Goal: Transaction & Acquisition: Download file/media

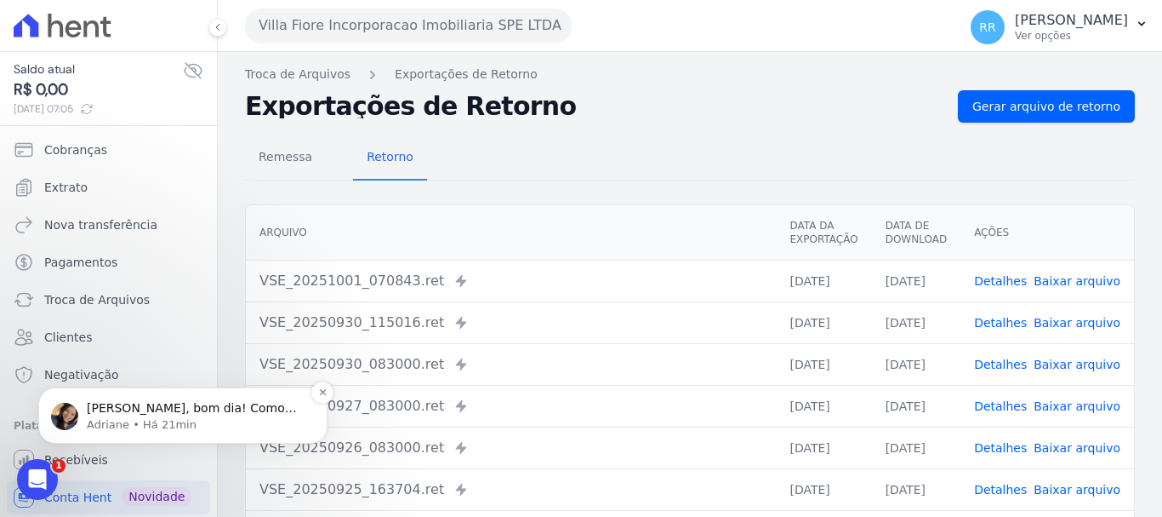
click at [126, 422] on p "Adriane • Há 21min" at bounding box center [197, 424] width 220 height 15
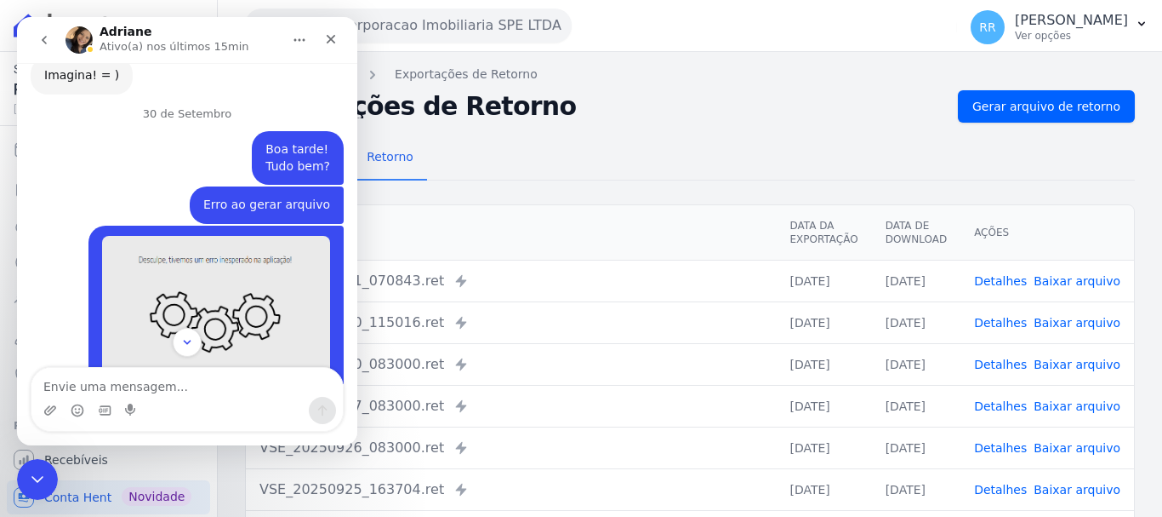
scroll to position [1238, 0]
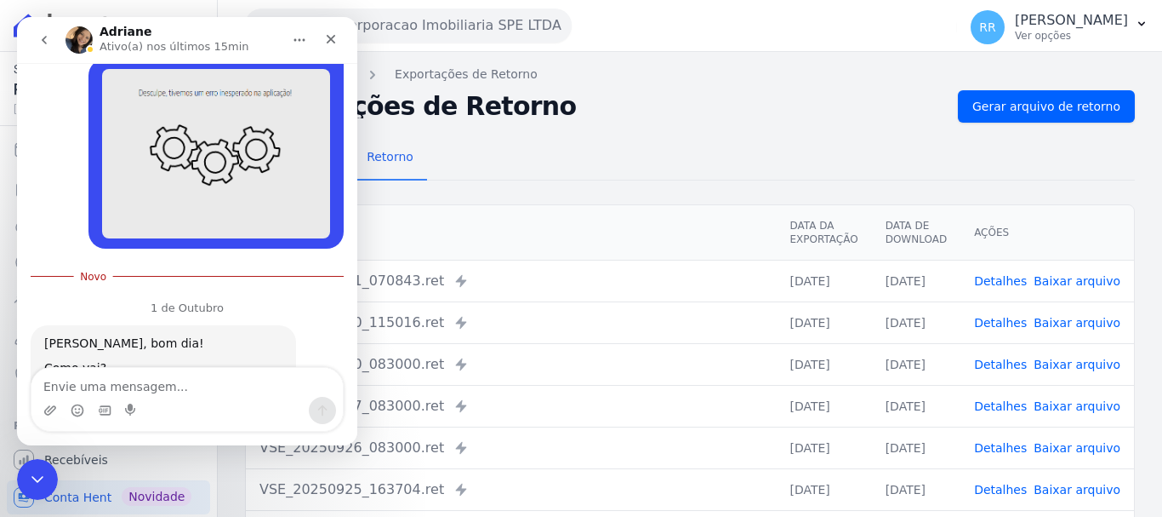
click at [617, 177] on div "Remessa Retorno" at bounding box center [690, 158] width 890 height 44
click at [333, 34] on icon "Fechar" at bounding box center [331, 39] width 14 height 14
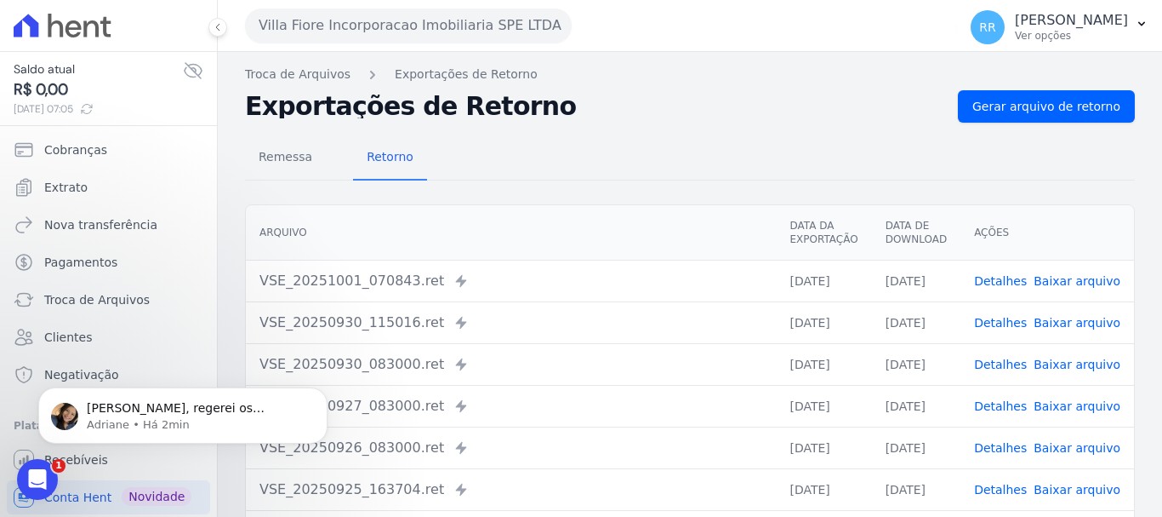
scroll to position [1270, 0]
click at [265, 24] on button "Villa Fiore Incorporacao Imobiliaria SPE LTDA" at bounding box center [408, 26] width 327 height 34
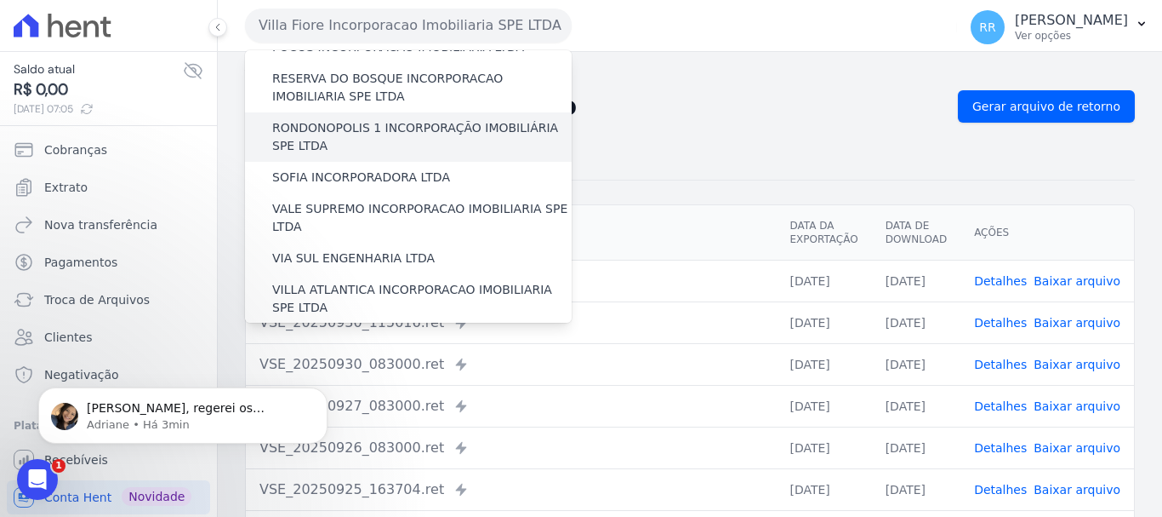
scroll to position [743, 0]
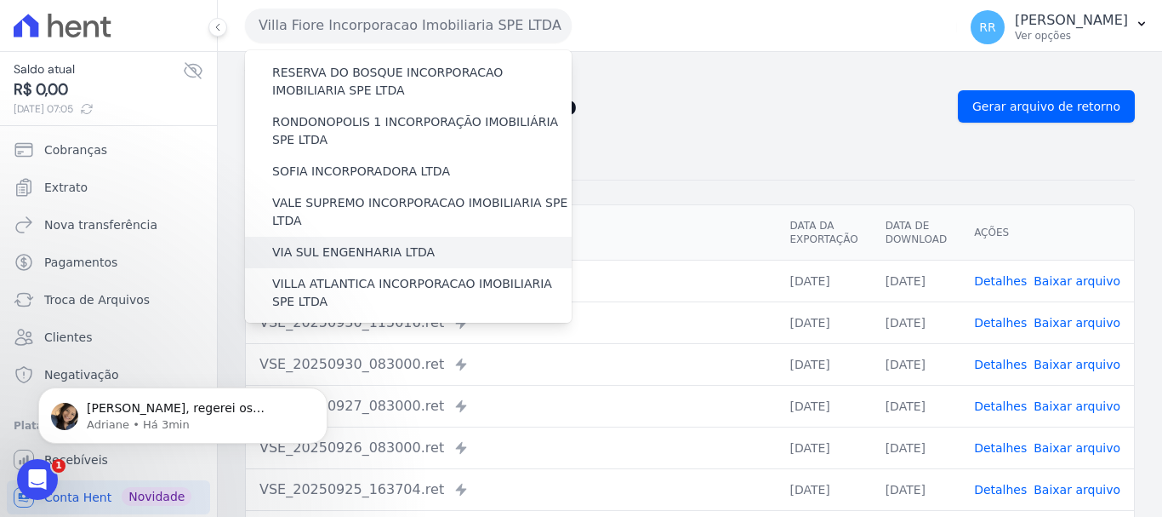
click at [316, 243] on label "VIA SUL ENGENHARIA LTDA" at bounding box center [353, 252] width 163 height 18
click at [0, 0] on input "VIA SUL ENGENHARIA LTDA" at bounding box center [0, 0] width 0 height 0
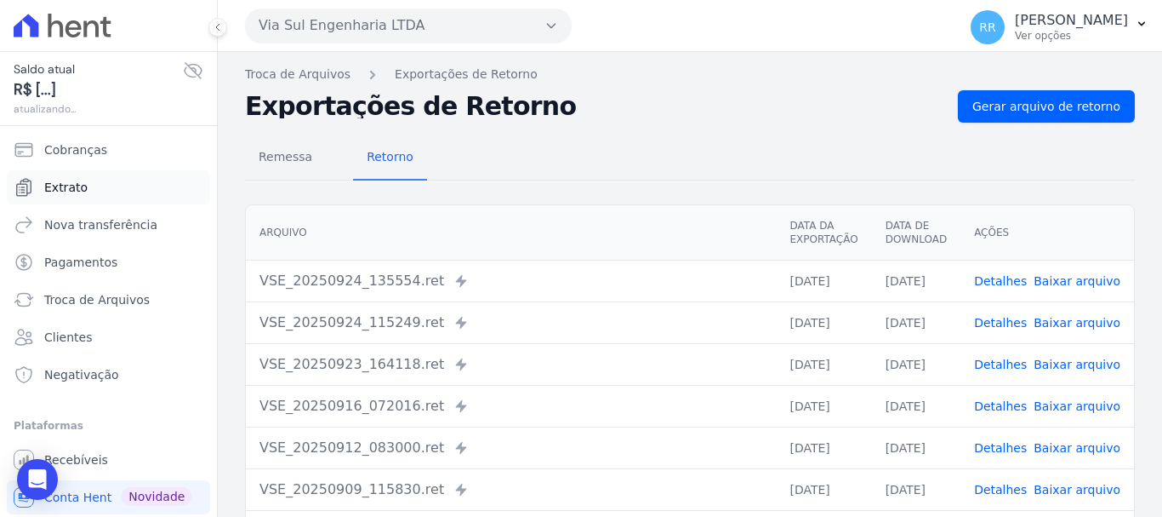
click at [60, 182] on span "Extrato" at bounding box center [65, 187] width 43 height 17
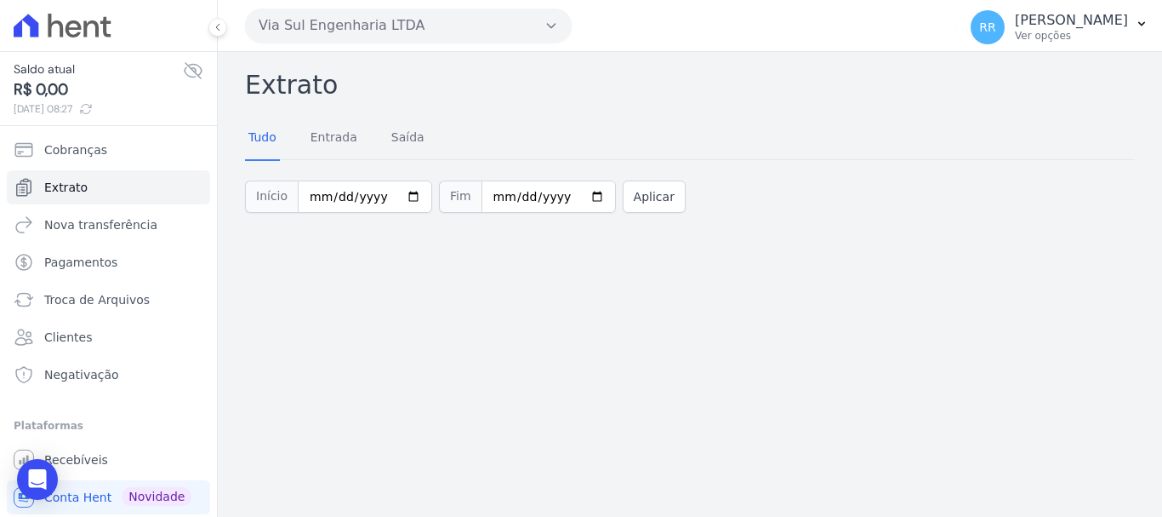
click at [443, 42] on button "Via Sul Engenharia LTDA" at bounding box center [408, 26] width 327 height 34
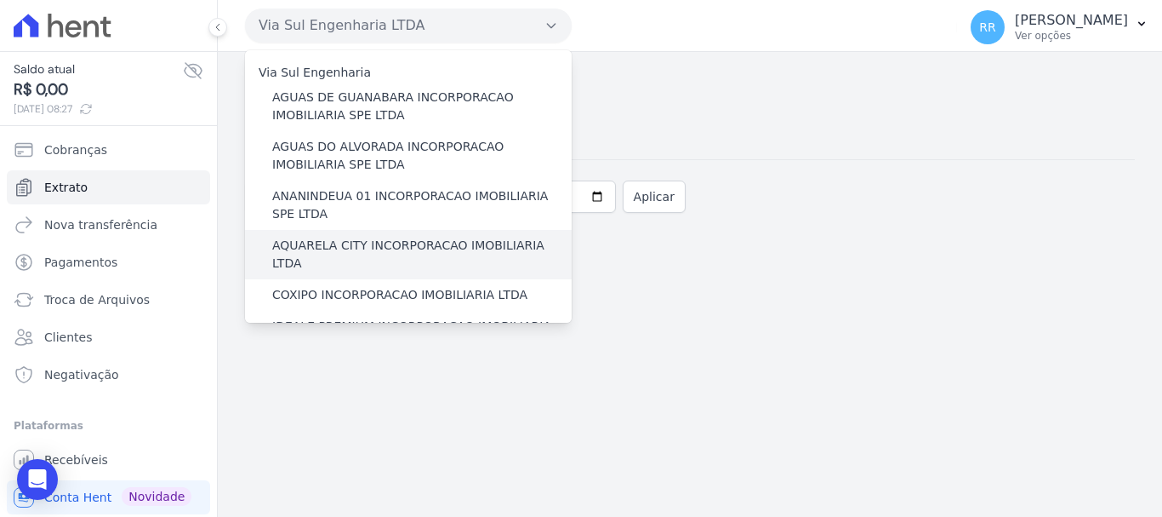
click at [352, 243] on label "AQUARELA CITY INCORPORACAO IMOBILIARIA LTDA" at bounding box center [422, 255] width 300 height 36
click at [0, 0] on input "AQUARELA CITY INCORPORACAO IMOBILIARIA LTDA" at bounding box center [0, 0] width 0 height 0
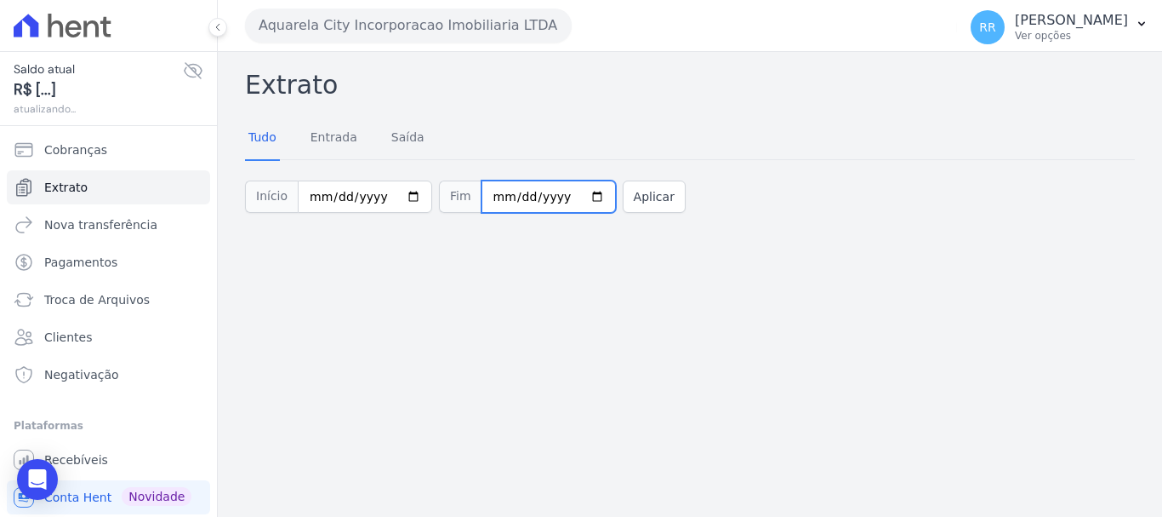
click at [550, 191] on input "[DATE]" at bounding box center [549, 196] width 134 height 32
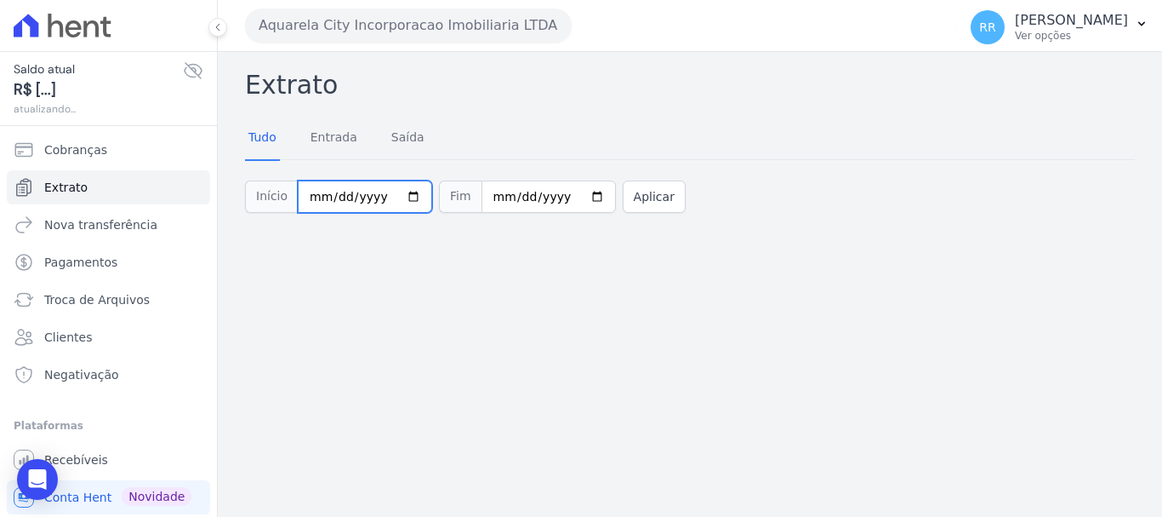
click at [397, 197] on input "[DATE]" at bounding box center [365, 196] width 134 height 32
type input "[DATE]"
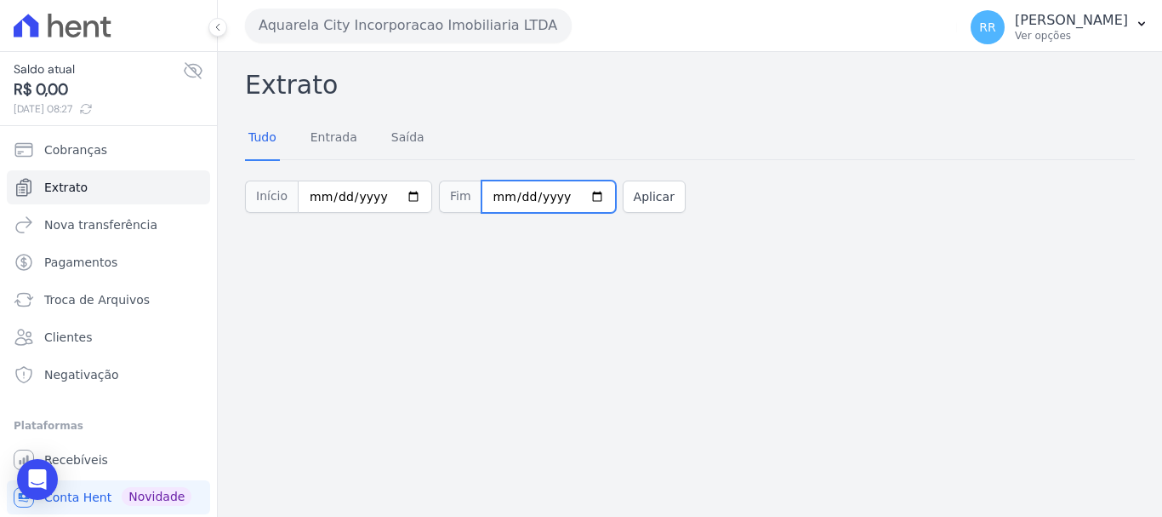
click at [502, 195] on input "[DATE]" at bounding box center [549, 196] width 134 height 32
click at [632, 201] on button "Aplicar" at bounding box center [654, 196] width 63 height 32
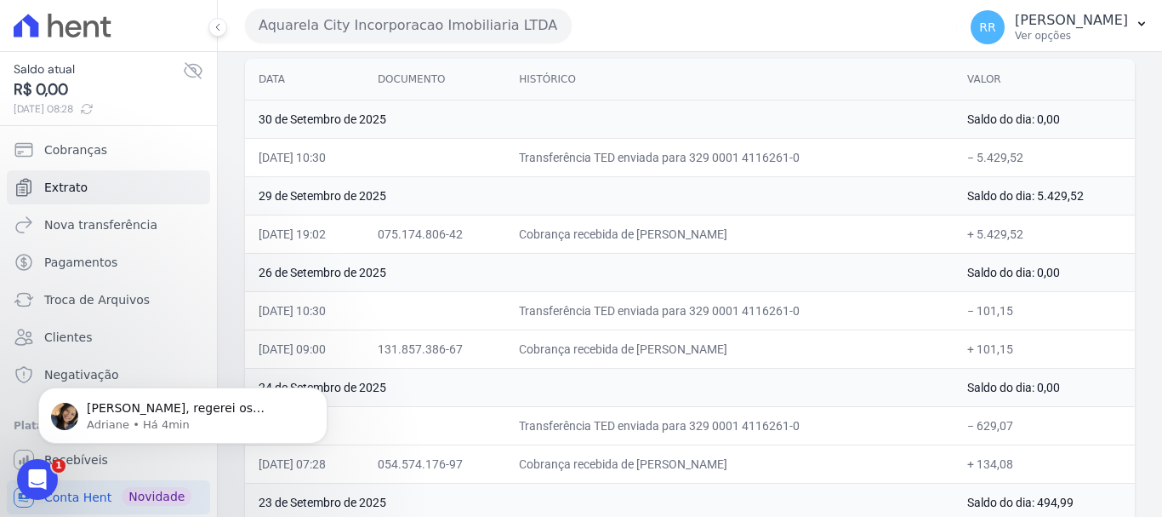
scroll to position [170, 0]
drag, startPoint x: 922, startPoint y: 256, endPoint x: 593, endPoint y: 262, distance: 328.5
click at [922, 256] on td "26 de Setembro de 2025" at bounding box center [599, 273] width 709 height 38
click at [461, 32] on button "Aquarela City Incorporacao Imobiliaria LTDA" at bounding box center [408, 26] width 327 height 34
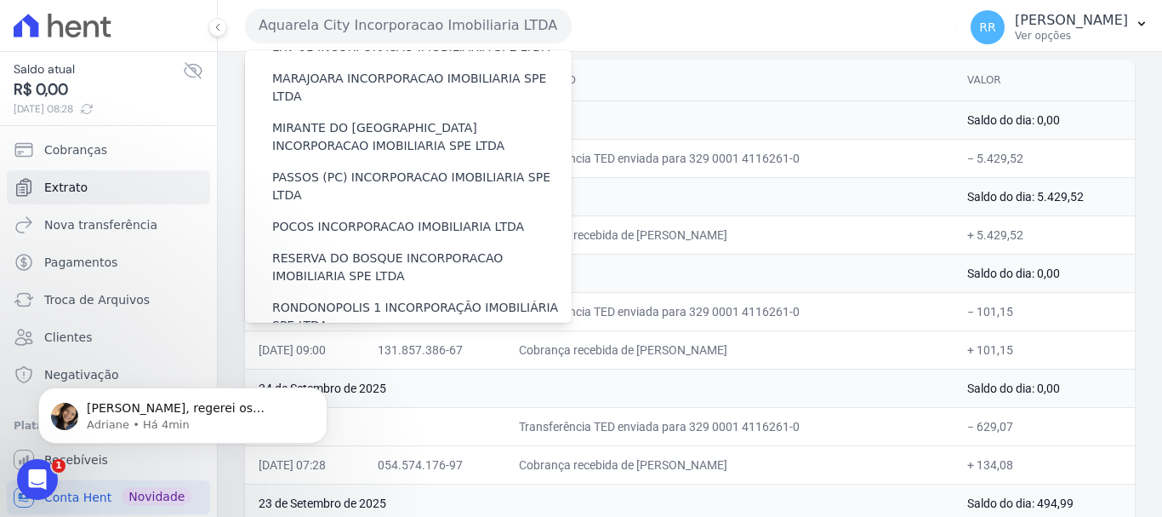
scroll to position [743, 0]
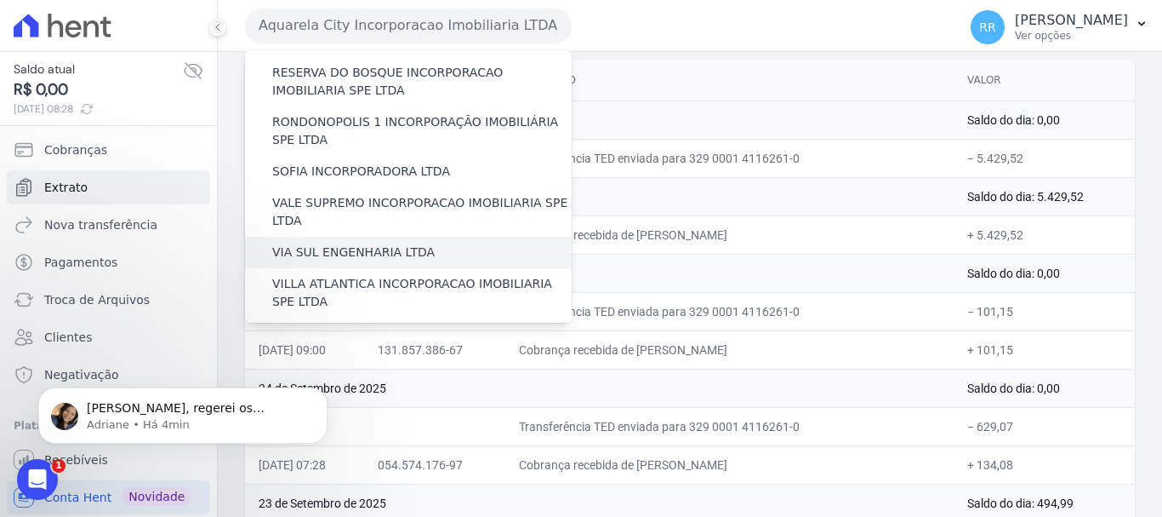
click at [328, 243] on label "VIA SUL ENGENHARIA LTDA" at bounding box center [353, 252] width 163 height 18
click at [0, 0] on input "VIA SUL ENGENHARIA LTDA" at bounding box center [0, 0] width 0 height 0
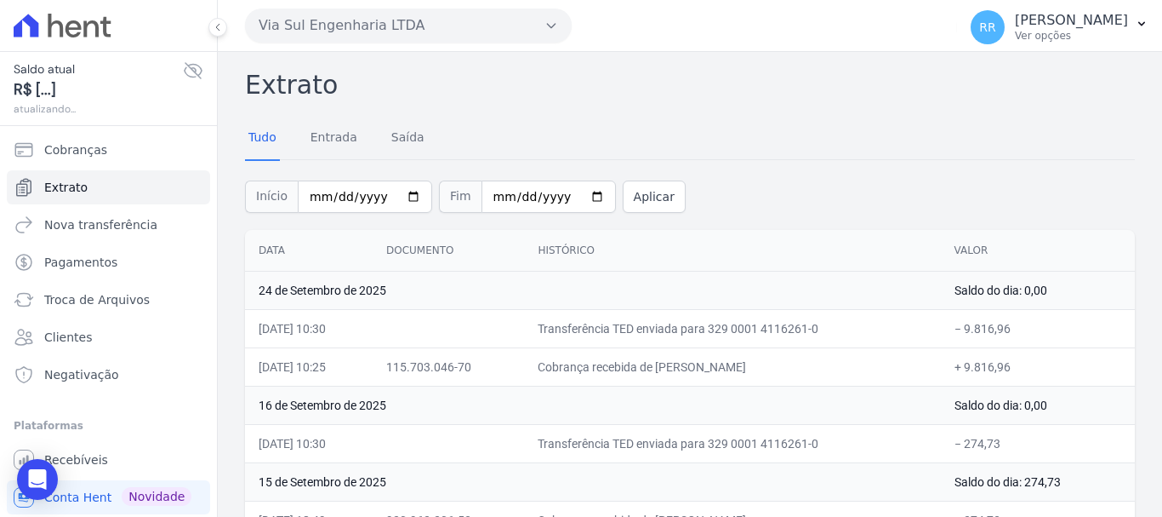
click at [335, 35] on button "Via Sul Engenharia LTDA" at bounding box center [408, 26] width 327 height 34
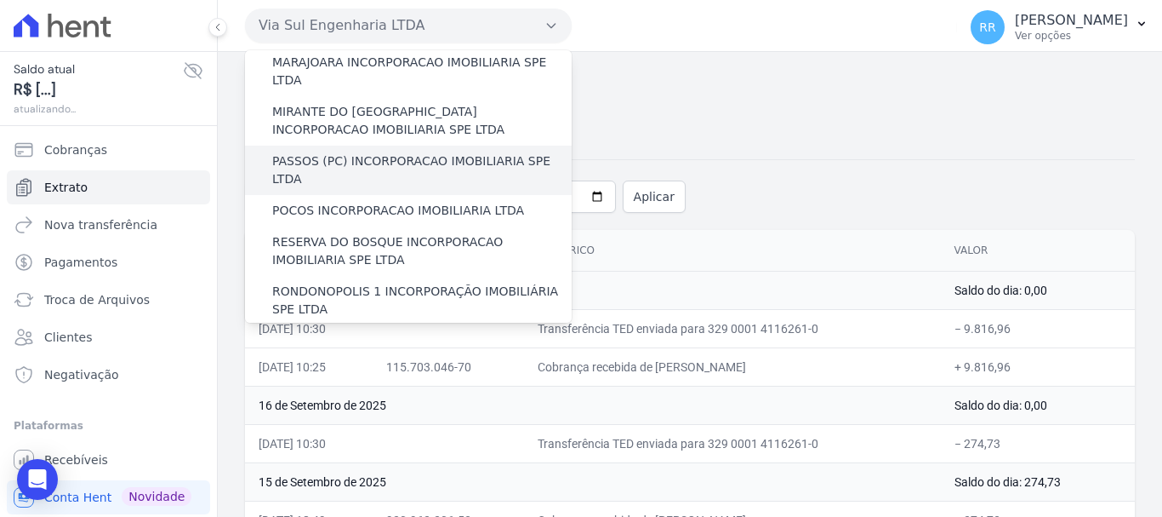
scroll to position [573, 0]
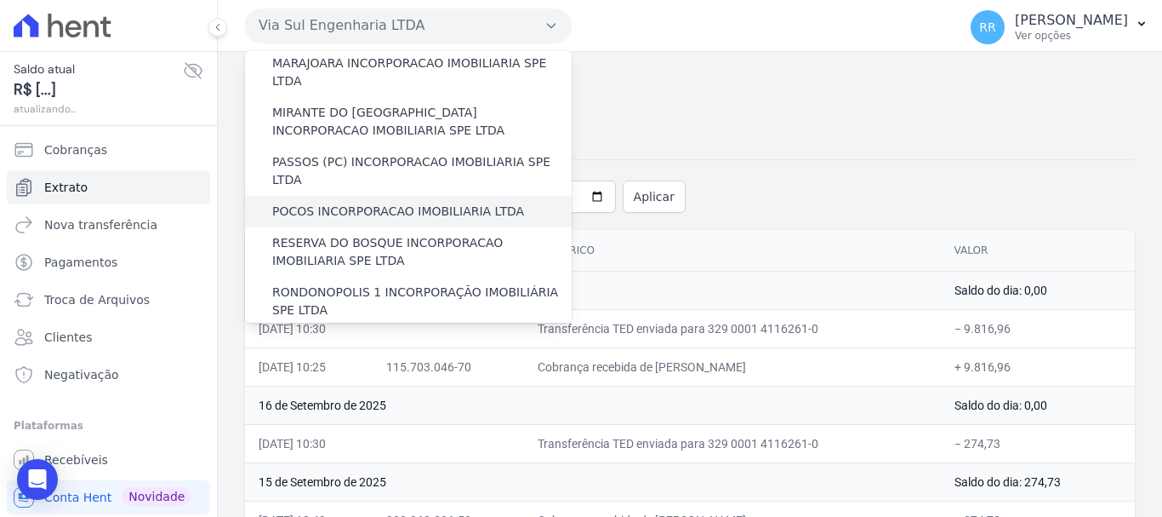
click at [317, 203] on label "POCOS INCORPORACAO IMOBILIARIA LTDA" at bounding box center [398, 212] width 252 height 18
click at [0, 0] on input "POCOS INCORPORACAO IMOBILIARIA LTDA" at bounding box center [0, 0] width 0 height 0
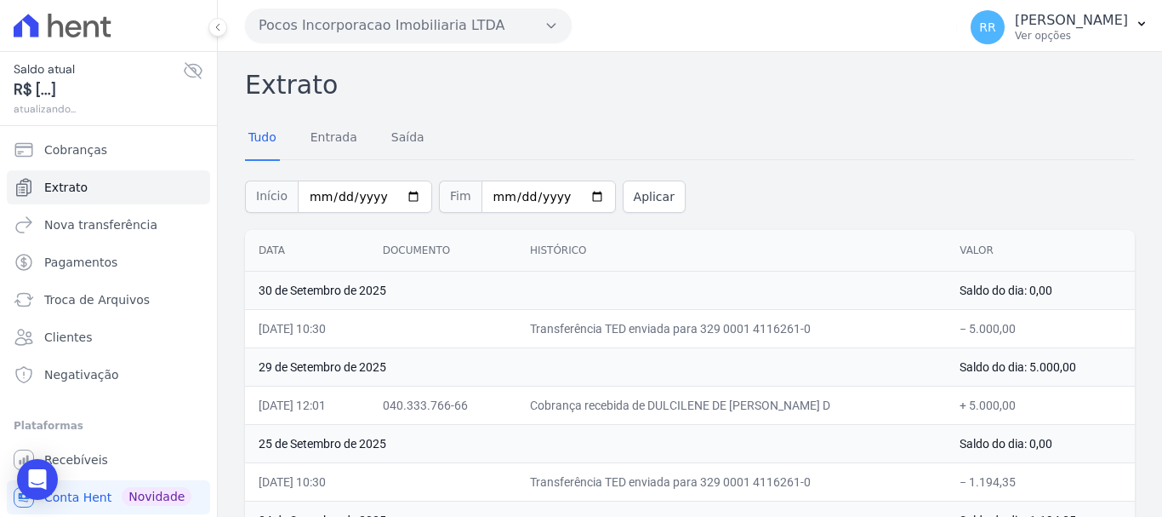
scroll to position [85, 0]
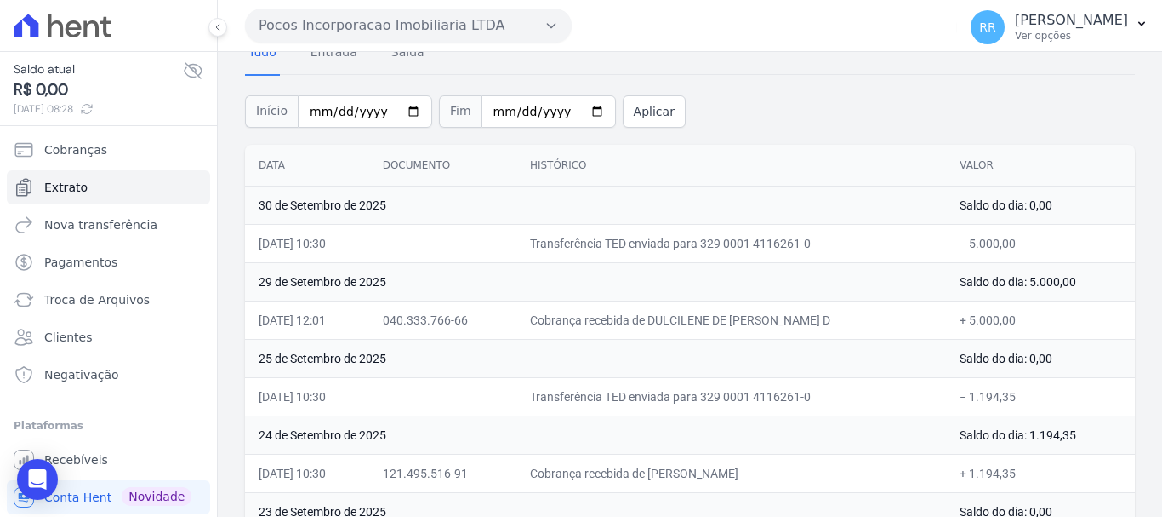
click at [456, 31] on button "Pocos Incorporacao Imobiliaria LTDA" at bounding box center [408, 26] width 327 height 34
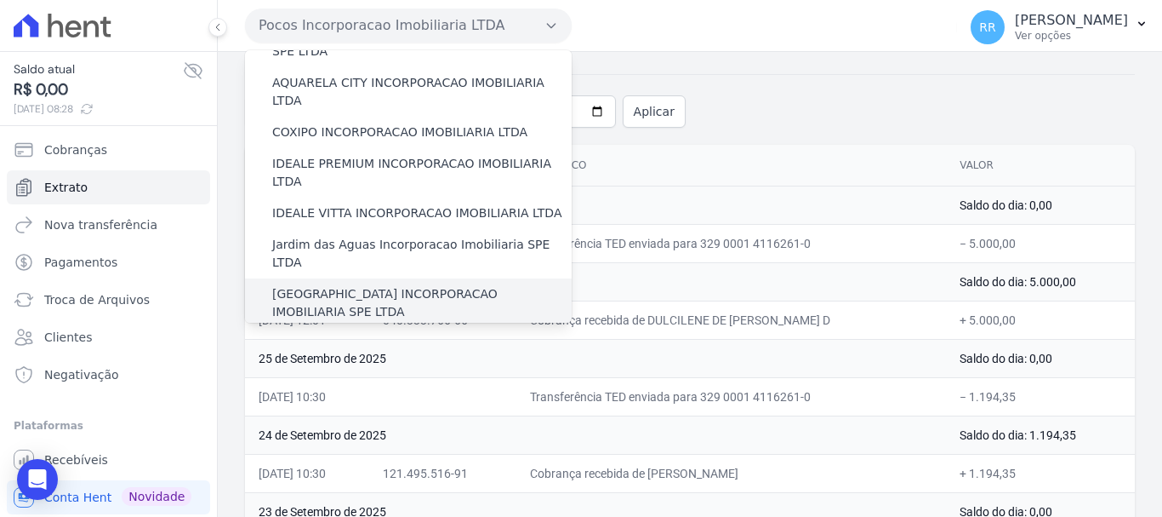
scroll to position [255, 0]
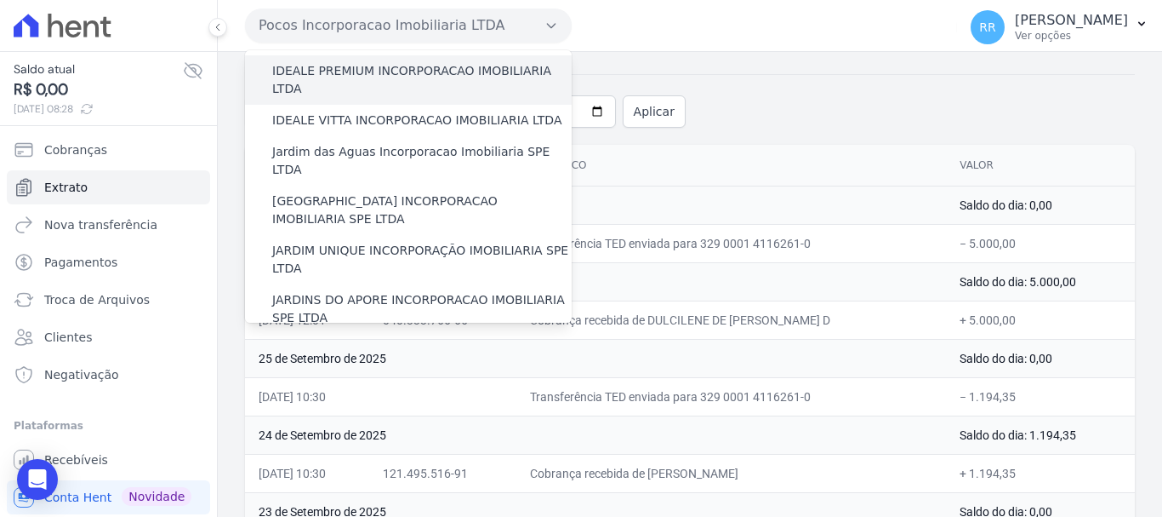
click at [368, 62] on label "IDEALE PREMIUM INCORPORACAO IMOBILIARIA LTDA" at bounding box center [422, 80] width 300 height 36
click at [0, 0] on input "IDEALE PREMIUM INCORPORACAO IMOBILIARIA LTDA" at bounding box center [0, 0] width 0 height 0
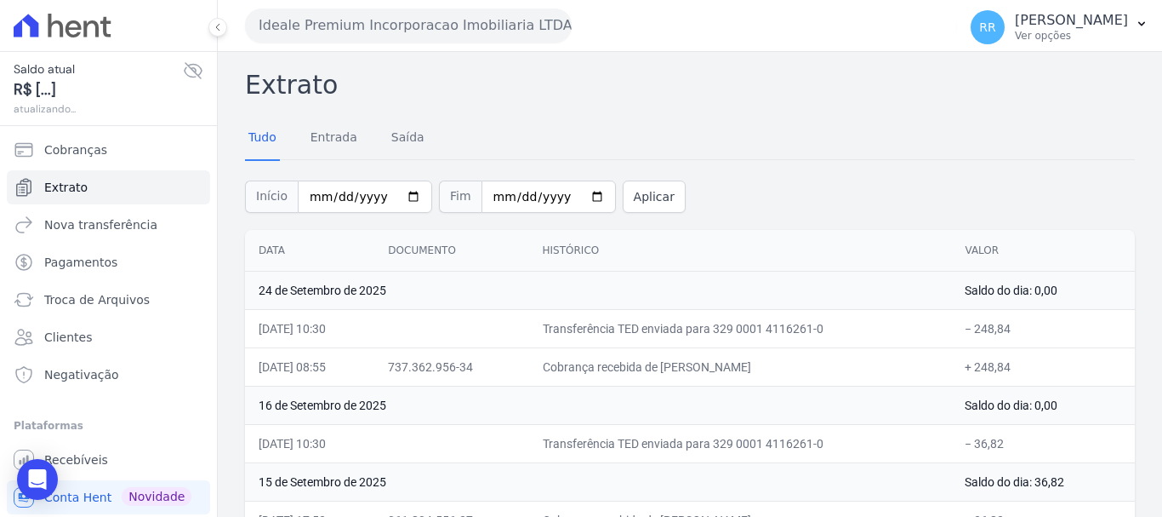
click at [387, 24] on button "Ideale Premium Incorporacao Imobiliaria LTDA" at bounding box center [408, 26] width 327 height 34
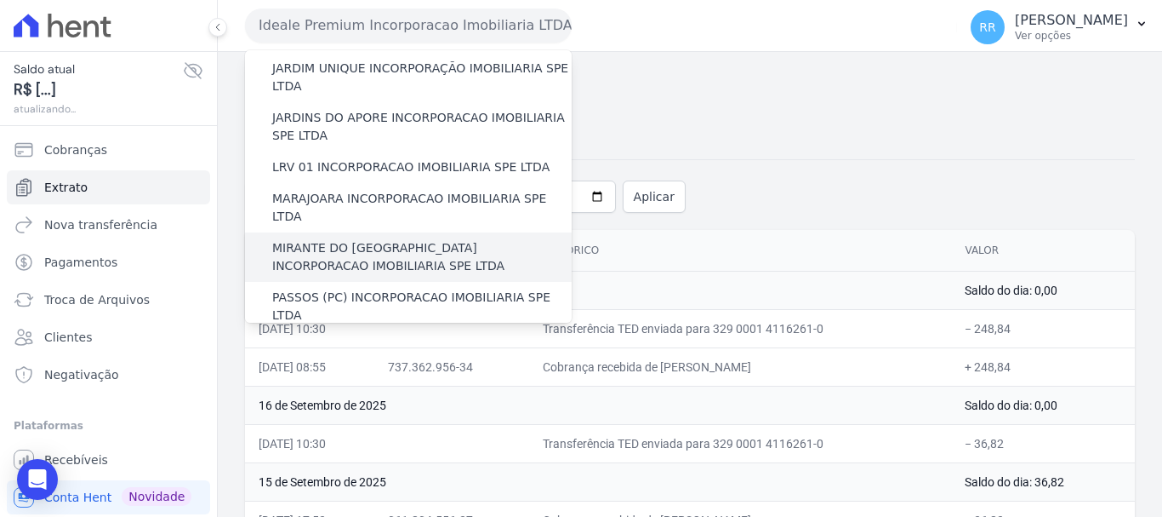
scroll to position [511, 0]
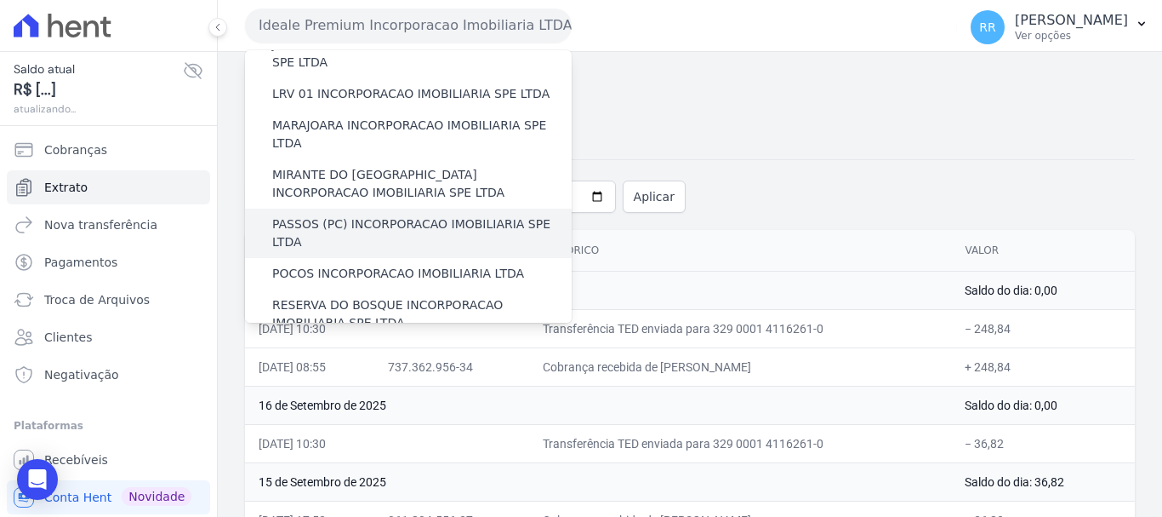
click at [379, 208] on div "PASSOS (PC) INCORPORACAO IMOBILIARIA SPE LTDA" at bounding box center [408, 232] width 327 height 49
click at [383, 215] on label "PASSOS (PC) INCORPORACAO IMOBILIARIA SPE LTDA" at bounding box center [422, 233] width 300 height 36
click at [0, 0] on input "PASSOS (PC) INCORPORACAO IMOBILIARIA SPE LTDA" at bounding box center [0, 0] width 0 height 0
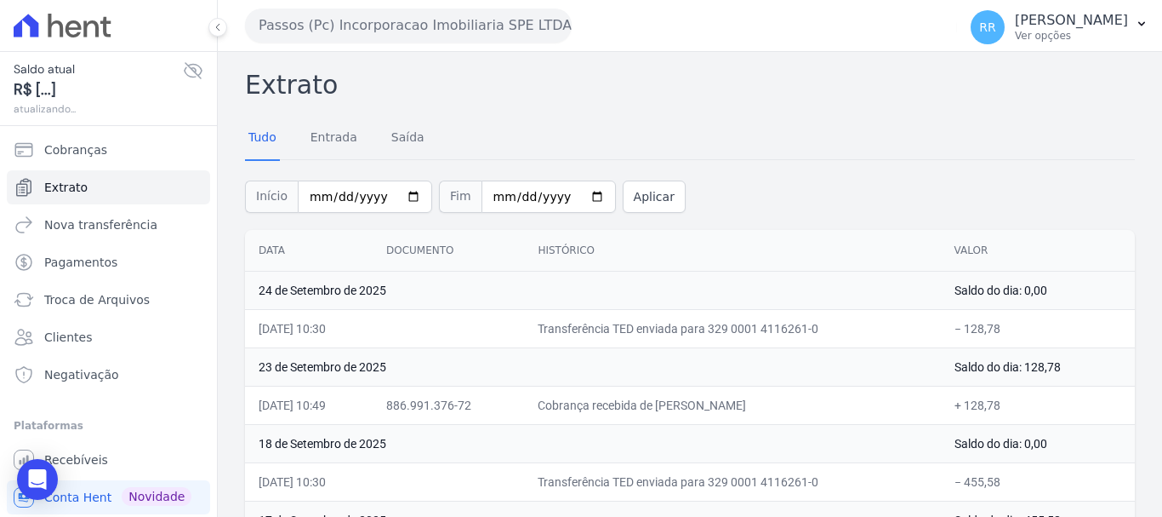
click at [382, 41] on button "Passos (Pc) Incorporacao Imobiliaria SPE LTDA" at bounding box center [408, 26] width 327 height 34
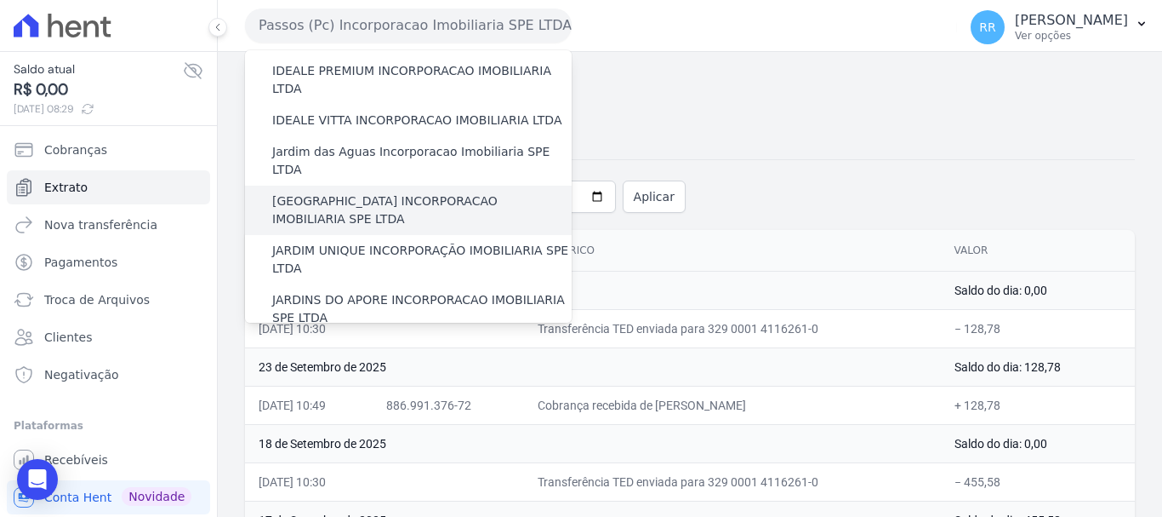
scroll to position [170, 0]
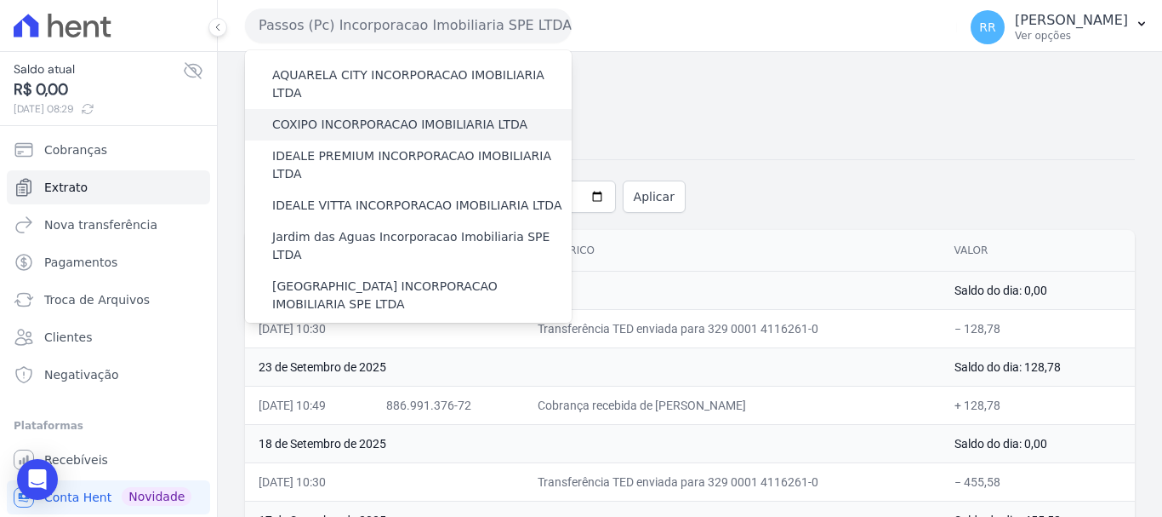
click at [354, 116] on label "COXIPO INCORPORACAO IMOBILIARIA LTDA" at bounding box center [399, 125] width 255 height 18
click at [0, 0] on input "COXIPO INCORPORACAO IMOBILIARIA LTDA" at bounding box center [0, 0] width 0 height 0
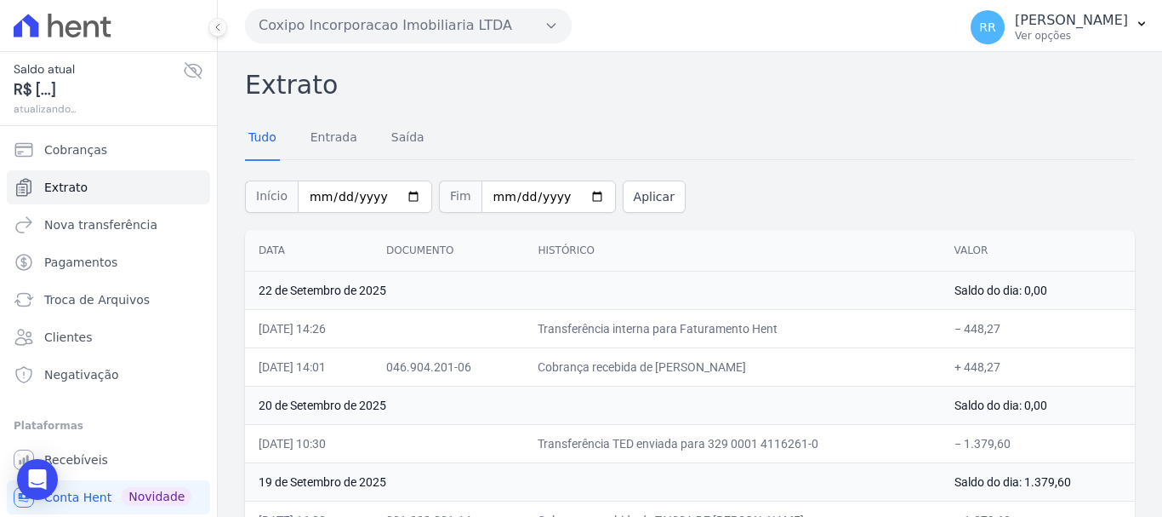
click at [372, 26] on button "Coxipo Incorporacao Imobiliaria LTDA" at bounding box center [408, 26] width 327 height 34
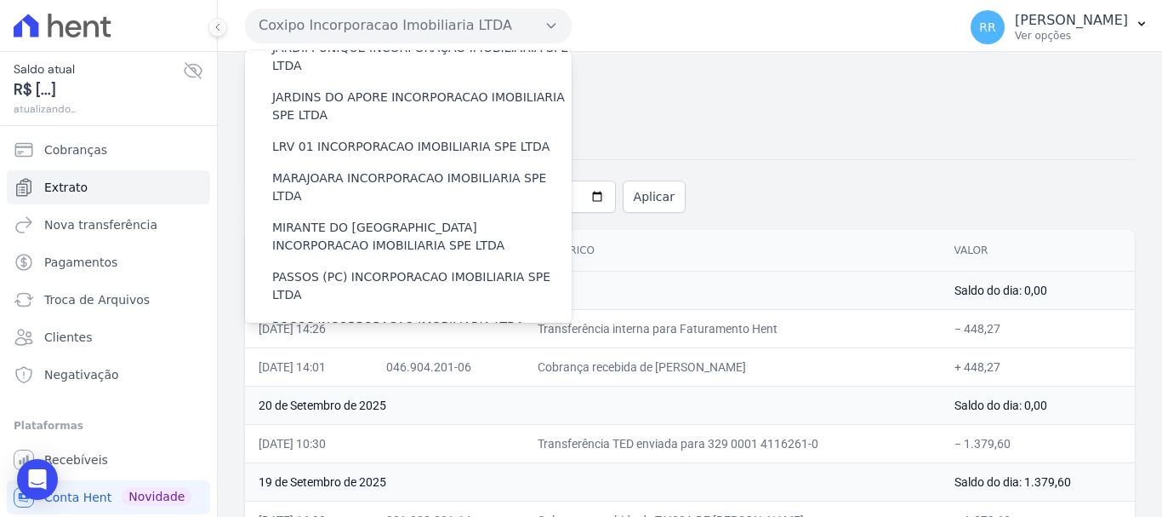
scroll to position [681, 0]
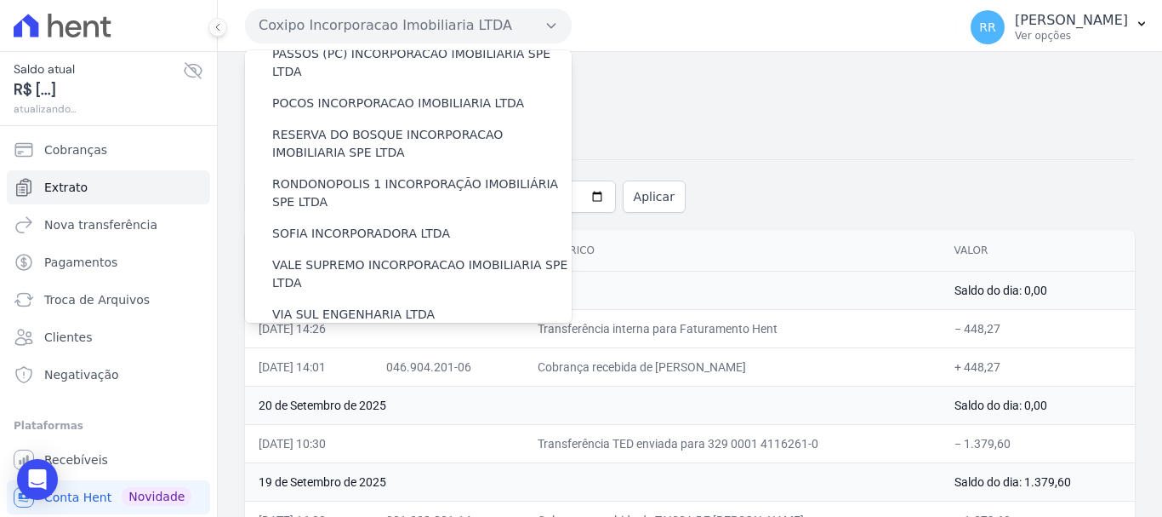
click at [371, 337] on label "VILLA ATLANTICA INCORPORACAO IMOBILIARIA SPE LTDA" at bounding box center [422, 355] width 300 height 36
click at [0, 0] on input "VILLA ATLANTICA INCORPORACAO IMOBILIARIA SPE LTDA" at bounding box center [0, 0] width 0 height 0
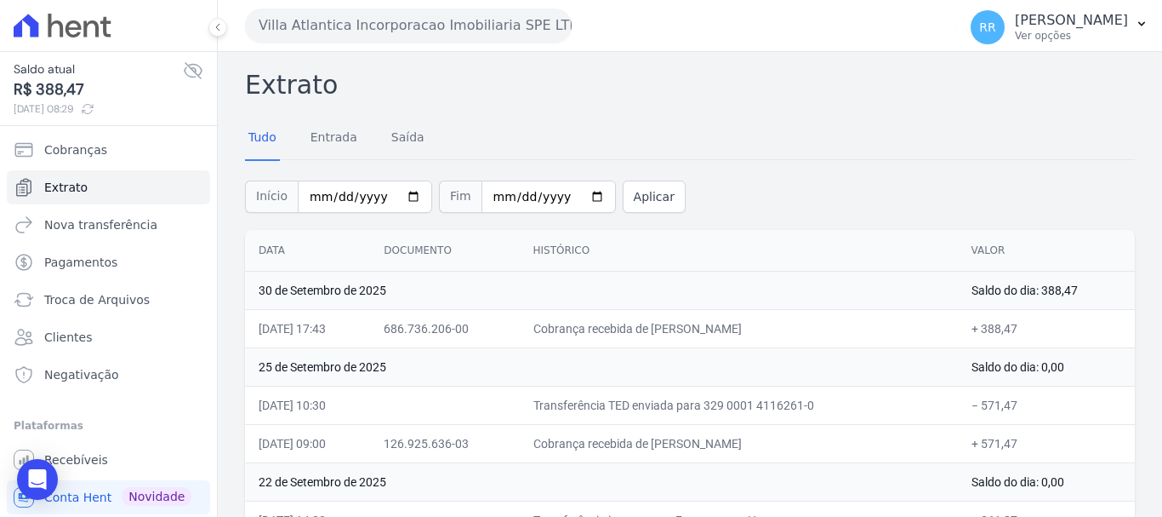
drag, startPoint x: 486, startPoint y: 22, endPoint x: 411, endPoint y: 66, distance: 86.6
click at [486, 22] on button "Villa Atlantica Incorporacao Imobiliaria SPE LTDA" at bounding box center [408, 26] width 327 height 34
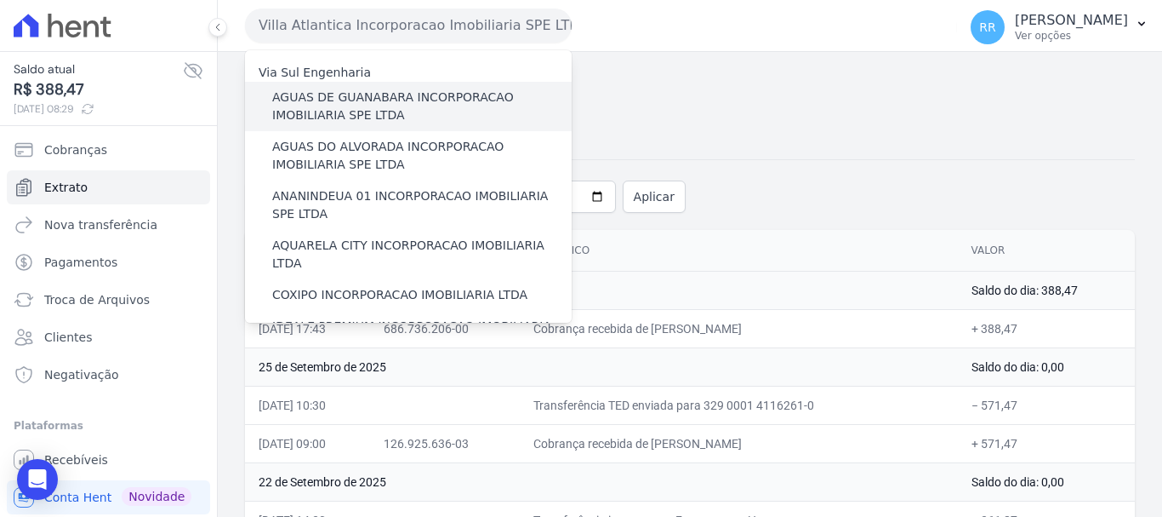
click at [352, 94] on label "AGUAS DE GUANABARA INCORPORACAO IMOBILIARIA SPE LTDA" at bounding box center [422, 106] width 300 height 36
click at [0, 0] on input "AGUAS DE GUANABARA INCORPORACAO IMOBILIARIA SPE LTDA" at bounding box center [0, 0] width 0 height 0
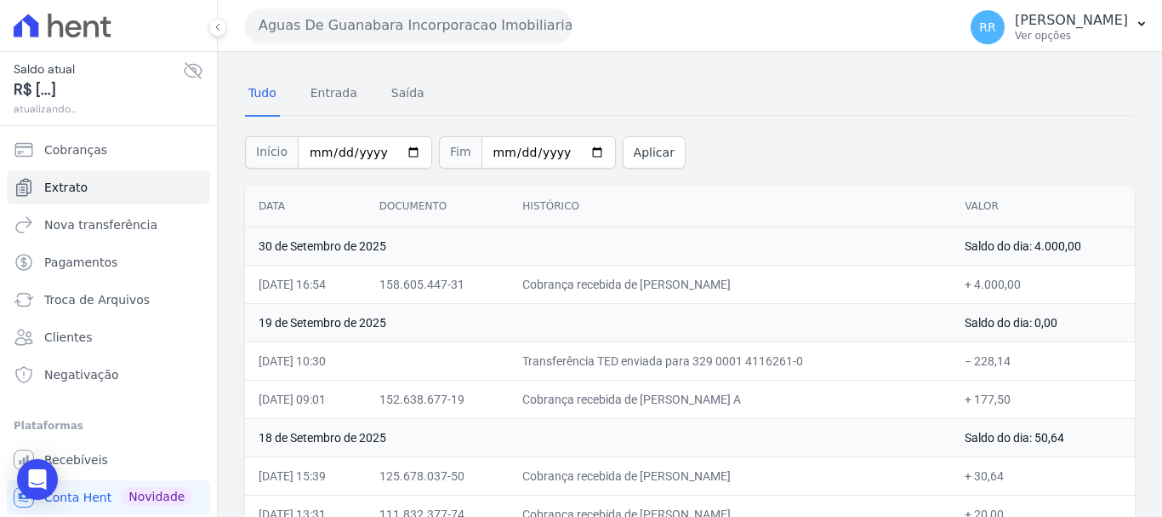
scroll to position [85, 0]
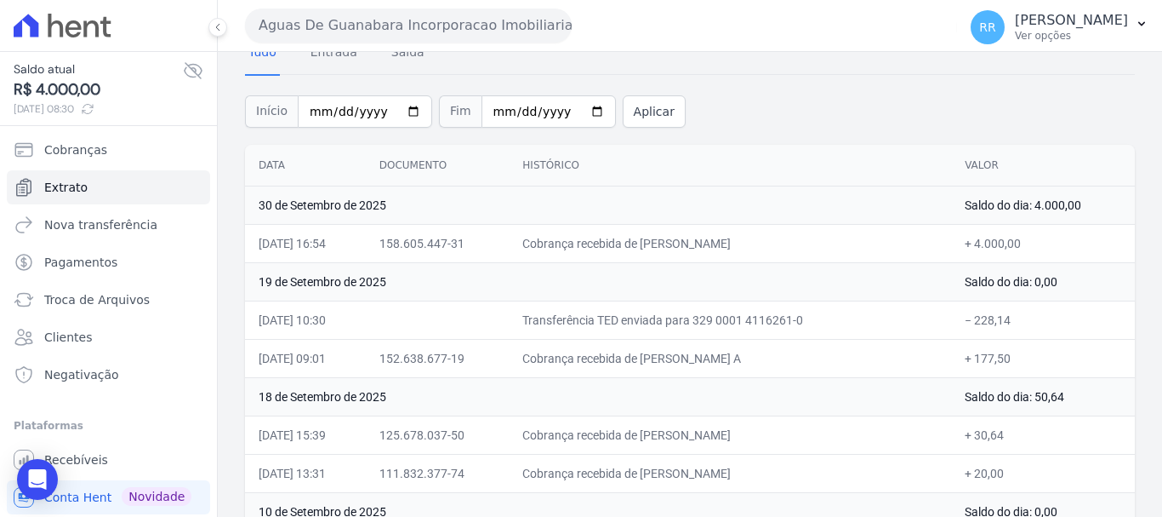
click at [446, 23] on button "Aguas De Guanabara Incorporacao Imobiliaria SPE LTDA" at bounding box center [408, 26] width 327 height 34
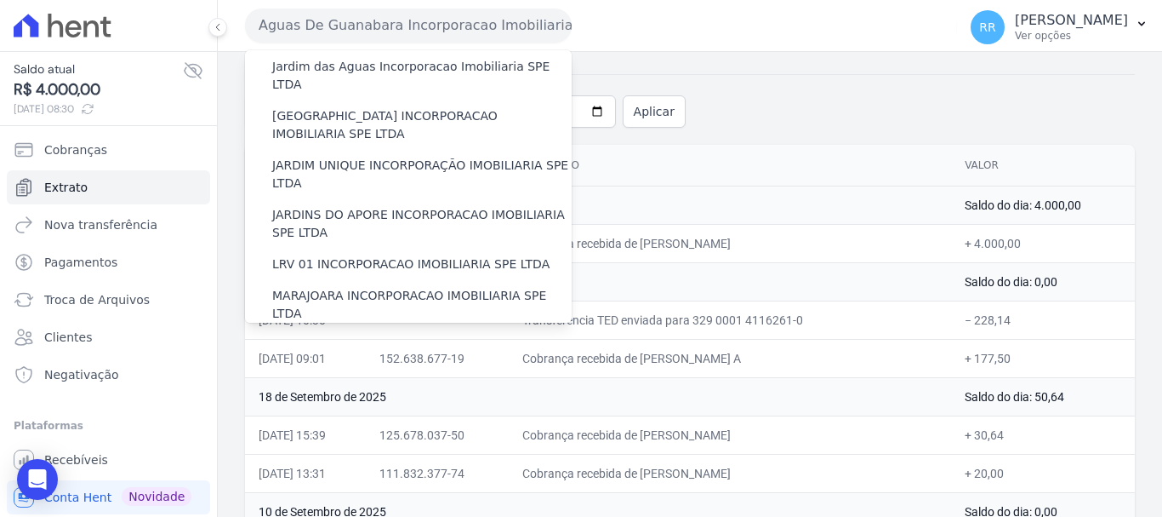
scroll to position [743, 0]
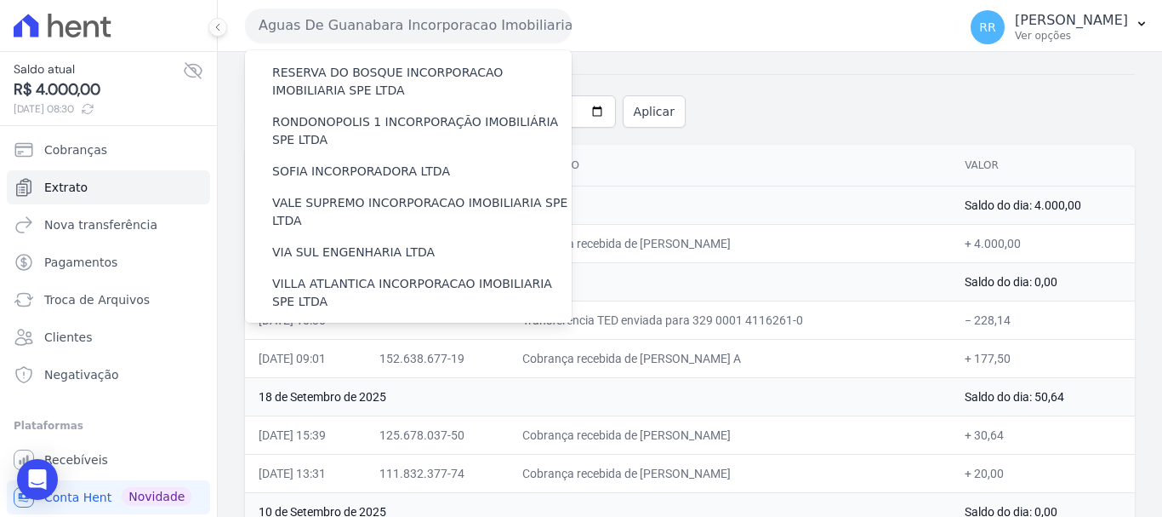
click at [363, 374] on label "VILLA TROPICAL INCORPORAÇÃO IMOBILIÁRIA SPE LTDA" at bounding box center [422, 392] width 300 height 36
click at [0, 0] on input "VILLA TROPICAL INCORPORAÇÃO IMOBILIÁRIA SPE LTDA" at bounding box center [0, 0] width 0 height 0
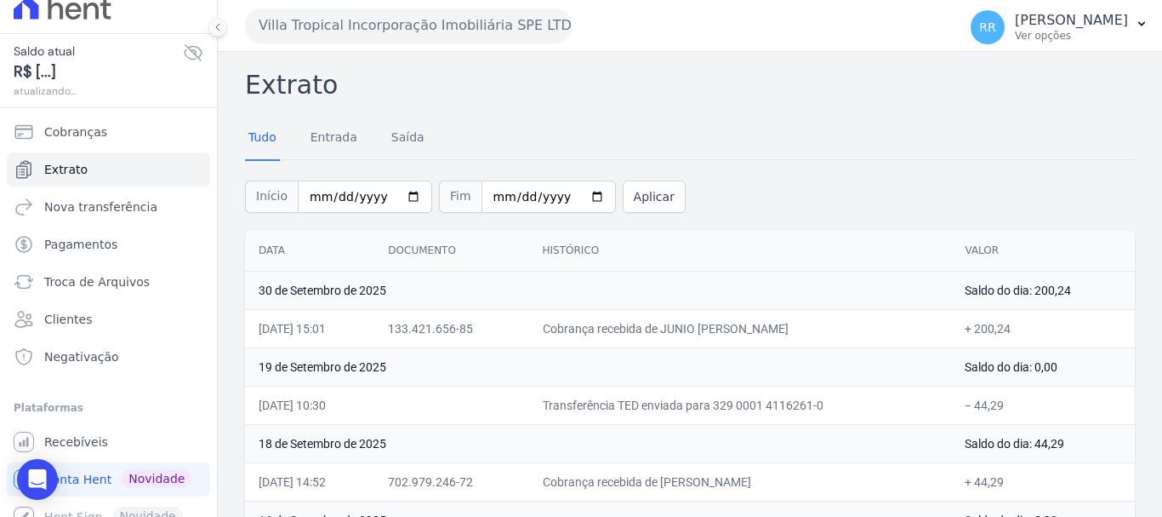
scroll to position [35, 0]
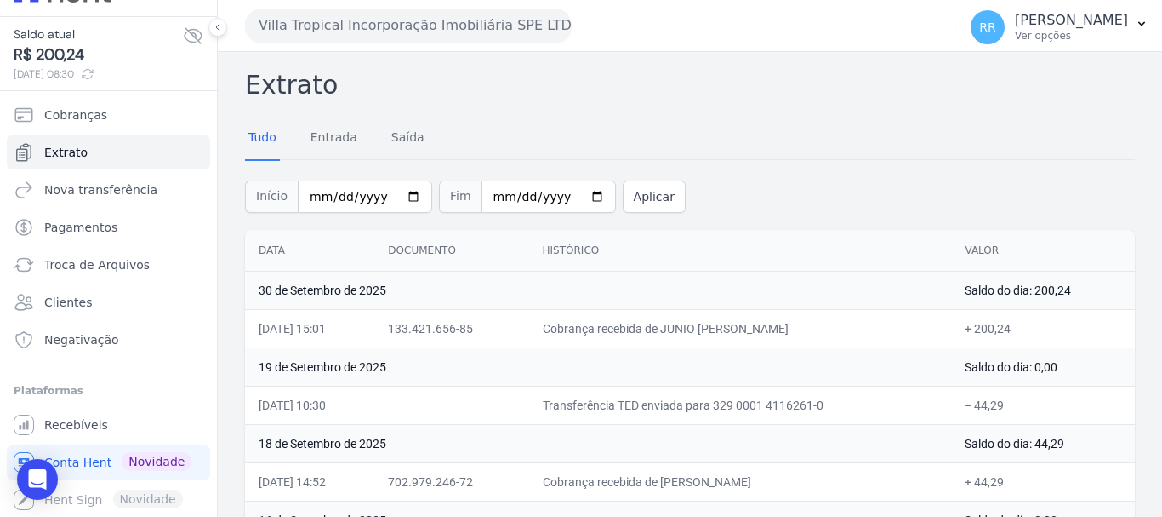
click at [378, 21] on button "Villa Tropical Incorporação Imobiliária SPE LTDA" at bounding box center [408, 26] width 327 height 34
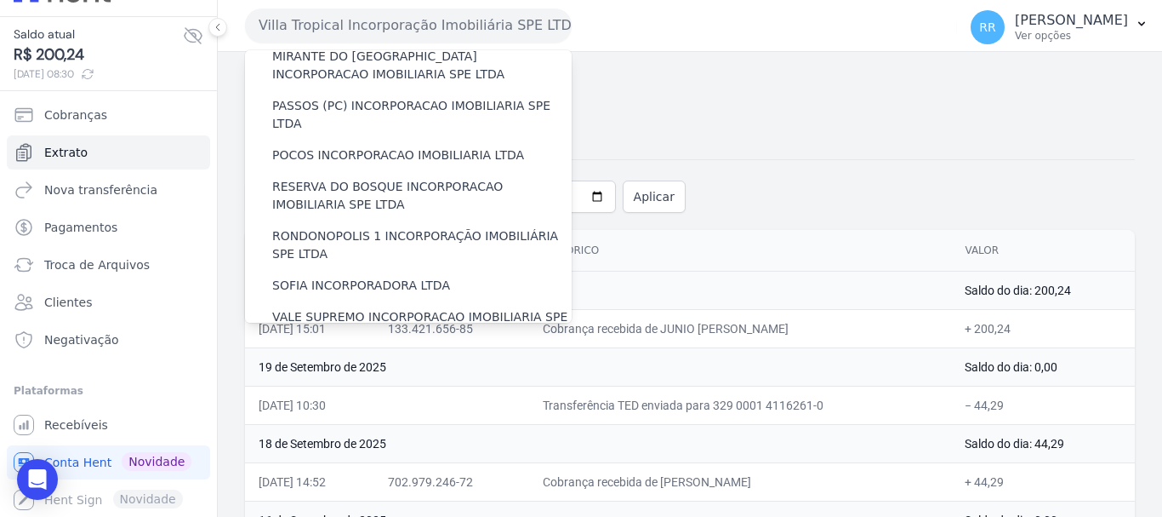
scroll to position [743, 0]
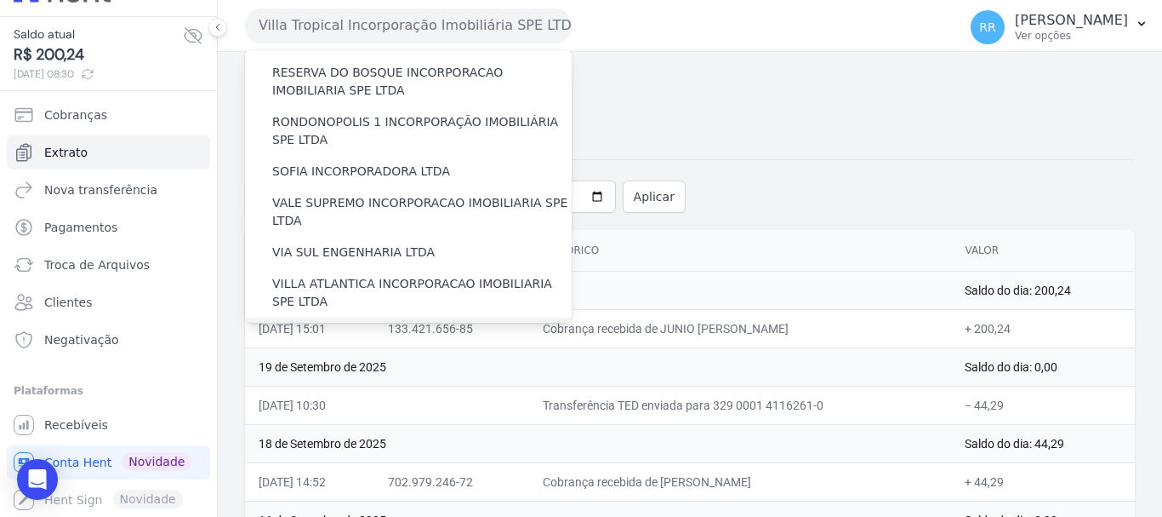
click at [403, 324] on label "[GEOGRAPHIC_DATA] INCORPORACAO IMOBILIARIA SPE LTDA" at bounding box center [422, 342] width 300 height 36
click at [0, 0] on input "[GEOGRAPHIC_DATA] INCORPORACAO IMOBILIARIA SPE LTDA" at bounding box center [0, 0] width 0 height 0
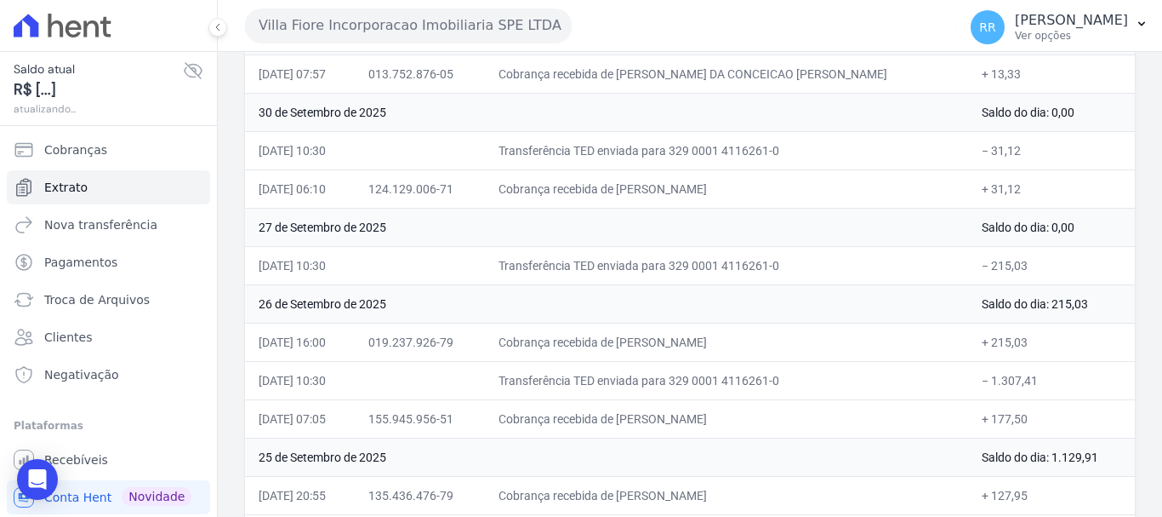
scroll to position [255, 0]
click at [355, 399] on td "26/09/2025, 07:05" at bounding box center [300, 417] width 110 height 38
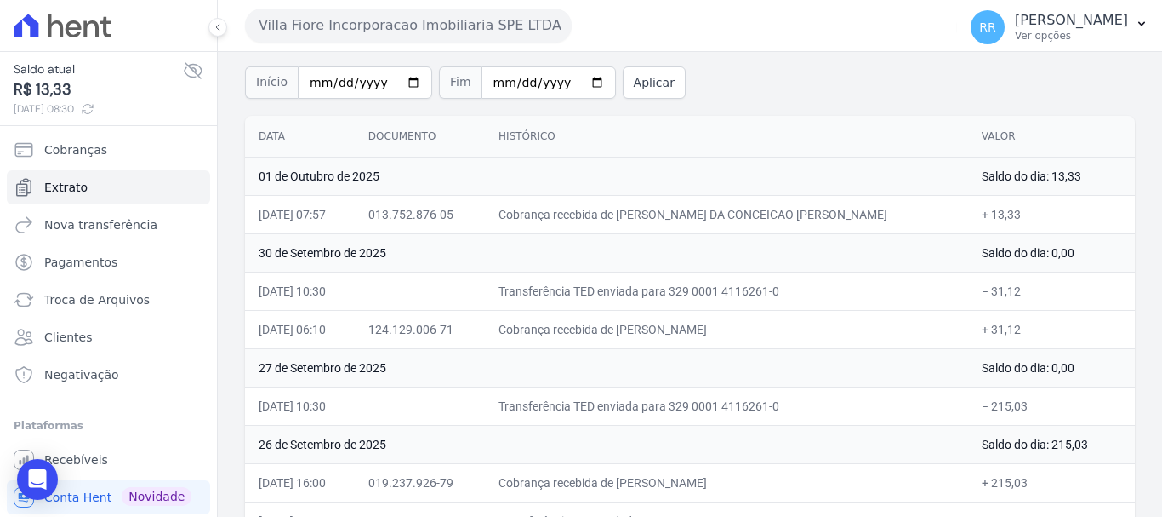
scroll to position [85, 0]
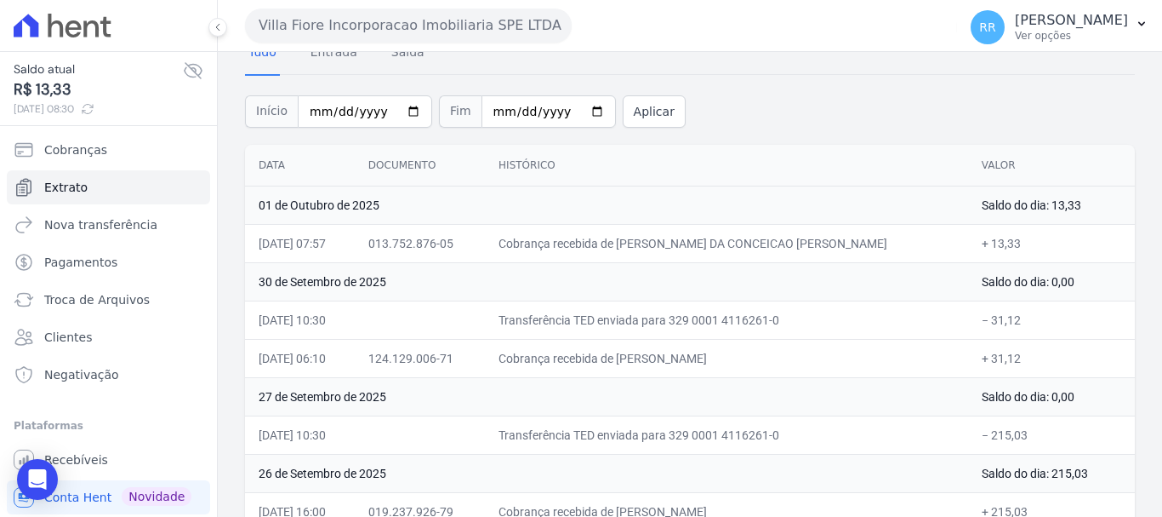
click at [306, 43] on div "Villa Fiore Incorporacao Imobiliaria SPE LTDA Via Sul Engenharia AGUAS DE GUANA…" at bounding box center [597, 25] width 705 height 53
click at [333, 22] on button "Villa Fiore Incorporacao Imobiliaria SPE LTDA" at bounding box center [408, 26] width 327 height 34
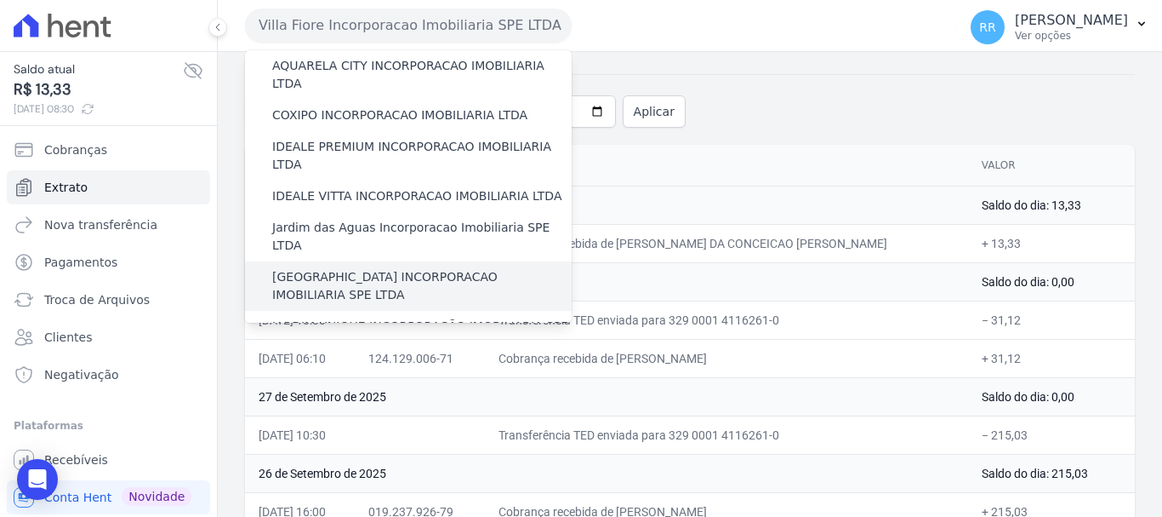
scroll to position [340, 0]
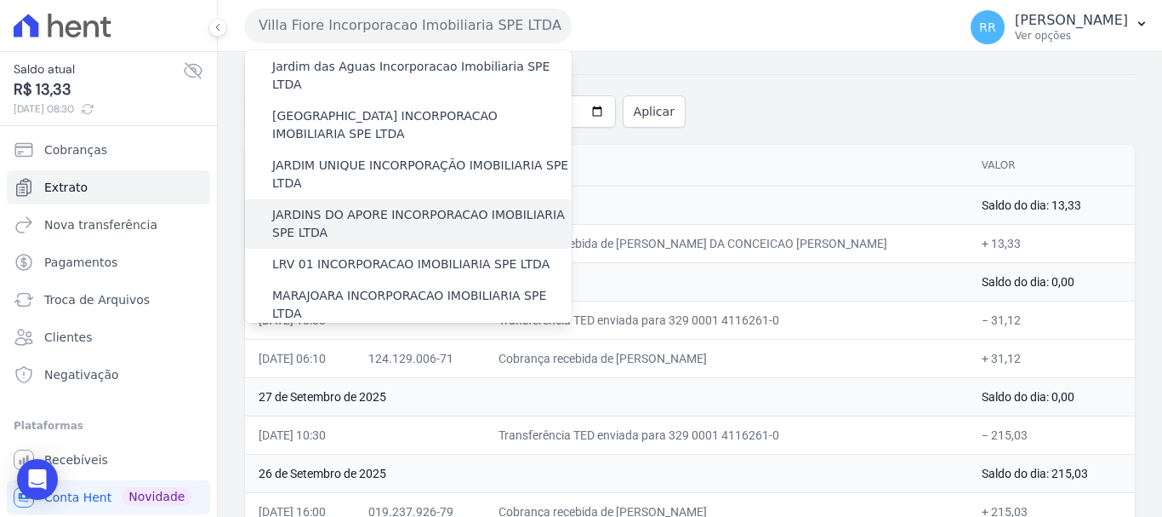
click at [372, 206] on label "JARDINS DO APORE INCORPORACAO IMOBILIARIA SPE LTDA" at bounding box center [422, 224] width 300 height 36
click at [0, 0] on input "JARDINS DO APORE INCORPORACAO IMOBILIARIA SPE LTDA" at bounding box center [0, 0] width 0 height 0
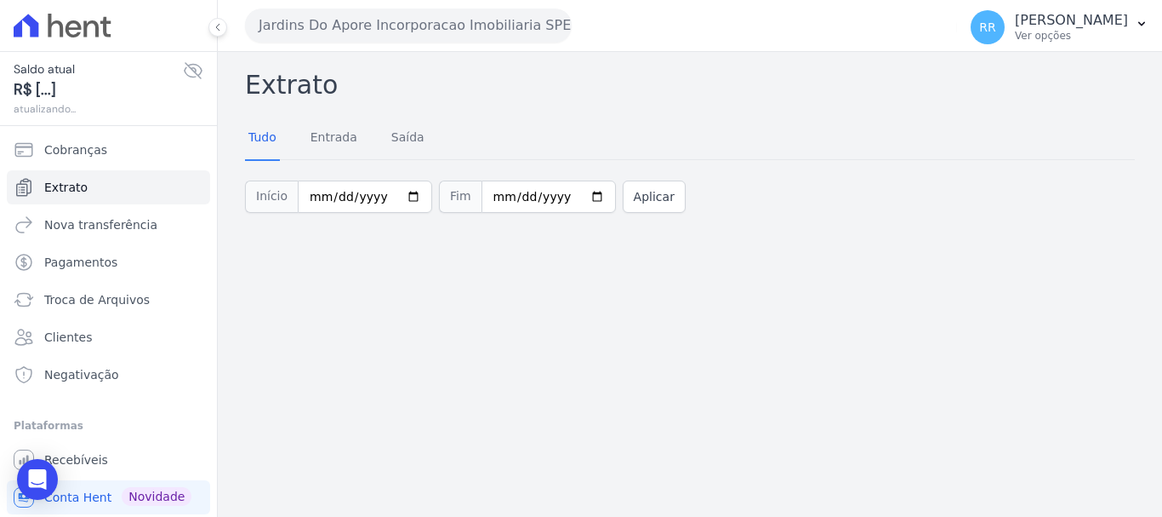
click at [367, 20] on button "Jardins Do Apore Incorporacao Imobiliaria SPE LTDA" at bounding box center [408, 26] width 327 height 34
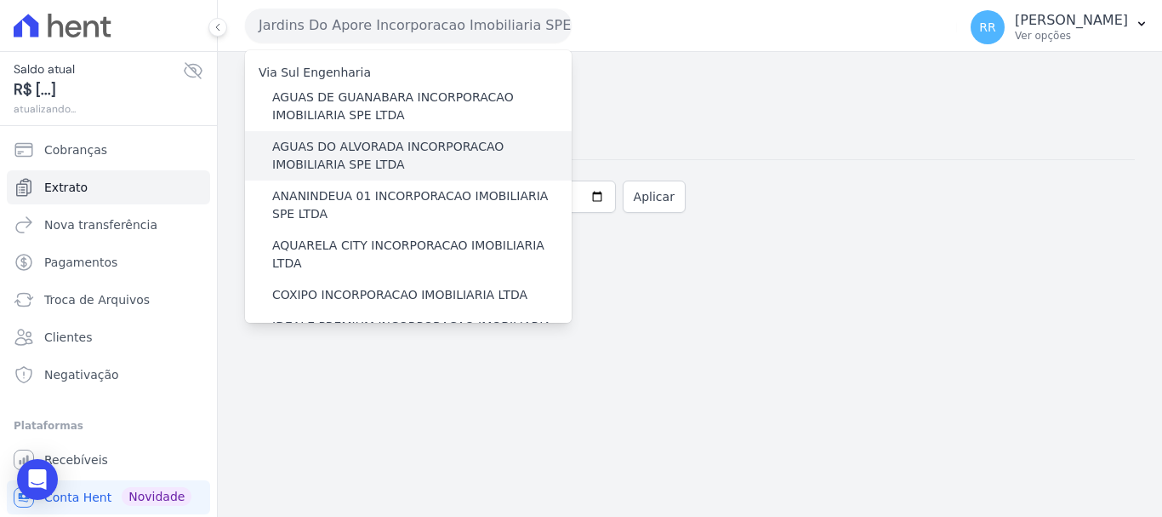
click at [328, 147] on label "AGUAS DO ALVORADA INCORPORACAO IMOBILIARIA SPE LTDA" at bounding box center [422, 156] width 300 height 36
click at [0, 0] on input "AGUAS DO ALVORADA INCORPORACAO IMOBILIARIA SPE LTDA" at bounding box center [0, 0] width 0 height 0
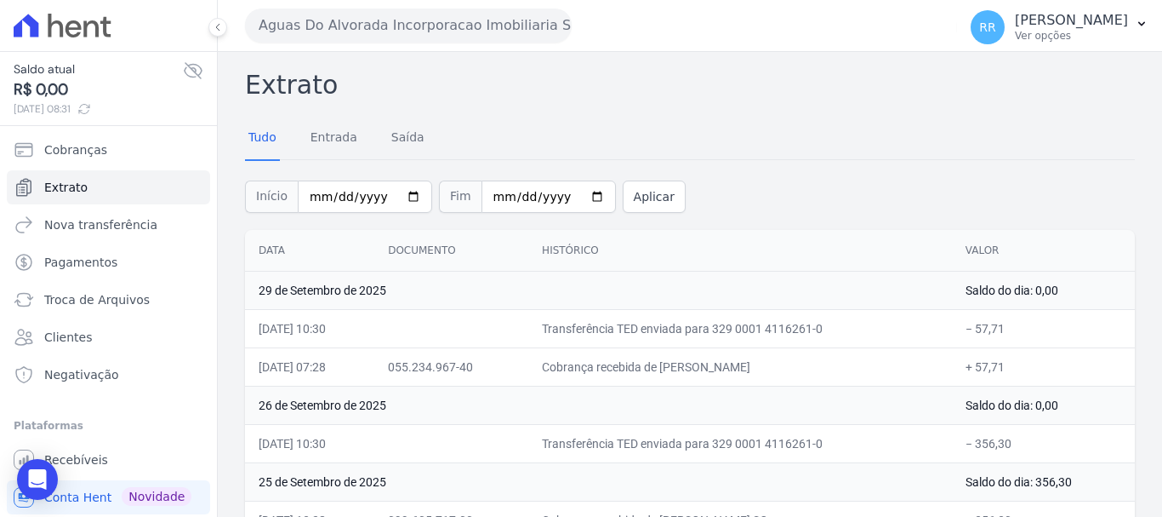
click at [445, 27] on button "Aguas Do Alvorada Incorporacao Imobiliaria SPE LTDA" at bounding box center [408, 26] width 327 height 34
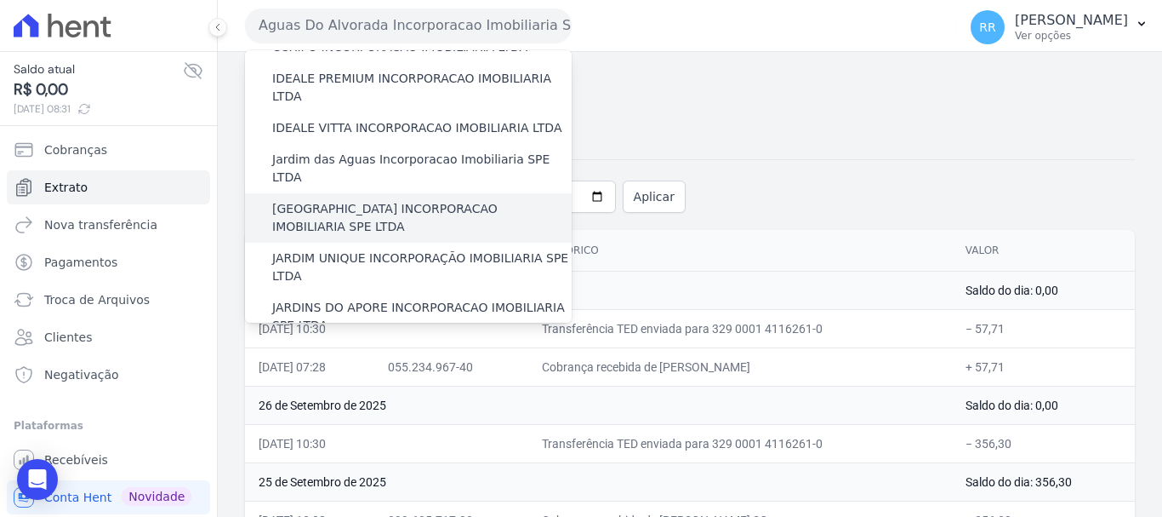
scroll to position [255, 0]
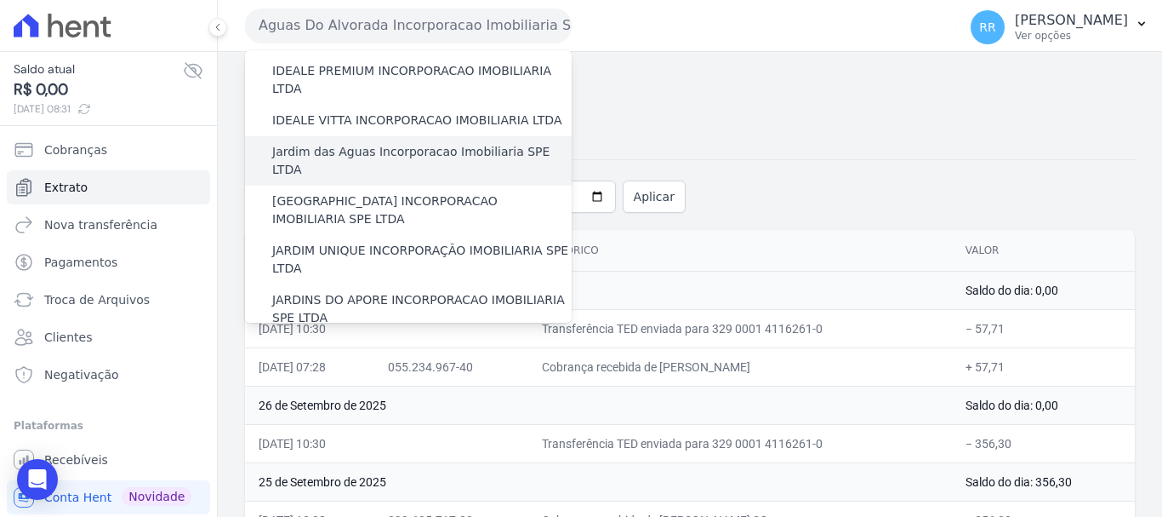
click at [352, 143] on label "Jardim das Aguas Incorporacao Imobiliaria SPE LTDA" at bounding box center [422, 161] width 300 height 36
click at [0, 0] on input "Jardim das Aguas Incorporacao Imobiliaria SPE LTDA" at bounding box center [0, 0] width 0 height 0
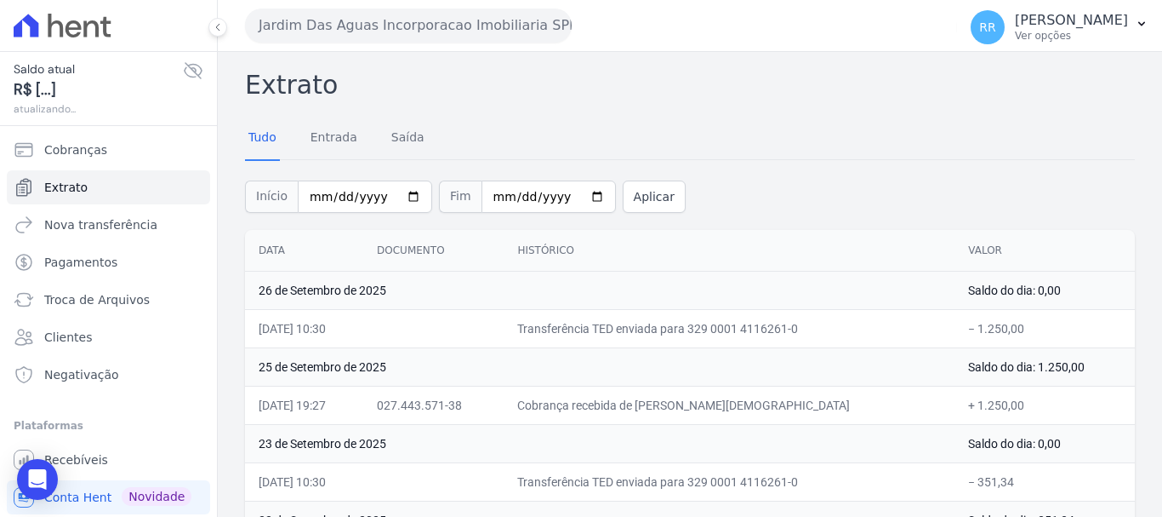
click at [332, 25] on button "Jardim Das Aguas Incorporacao Imobiliaria SPE LTDA" at bounding box center [408, 26] width 327 height 34
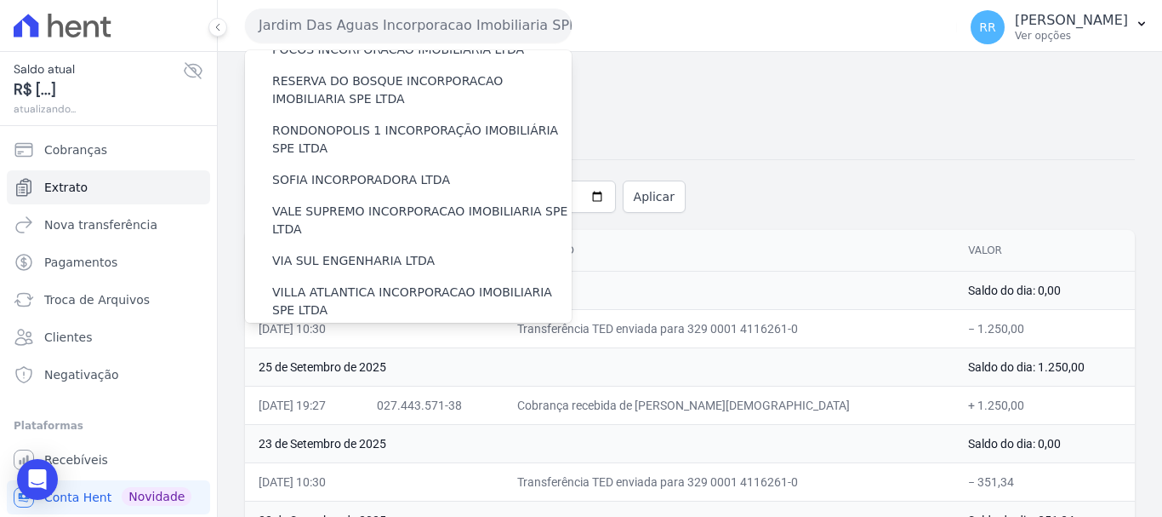
scroll to position [743, 0]
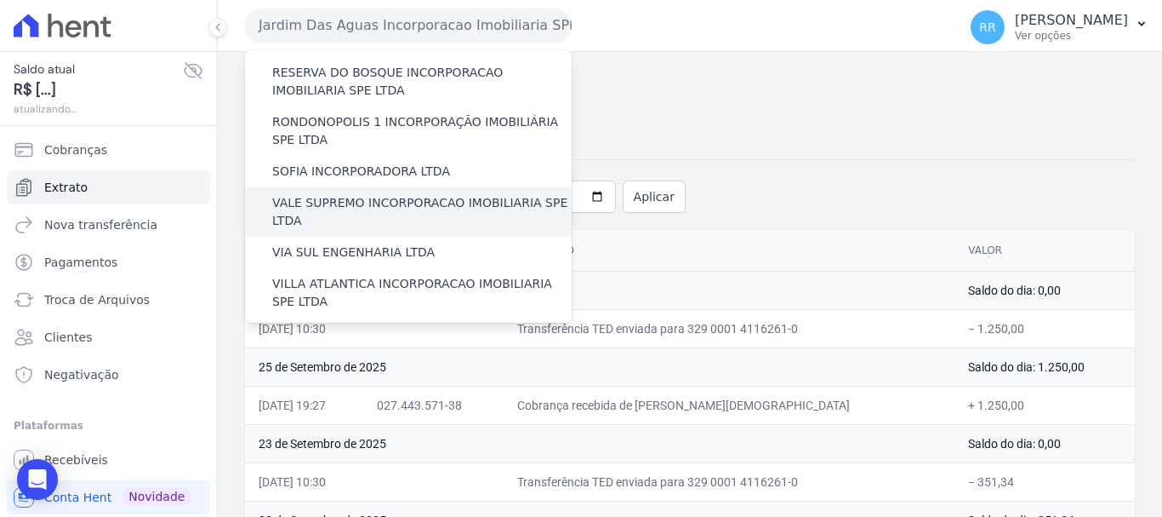
click at [377, 194] on label "VALE SUPREMO INCORPORACAO IMOBILIARIA SPE LTDA" at bounding box center [422, 212] width 300 height 36
click at [0, 0] on input "VALE SUPREMO INCORPORACAO IMOBILIARIA SPE LTDA" at bounding box center [0, 0] width 0 height 0
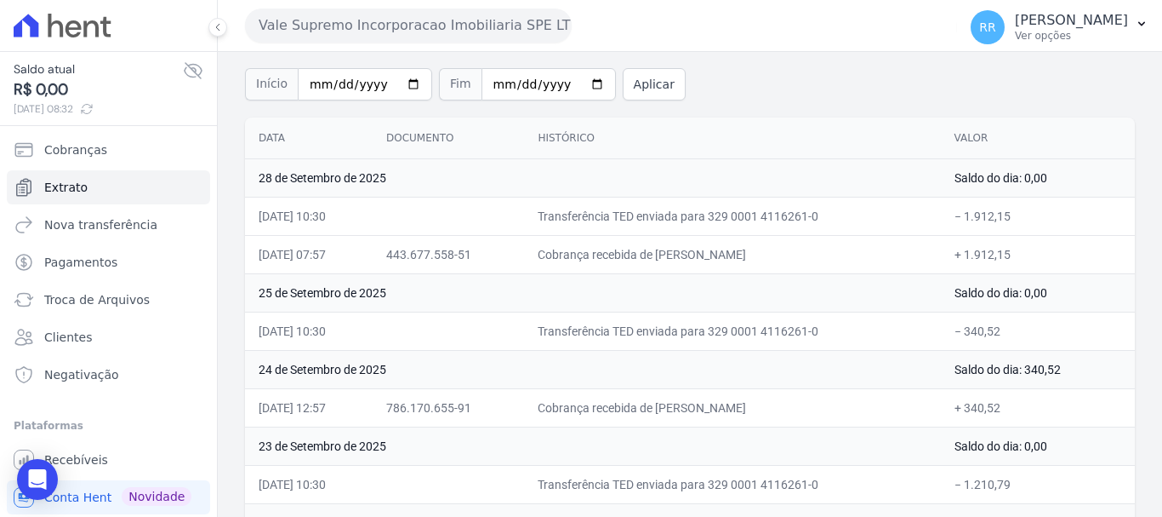
scroll to position [85, 0]
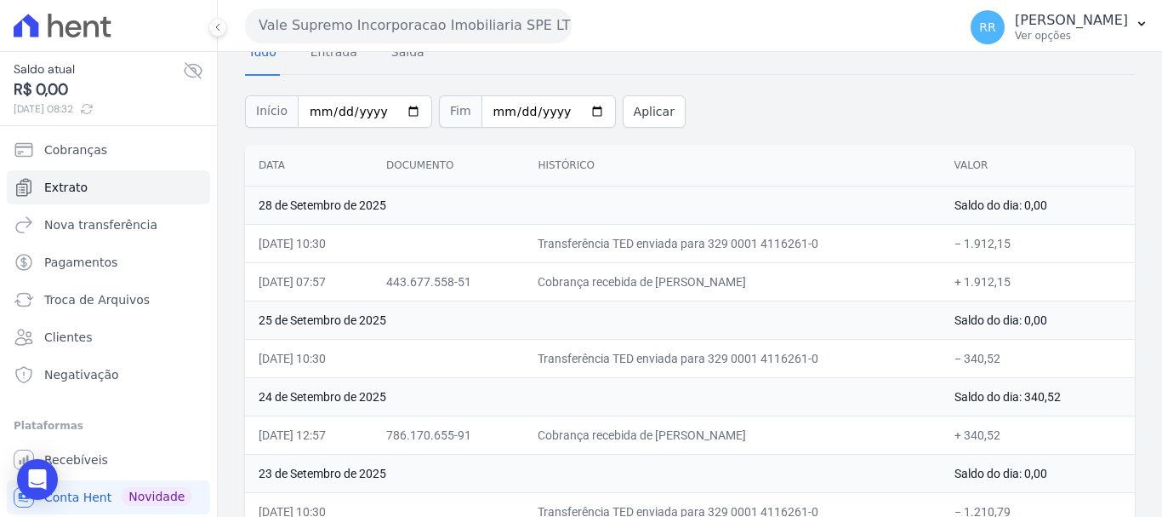
click at [416, 34] on button "Vale Supremo Incorporacao Imobiliaria SPE LTDA" at bounding box center [408, 26] width 327 height 34
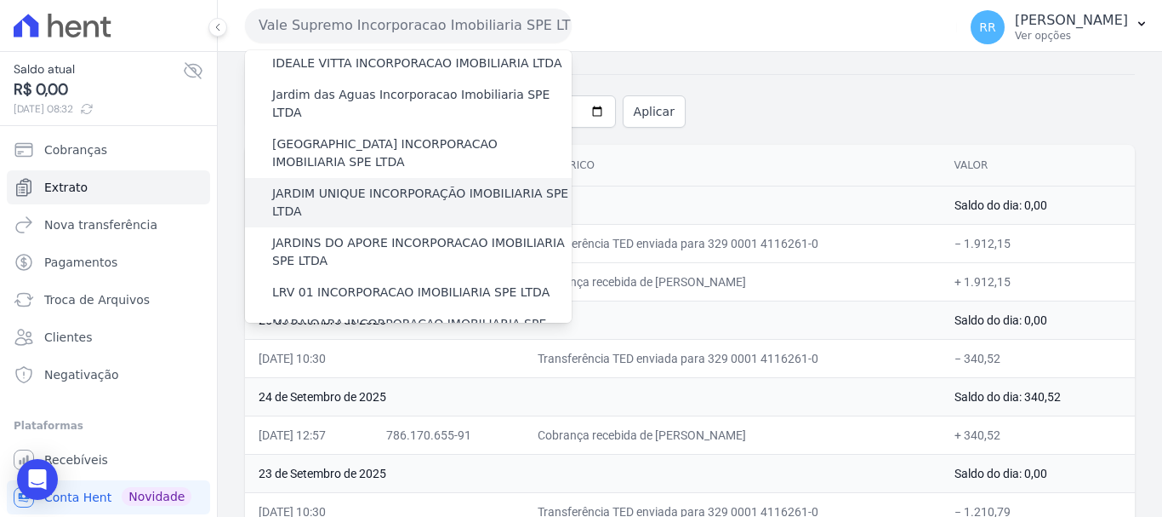
scroll to position [425, 0]
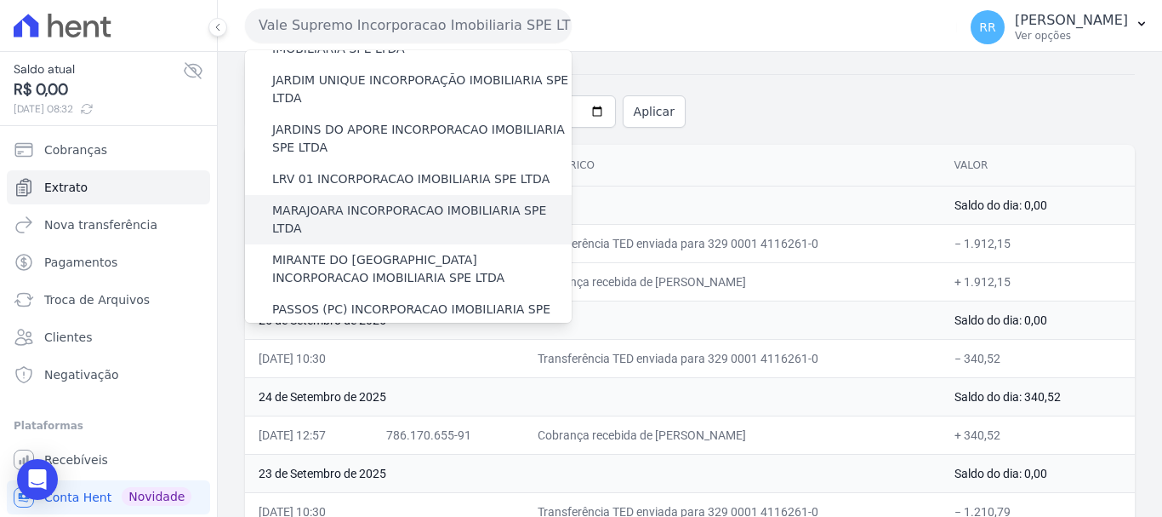
click at [364, 202] on label "MARAJOARA INCORPORACAO IMOBILIARIA SPE LTDA" at bounding box center [422, 220] width 300 height 36
click at [0, 0] on input "MARAJOARA INCORPORACAO IMOBILIARIA SPE LTDA" at bounding box center [0, 0] width 0 height 0
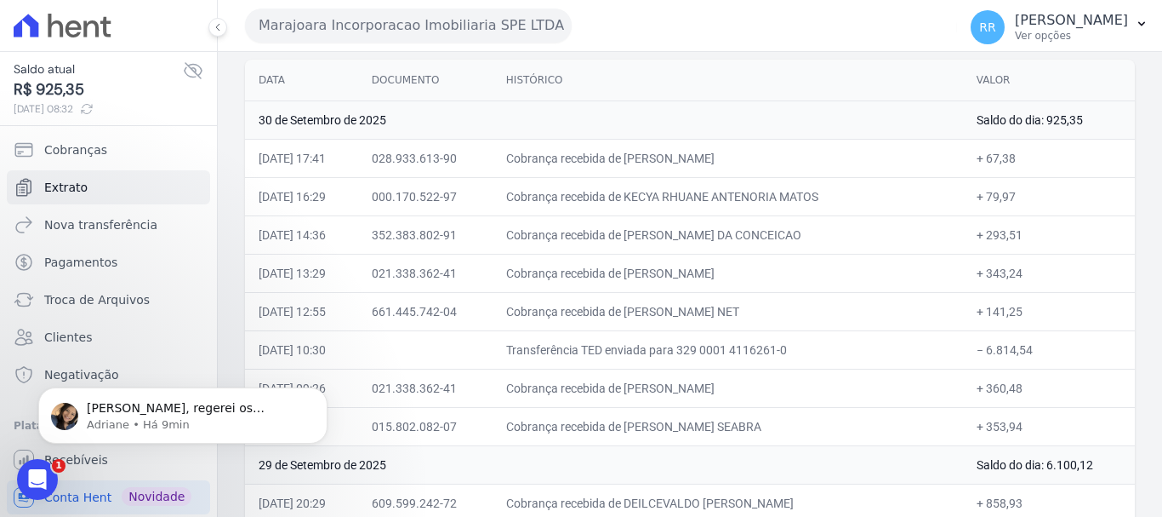
scroll to position [0, 0]
click at [699, 250] on td "Cobrança recebida de JOELSON PAIVA DA CONCEICAO" at bounding box center [728, 234] width 471 height 38
click at [442, 22] on button "Marajoara Incorporacao Imobiliaria SPE LTDA" at bounding box center [408, 26] width 327 height 34
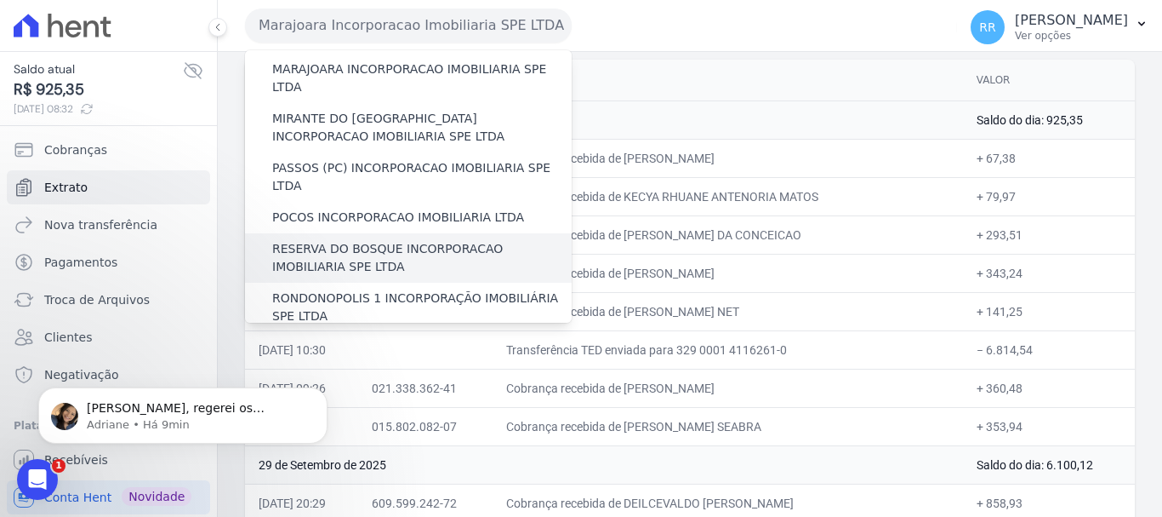
scroll to position [596, 0]
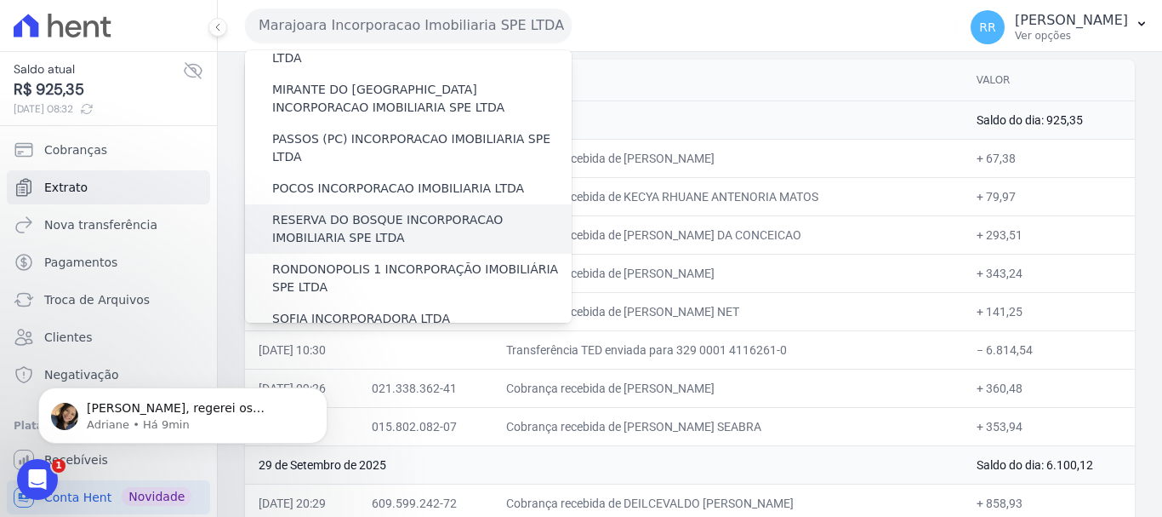
click at [353, 211] on label "RESERVA DO BOSQUE INCORPORACAO IMOBILIARIA SPE LTDA" at bounding box center [422, 229] width 300 height 36
click at [0, 0] on input "RESERVA DO BOSQUE INCORPORACAO IMOBILIARIA SPE LTDA" at bounding box center [0, 0] width 0 height 0
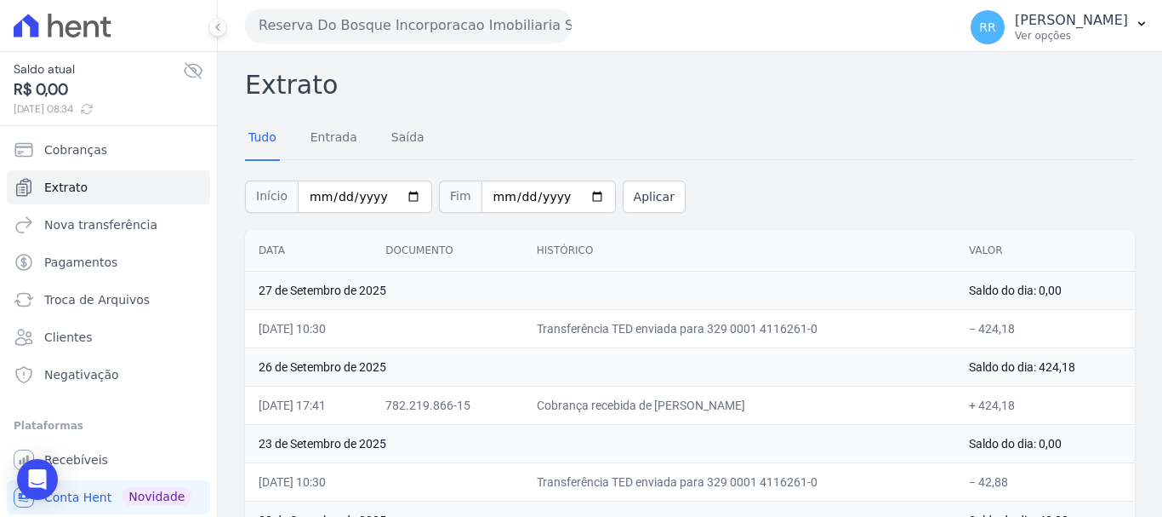
click at [475, 27] on button "Reserva Do Bosque Incorporacao Imobiliaria SPE LTDA" at bounding box center [408, 26] width 327 height 34
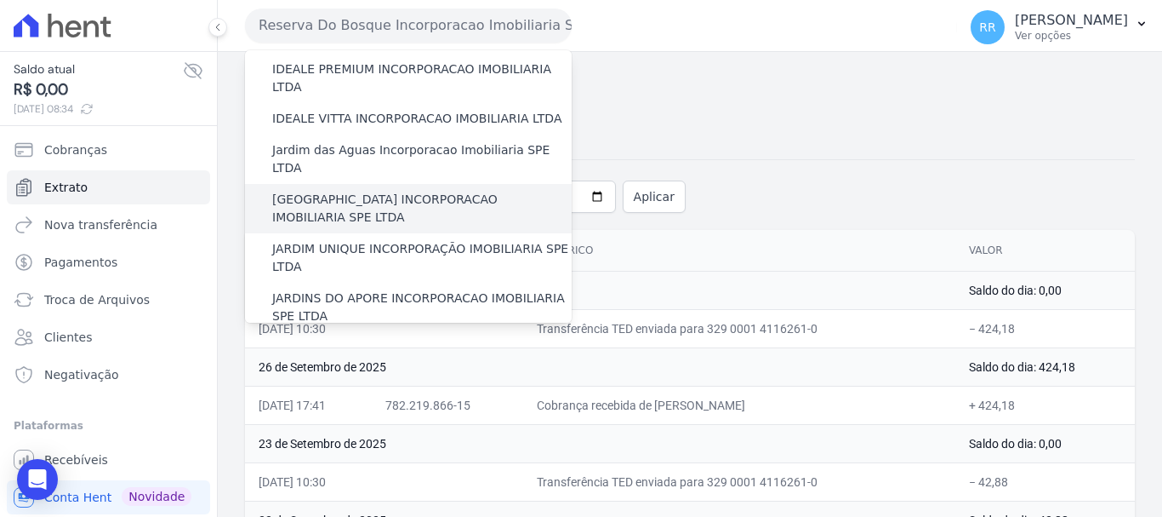
scroll to position [340, 0]
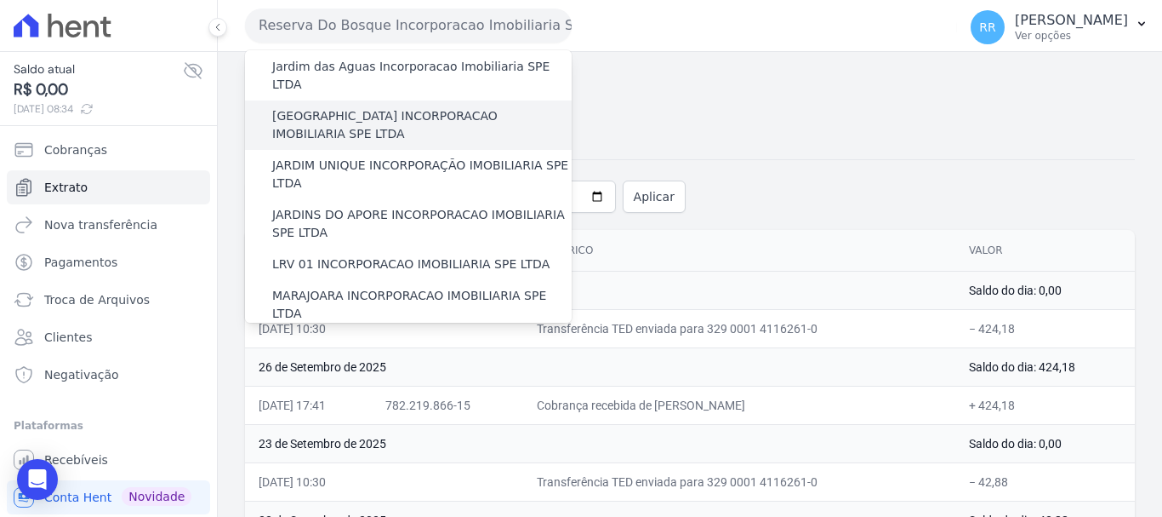
click at [408, 107] on label "[GEOGRAPHIC_DATA] INCORPORACAO IMOBILIARIA SPE LTDA" at bounding box center [422, 125] width 300 height 36
click at [0, 0] on input "[GEOGRAPHIC_DATA] INCORPORACAO IMOBILIARIA SPE LTDA" at bounding box center [0, 0] width 0 height 0
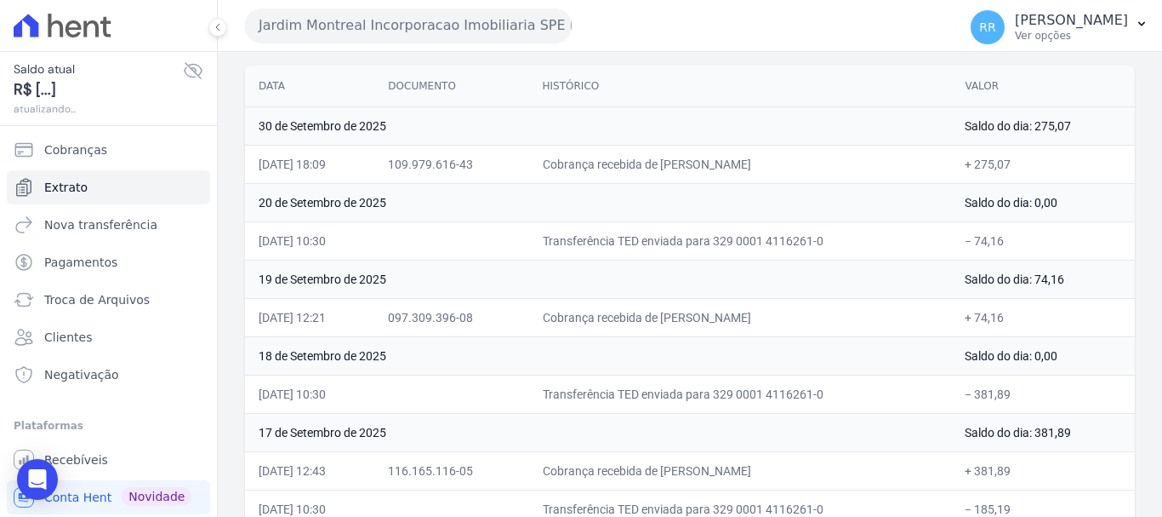
scroll to position [170, 0]
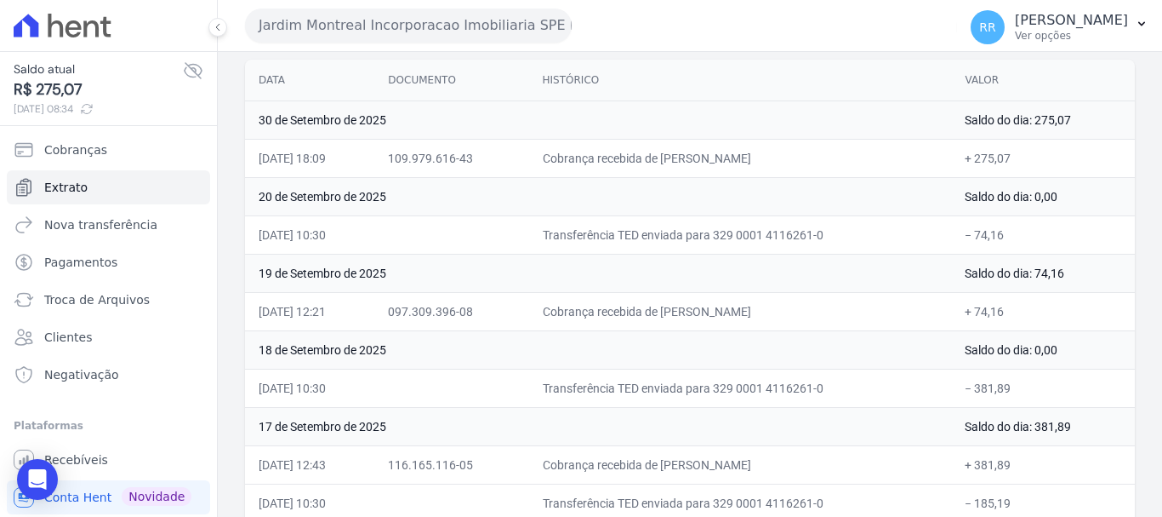
click at [341, 26] on button "Jardim Montreal Incorporacao Imobiliaria SPE LTDA" at bounding box center [408, 26] width 327 height 34
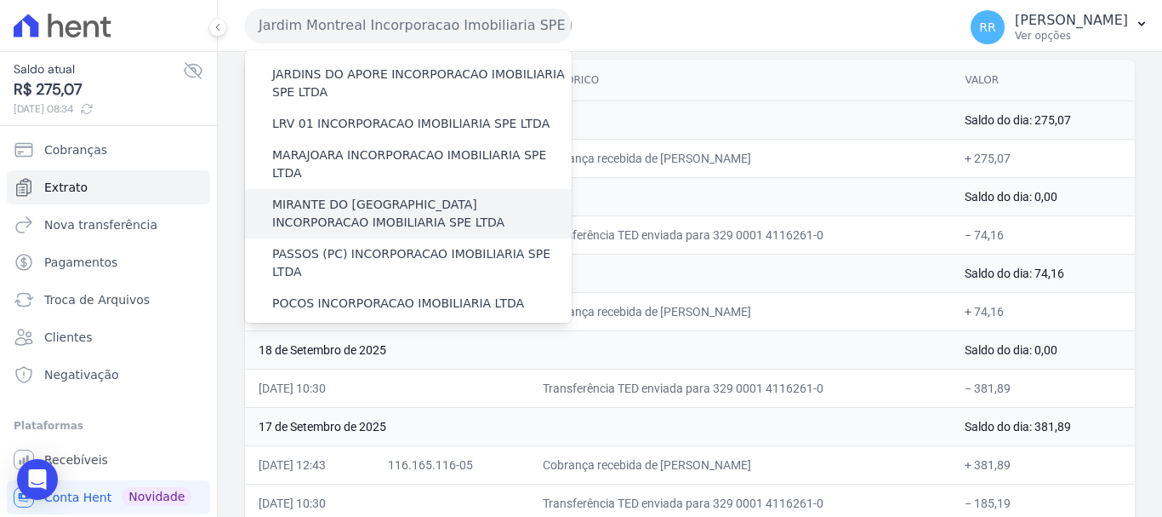
scroll to position [511, 0]
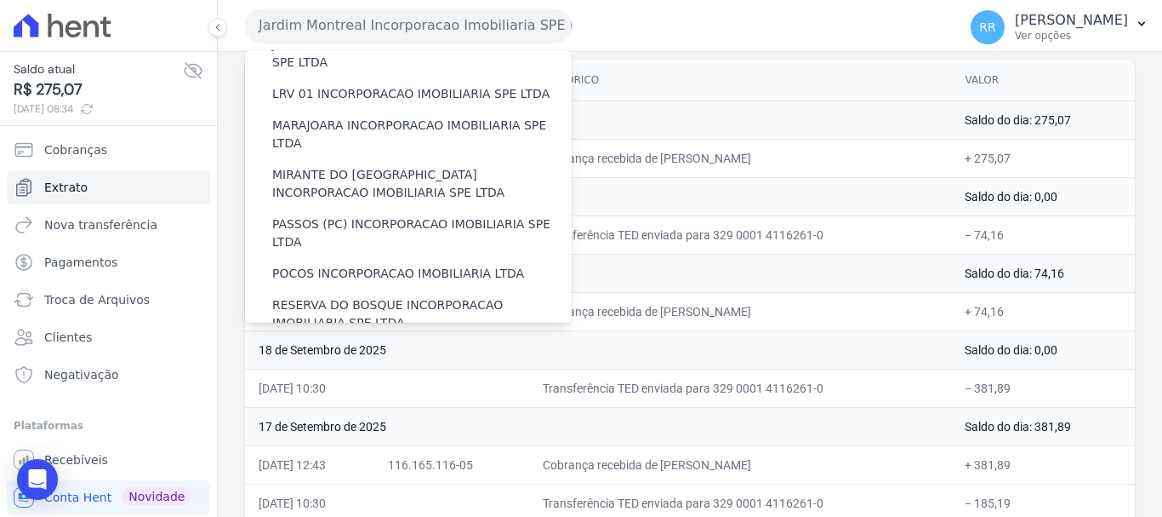
click at [338, 345] on label "RONDONOPOLIS 1 INCORPORAÇÃO IMOBILIÁRIA SPE LTDA" at bounding box center [422, 363] width 300 height 36
click at [0, 0] on input "RONDONOPOLIS 1 INCORPORAÇÃO IMOBILIÁRIA SPE LTDA" at bounding box center [0, 0] width 0 height 0
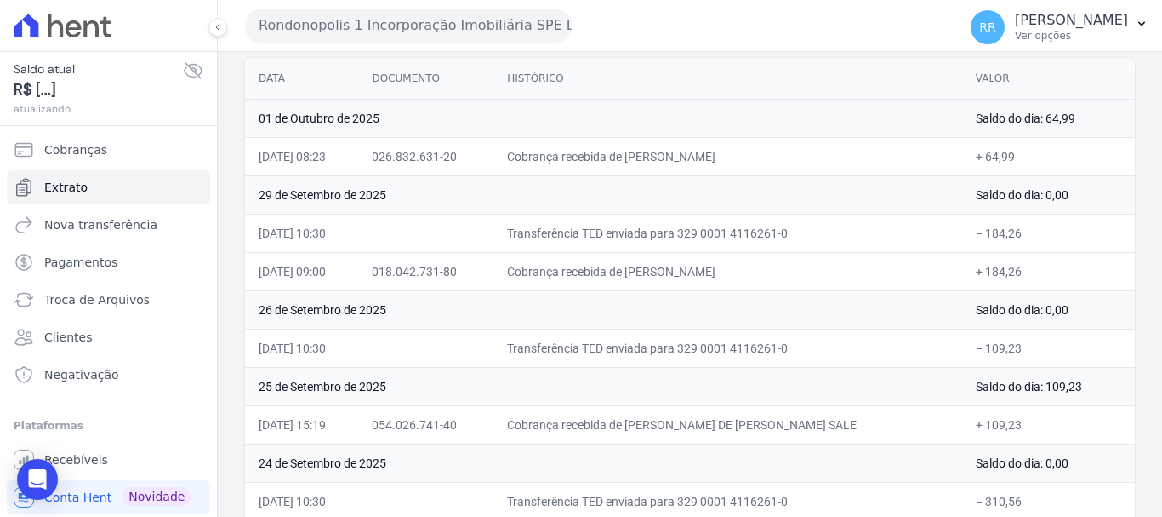
scroll to position [170, 0]
click at [404, 31] on button "Rondonopolis 1 Incorporação Imobiliária SPE LTDA" at bounding box center [408, 26] width 327 height 34
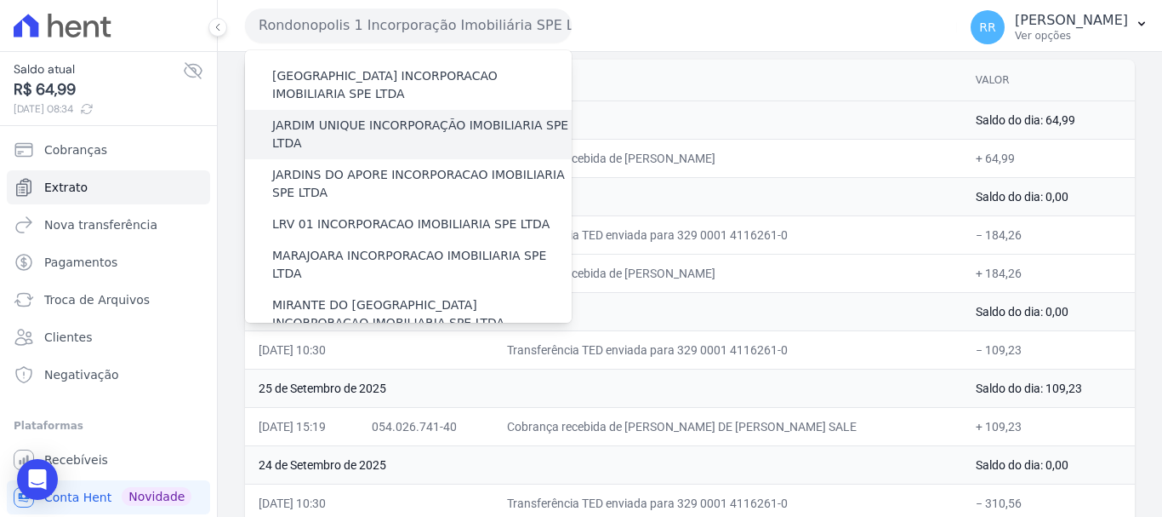
scroll to position [340, 0]
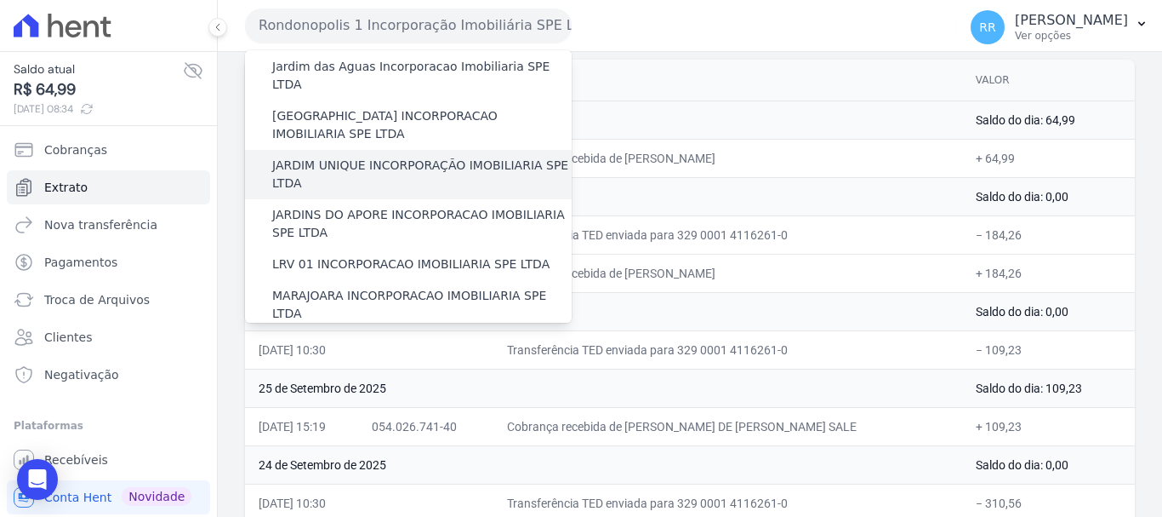
click at [416, 157] on label "JARDIM UNIQUE INCORPORAÇÃO IMOBILIARIA SPE LTDA" at bounding box center [422, 175] width 300 height 36
click at [0, 0] on input "JARDIM UNIQUE INCORPORAÇÃO IMOBILIARIA SPE LTDA" at bounding box center [0, 0] width 0 height 0
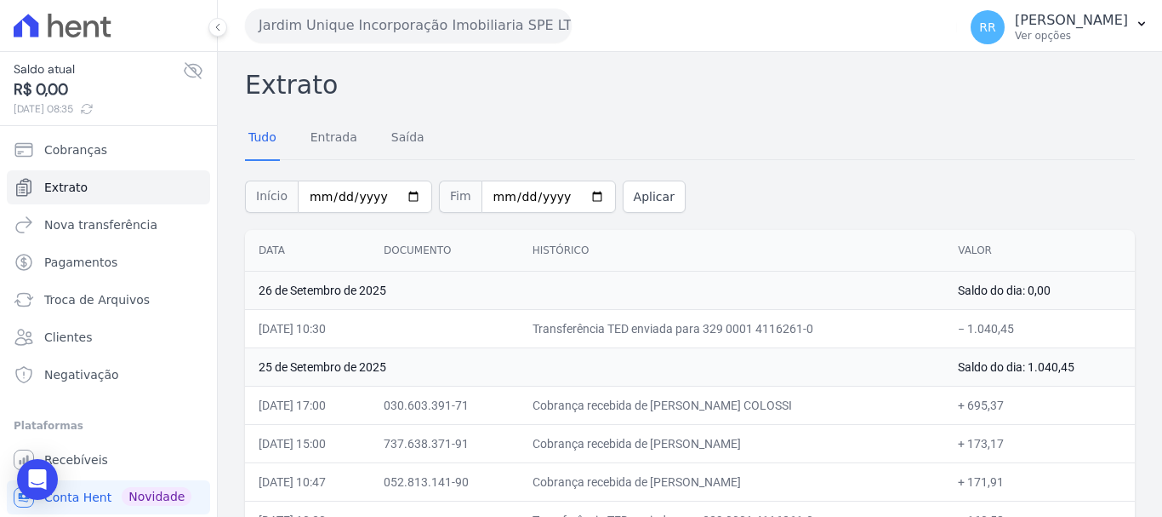
click at [422, 19] on button "Jardim Unique Incorporação Imobiliaria SPE LTDA" at bounding box center [408, 26] width 327 height 34
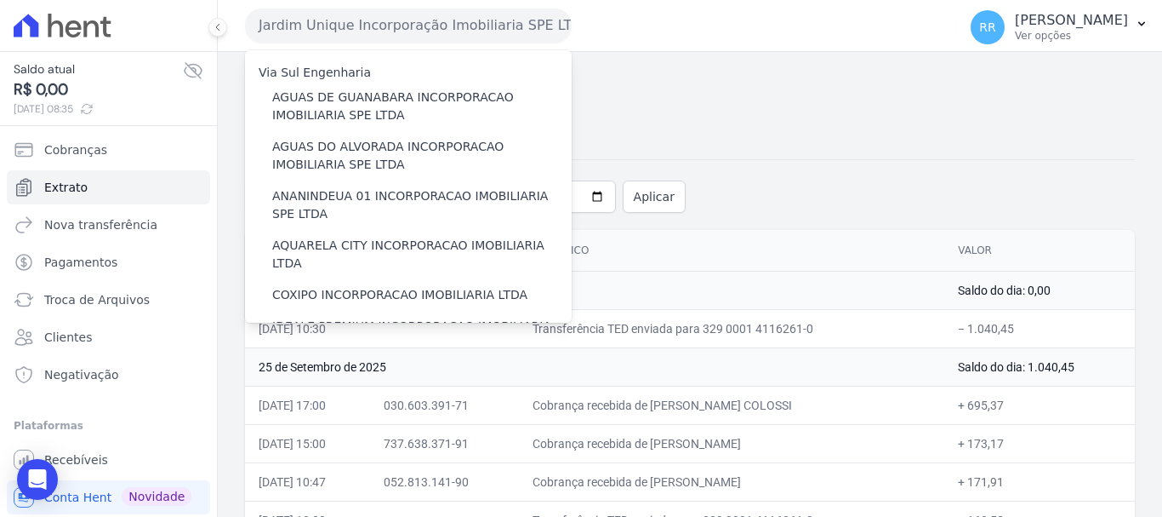
scroll to position [425, 0]
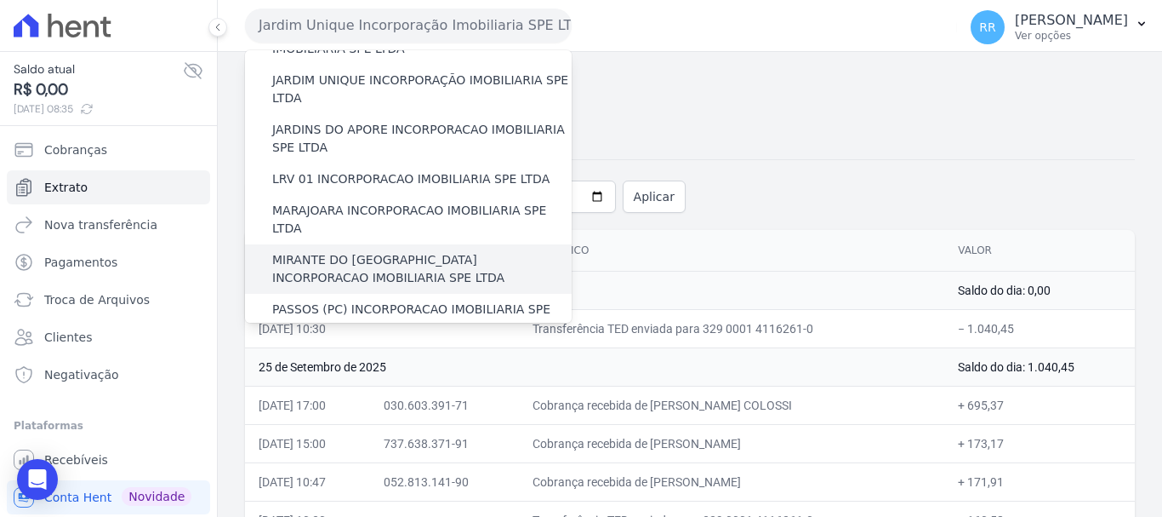
click at [354, 251] on label "MIRANTE DO [GEOGRAPHIC_DATA] INCORPORACAO IMOBILIARIA SPE LTDA" at bounding box center [422, 269] width 300 height 36
click at [0, 0] on input "MIRANTE DO [GEOGRAPHIC_DATA] INCORPORACAO IMOBILIARIA SPE LTDA" at bounding box center [0, 0] width 0 height 0
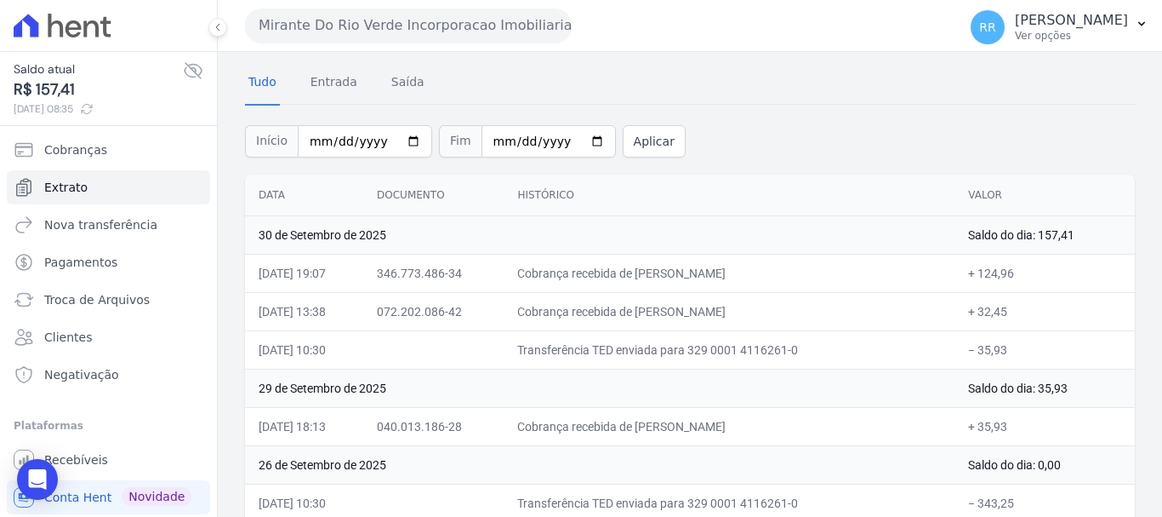
scroll to position [85, 0]
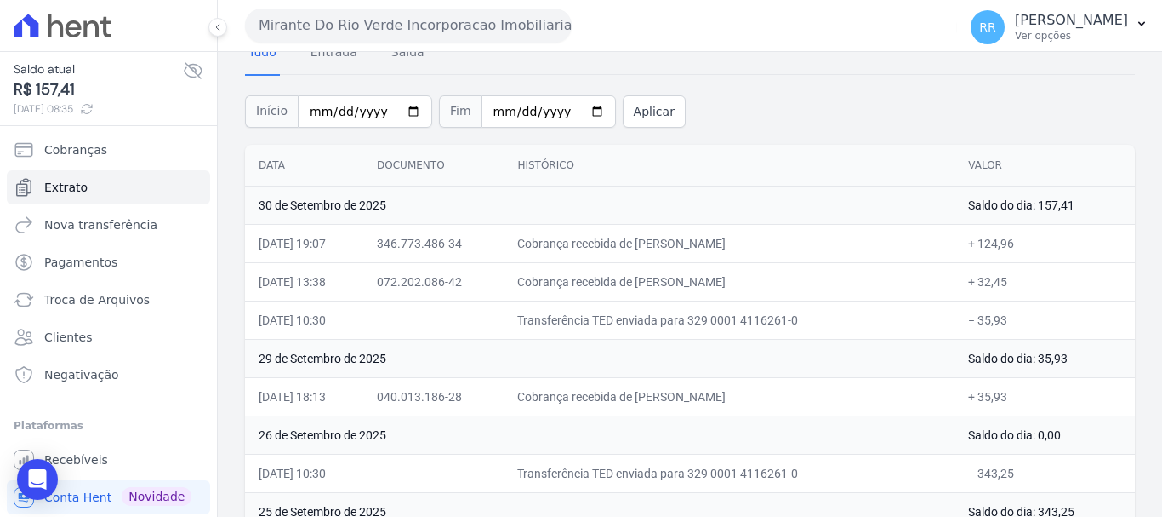
click at [456, 34] on button "Mirante Do Rio Verde Incorporacao Imobiliaria SPE LTDA" at bounding box center [408, 26] width 327 height 34
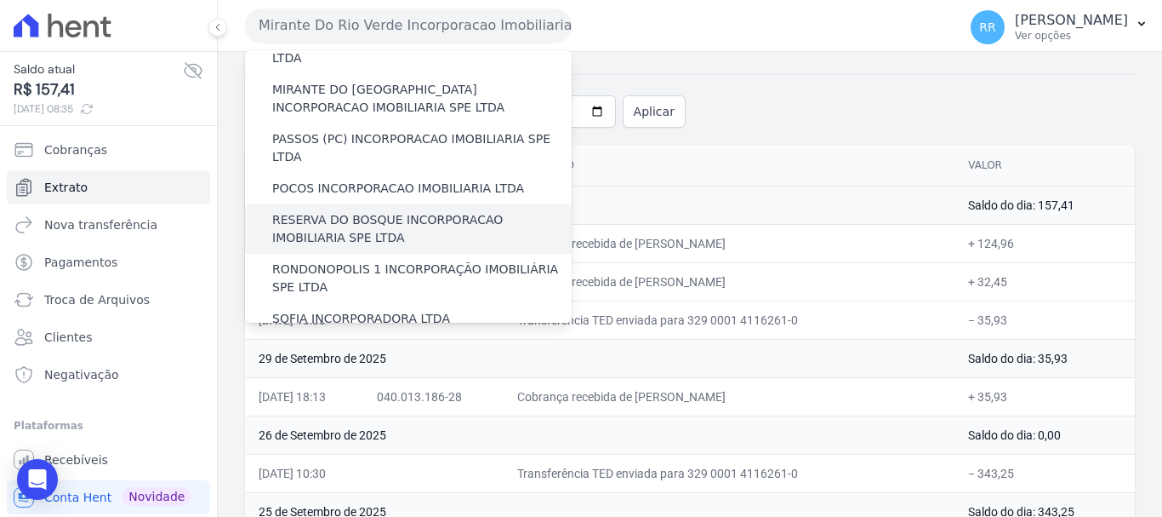
scroll to position [425, 0]
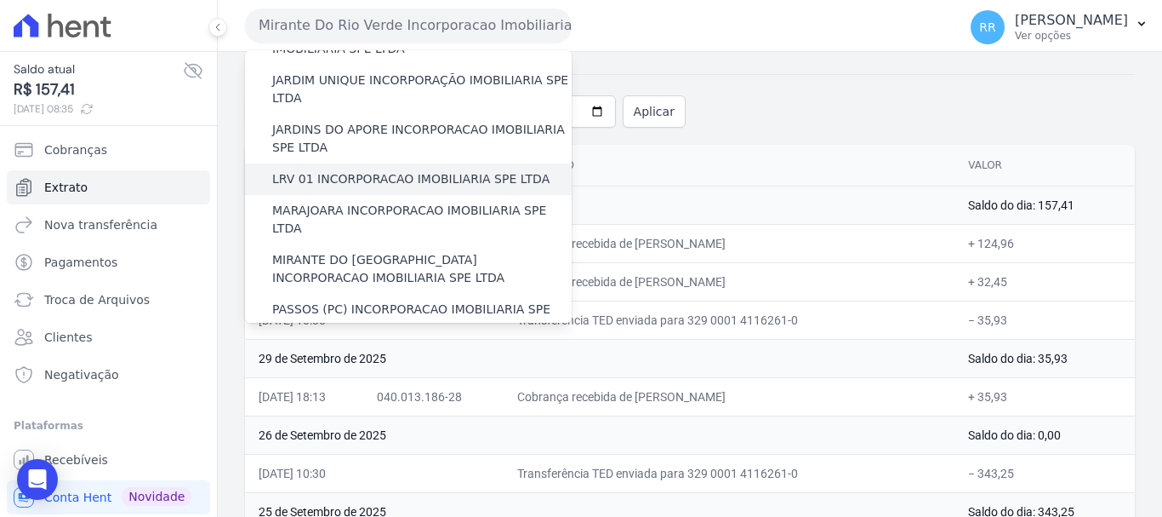
click at [359, 170] on label "LRV 01 INCORPORACAO IMOBILIARIA SPE LTDA" at bounding box center [410, 179] width 277 height 18
click at [0, 0] on input "LRV 01 INCORPORACAO IMOBILIARIA SPE LTDA" at bounding box center [0, 0] width 0 height 0
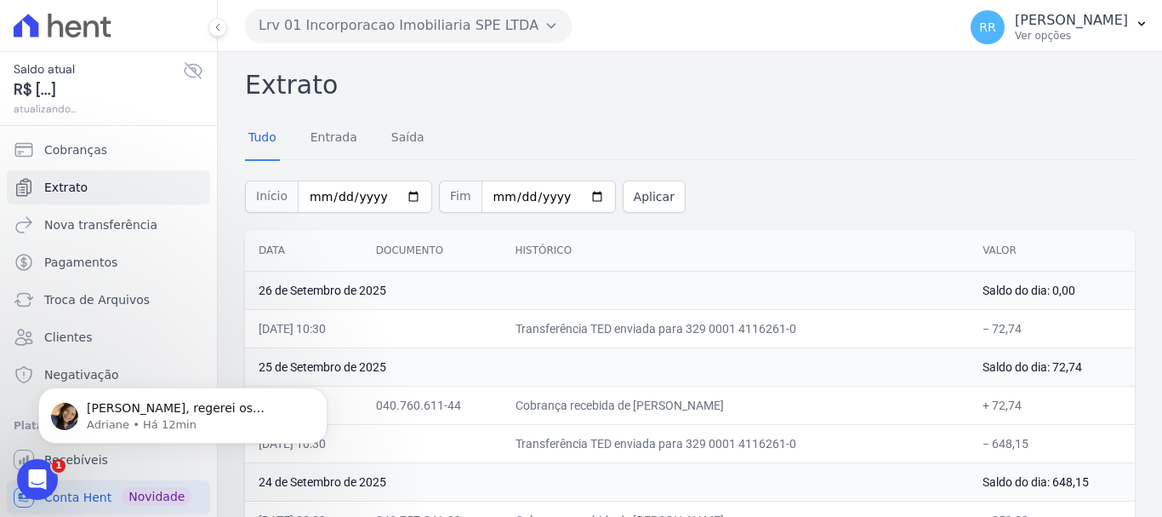
scroll to position [0, 0]
click at [299, 38] on button "Lrv 01 Incorporacao Imobiliaria SPE LTDA" at bounding box center [408, 26] width 327 height 34
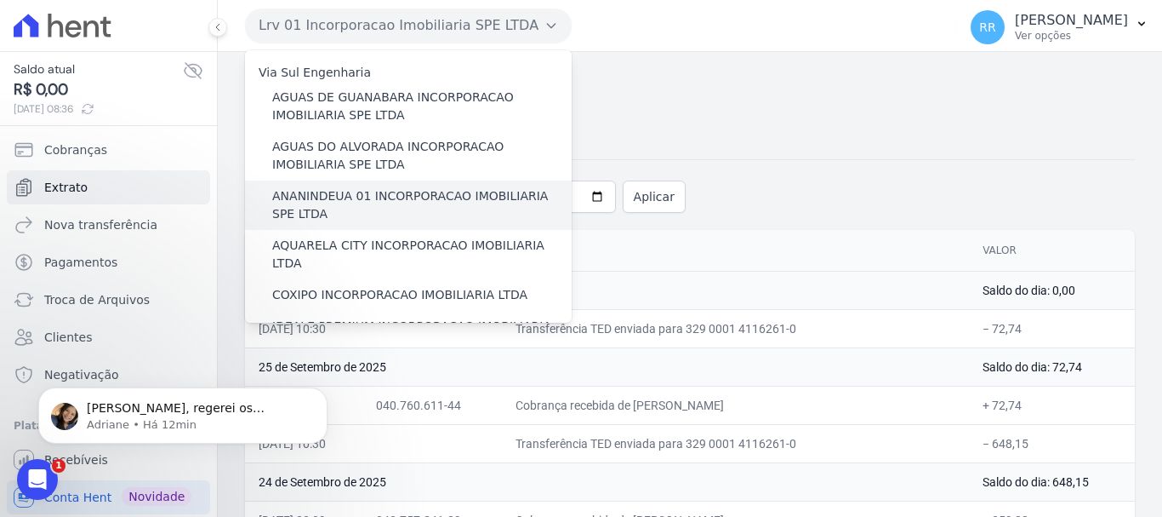
click at [318, 213] on label "ANANINDEUA 01 INCORPORACAO IMOBILIARIA SPE LTDA" at bounding box center [422, 205] width 300 height 36
click at [0, 0] on input "ANANINDEUA 01 INCORPORACAO IMOBILIARIA SPE LTDA" at bounding box center [0, 0] width 0 height 0
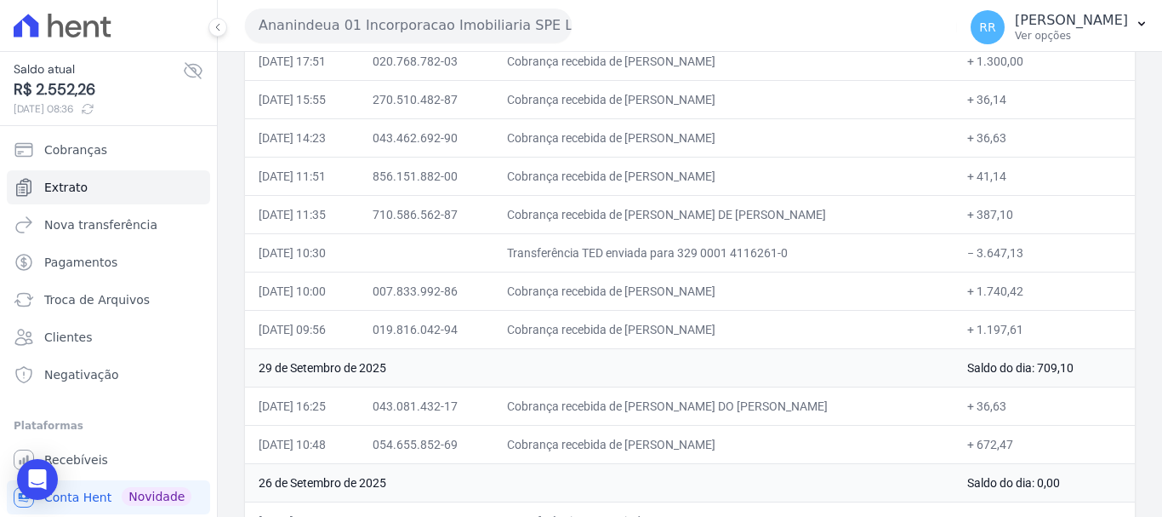
scroll to position [511, 0]
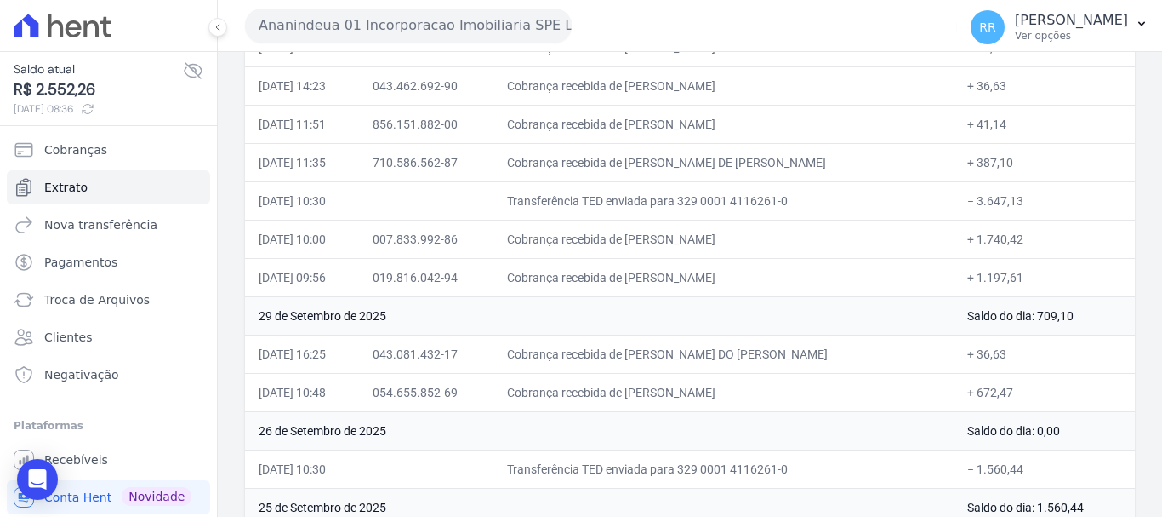
drag, startPoint x: 525, startPoint y: 19, endPoint x: 523, endPoint y: 28, distance: 9.5
click at [525, 19] on button "Ananindeua 01 Incorporacao Imobiliaria SPE LTDA" at bounding box center [408, 26] width 327 height 34
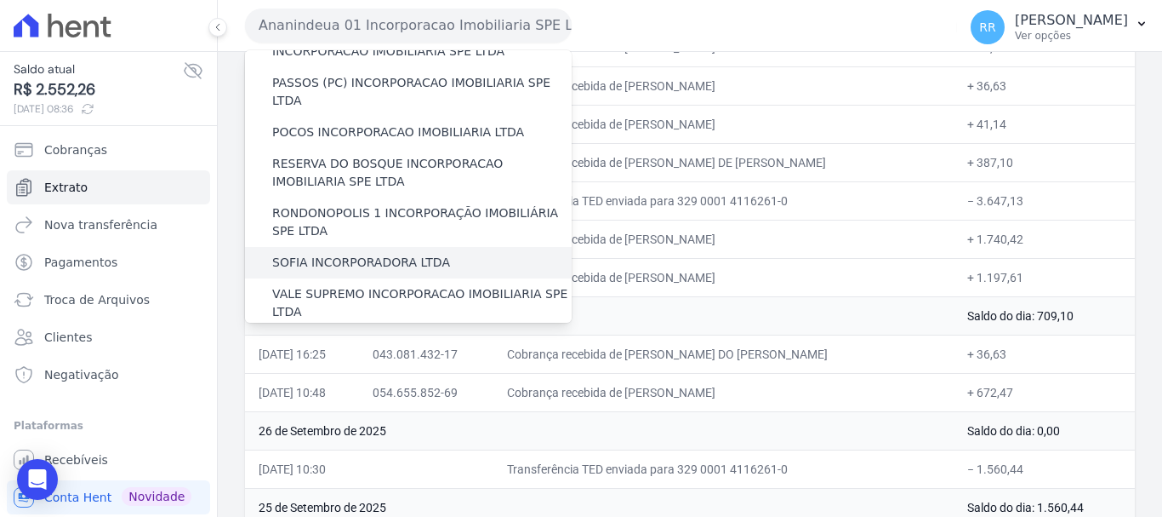
scroll to position [681, 0]
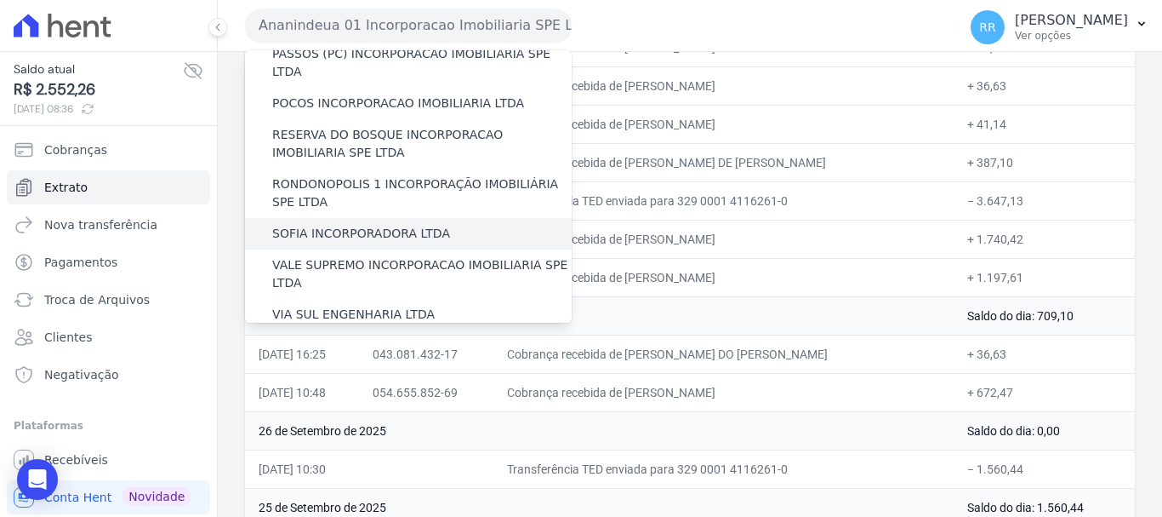
click at [383, 225] on label "SOFIA INCORPORADORA LTDA" at bounding box center [361, 234] width 178 height 18
click at [0, 0] on input "SOFIA INCORPORADORA LTDA" at bounding box center [0, 0] width 0 height 0
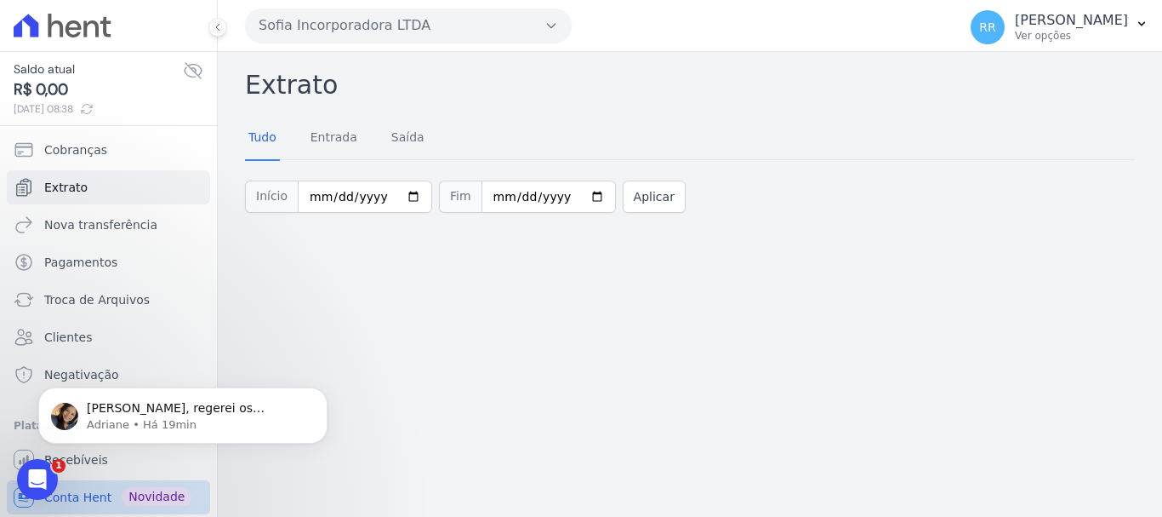
scroll to position [0, 0]
click at [392, 31] on button "Sofia Incorporadora LTDA" at bounding box center [408, 26] width 327 height 34
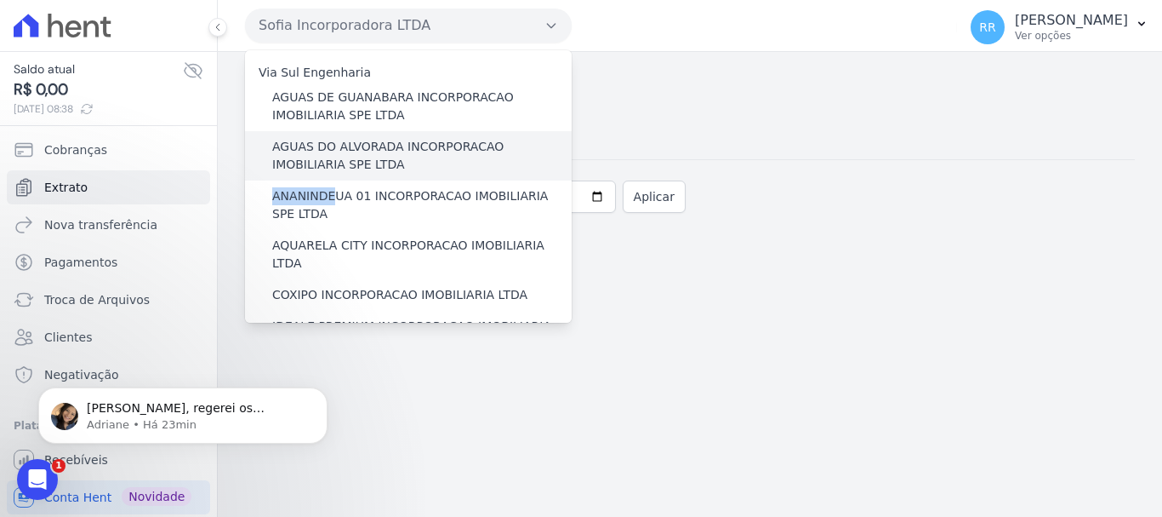
drag, startPoint x: 332, startPoint y: 203, endPoint x: 337, endPoint y: 163, distance: 40.3
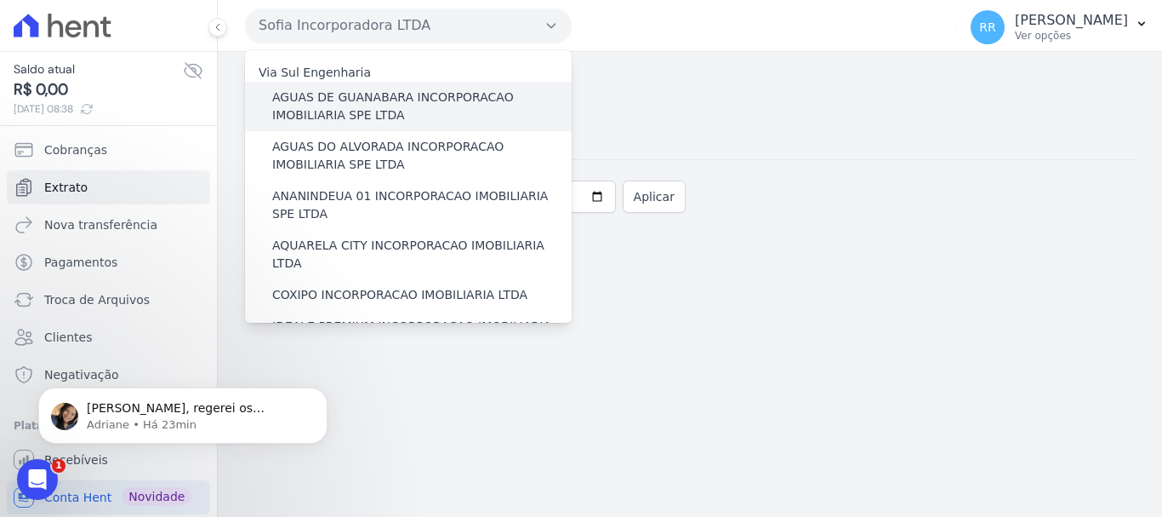
click at [315, 111] on label "AGUAS DE GUANABARA INCORPORACAO IMOBILIARIA SPE LTDA" at bounding box center [422, 106] width 300 height 36
click at [0, 0] on input "AGUAS DE GUANABARA INCORPORACAO IMOBILIARIA SPE LTDA" at bounding box center [0, 0] width 0 height 0
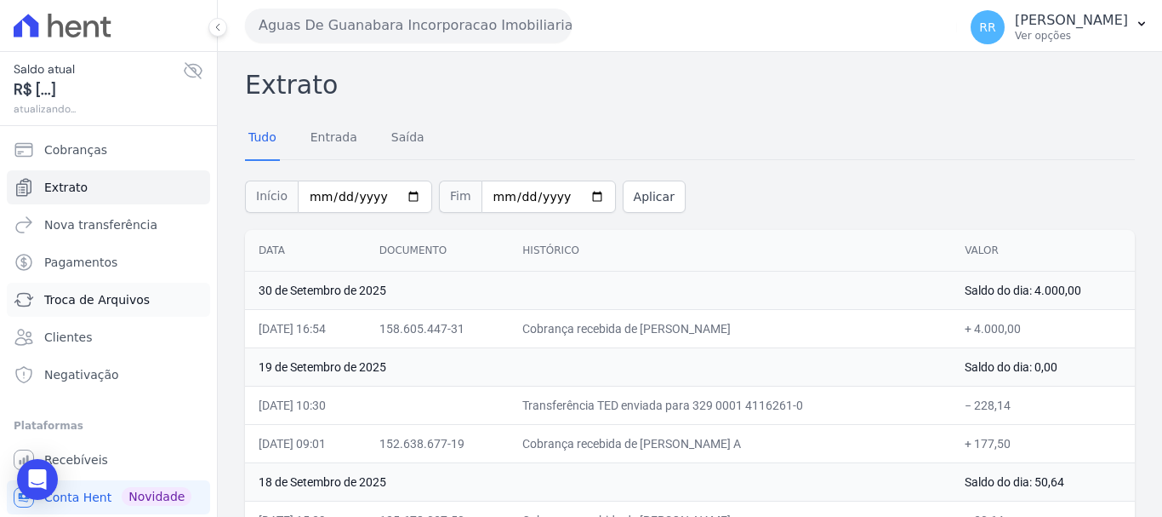
click at [104, 295] on span "Troca de Arquivos" at bounding box center [97, 299] width 106 height 17
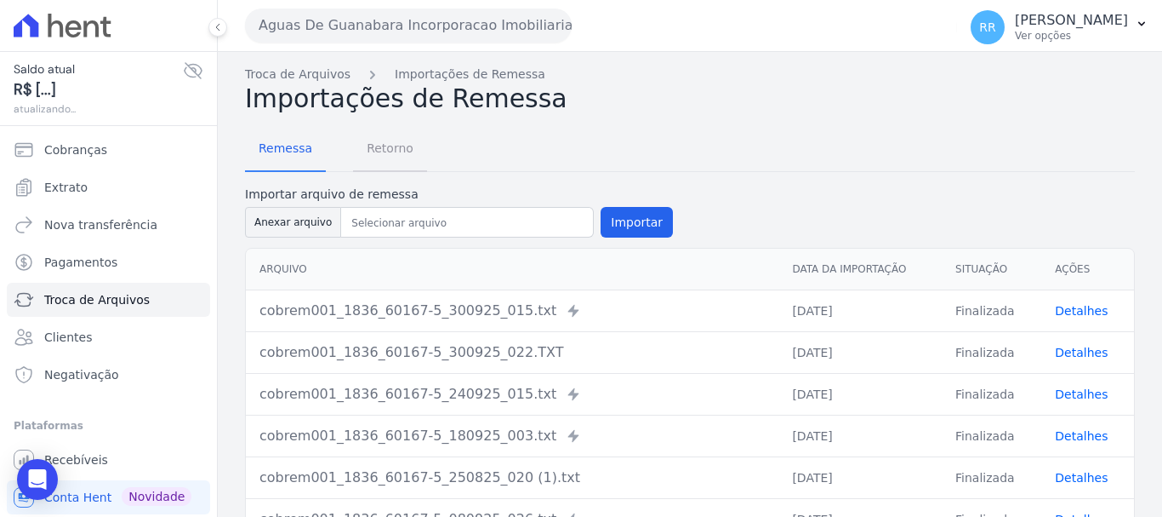
click at [375, 153] on span "Retorno" at bounding box center [390, 148] width 67 height 34
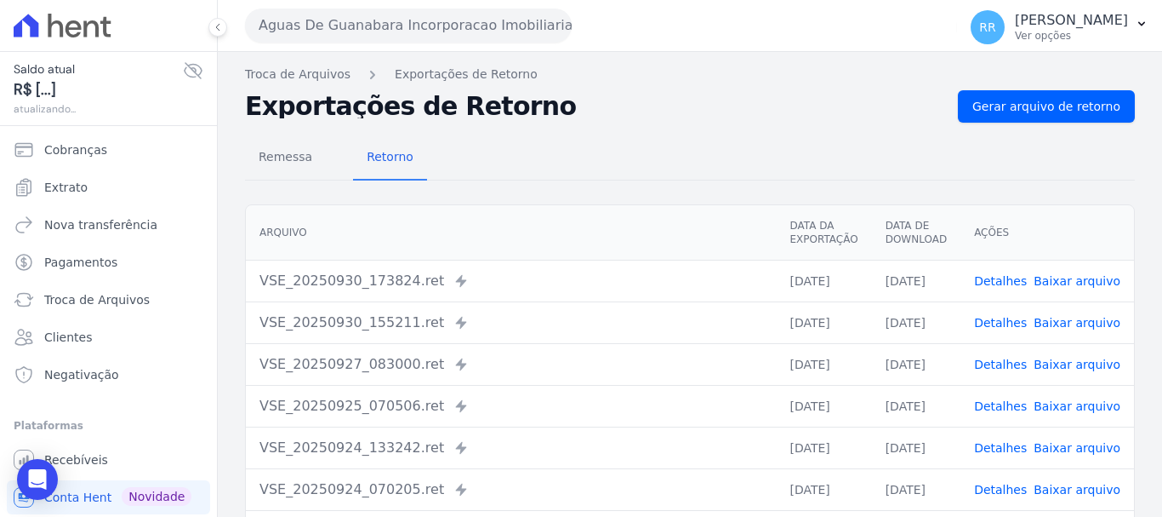
drag, startPoint x: 1009, startPoint y: 281, endPoint x: 1003, endPoint y: 326, distance: 45.5
click at [1009, 281] on link "Detalhes" at bounding box center [1000, 281] width 53 height 14
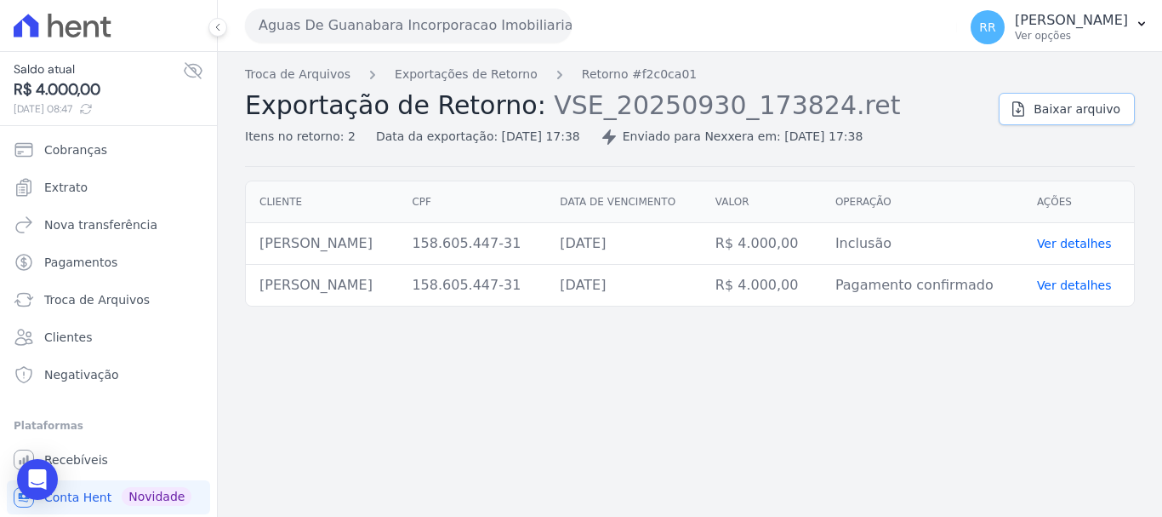
click at [1058, 109] on span "Baixar arquivo" at bounding box center [1077, 108] width 87 height 17
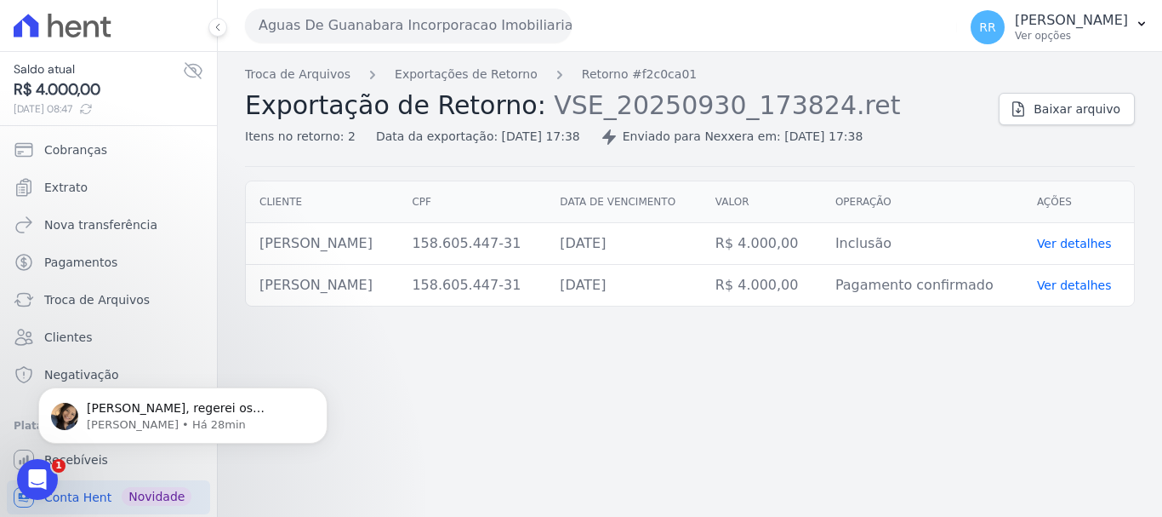
drag, startPoint x: 300, startPoint y: 24, endPoint x: 334, endPoint y: 72, distance: 59.3
click at [300, 24] on button "Aguas De Guanabara Incorporacao Imobiliaria SPE LTDA" at bounding box center [408, 26] width 327 height 34
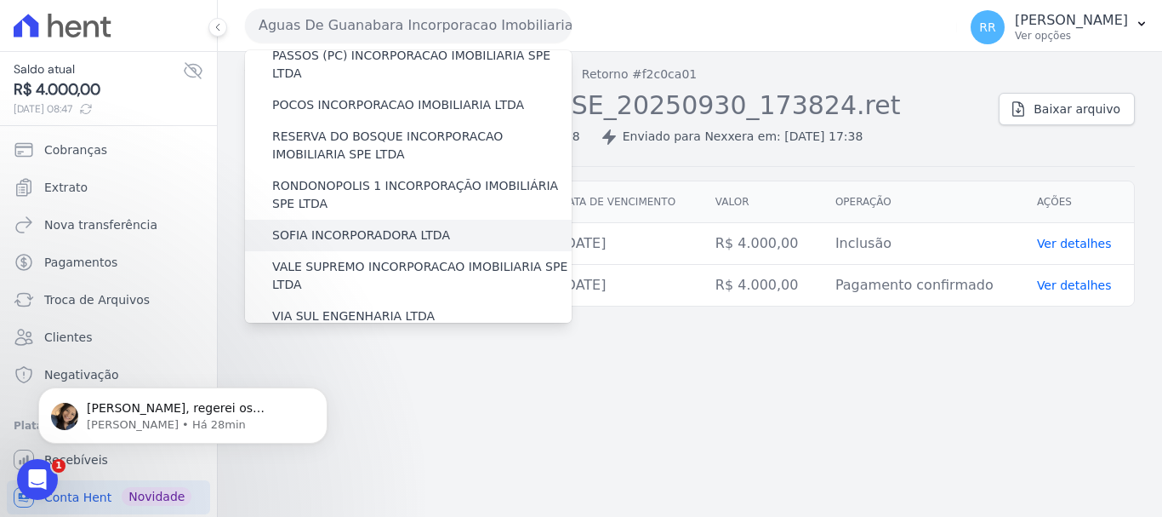
scroll to position [681, 0]
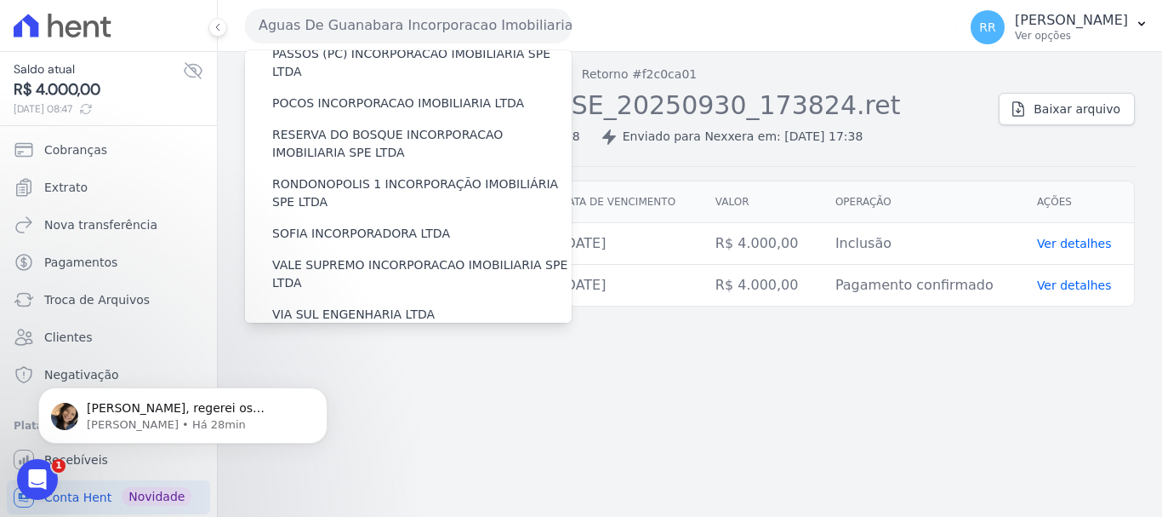
click at [344, 386] on label "[GEOGRAPHIC_DATA] INCORPORACAO IMOBILIARIA SPE LTDA" at bounding box center [422, 404] width 300 height 36
click at [0, 0] on input "[GEOGRAPHIC_DATA] INCORPORACAO IMOBILIARIA SPE LTDA" at bounding box center [0, 0] width 0 height 0
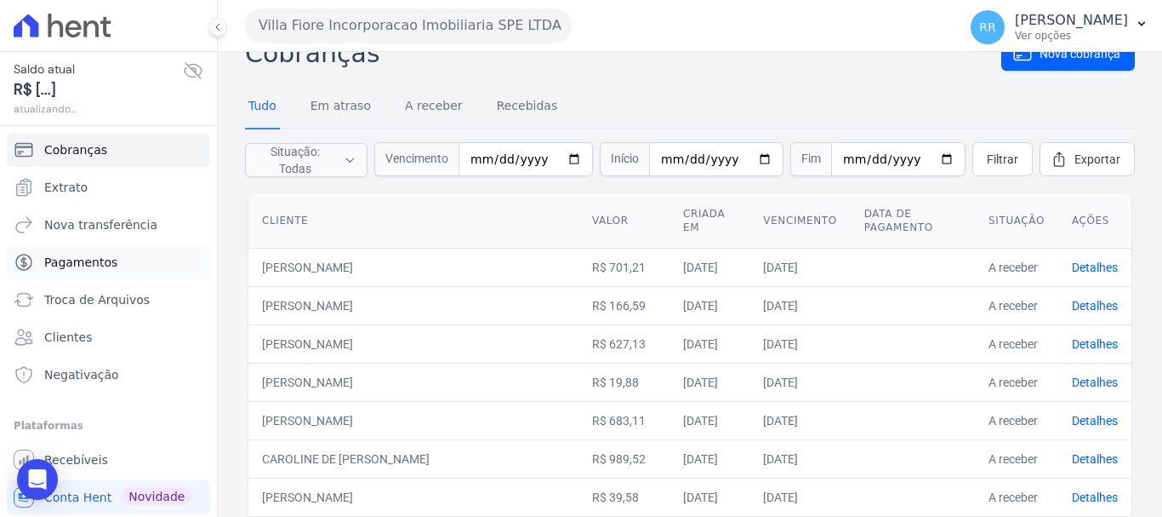
scroll to position [85, 0]
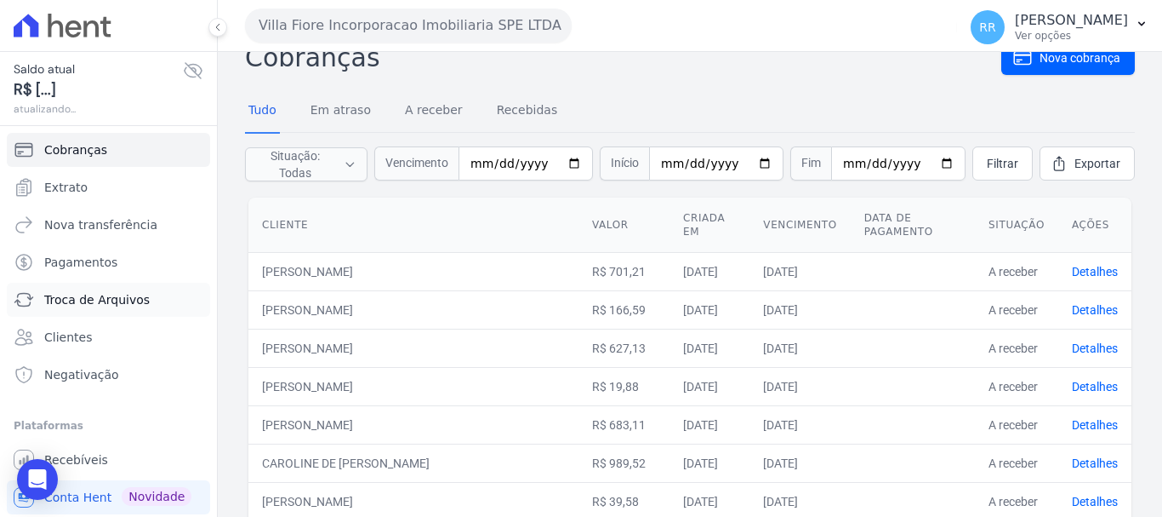
click at [106, 310] on link "Troca de Arquivos" at bounding box center [108, 300] width 203 height 34
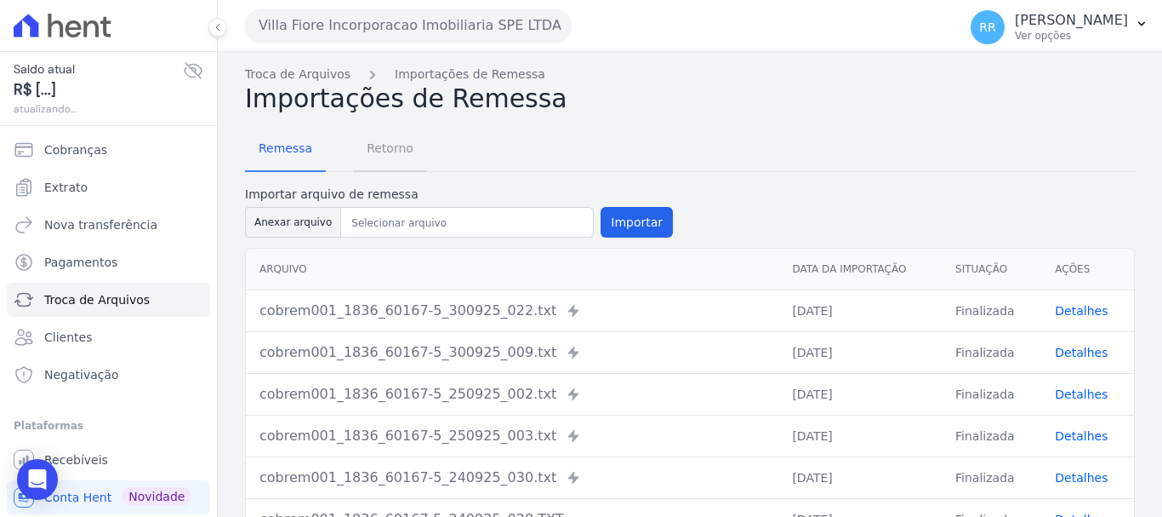
click at [380, 148] on span "Retorno" at bounding box center [390, 148] width 67 height 34
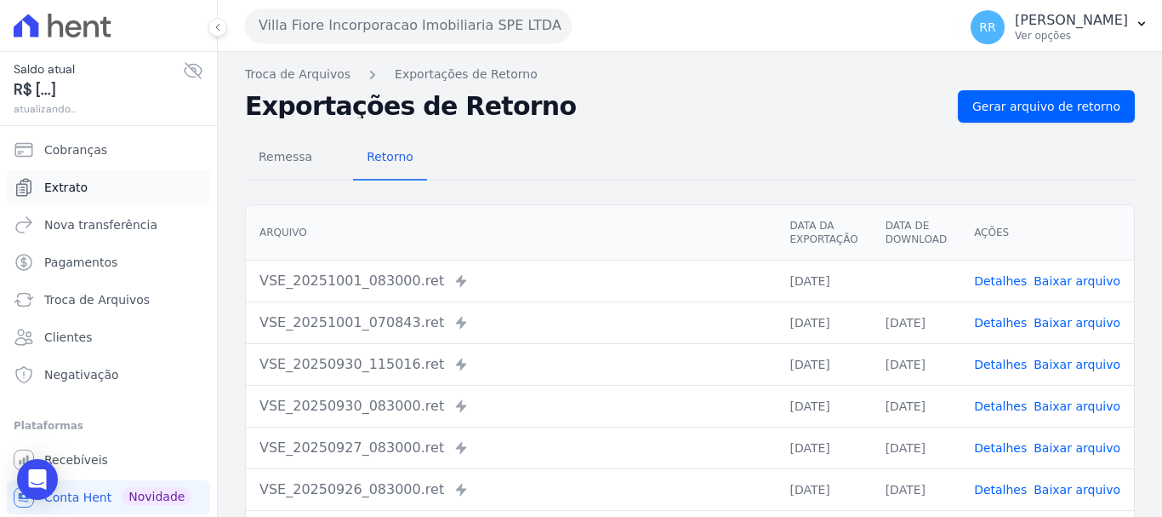
click at [66, 189] on span "Extrato" at bounding box center [65, 187] width 43 height 17
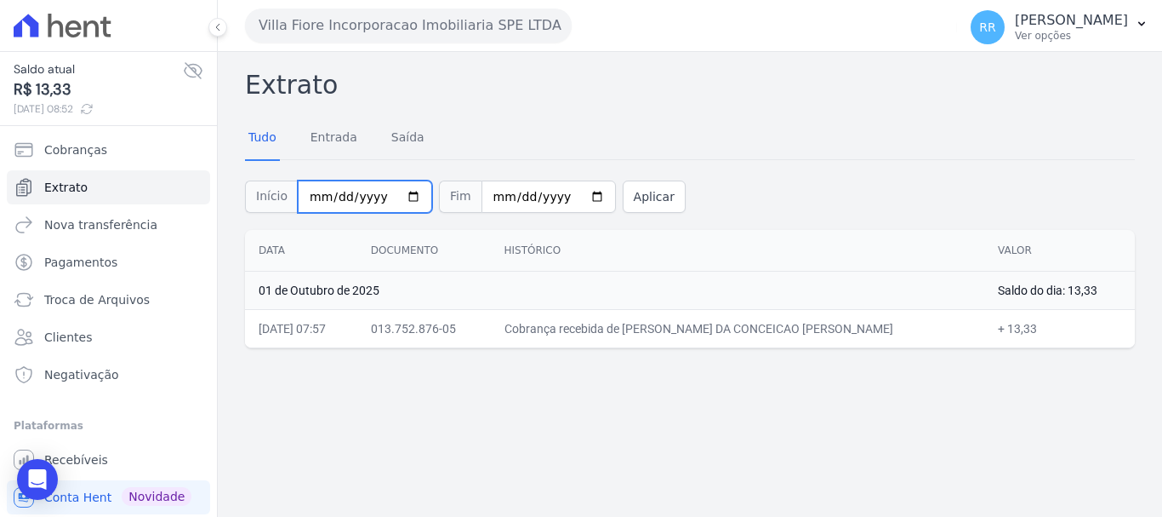
click at [314, 201] on input "[DATE]" at bounding box center [365, 196] width 134 height 32
type input "2025-10-29"
click at [316, 201] on input "date" at bounding box center [365, 196] width 134 height 32
type input "2025-09-27"
click at [650, 196] on button "Aplicar" at bounding box center [654, 196] width 63 height 32
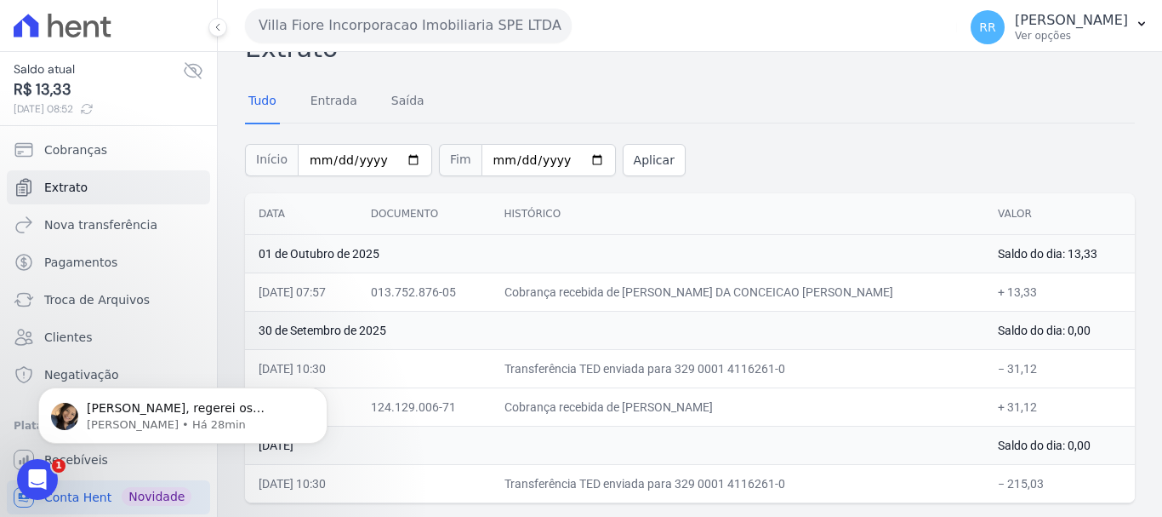
click at [556, 414] on td "Cobrança recebida de VITORIA LUIZA MOREIRA DA SILVA" at bounding box center [738, 406] width 494 height 38
drag, startPoint x: 675, startPoint y: 400, endPoint x: 892, endPoint y: 396, distance: 217.0
click at [892, 396] on td "Cobrança recebida de [PERSON_NAME]" at bounding box center [738, 406] width 494 height 38
click at [893, 398] on td "Cobrança recebida de [PERSON_NAME]" at bounding box center [738, 406] width 494 height 38
drag, startPoint x: 992, startPoint y: 375, endPoint x: 953, endPoint y: 380, distance: 39.5
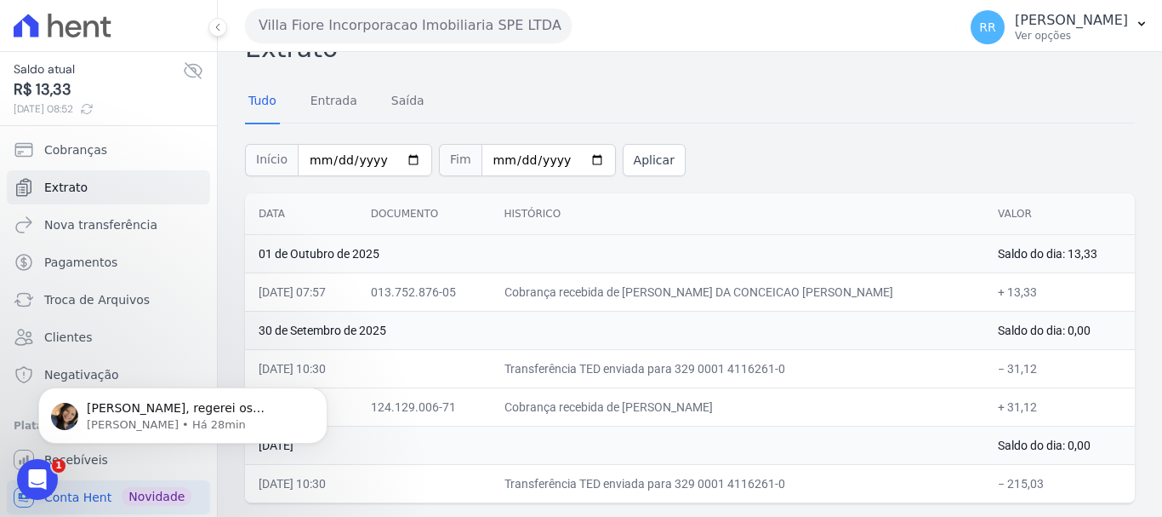
click at [991, 375] on td "− 31,12" at bounding box center [1060, 368] width 151 height 38
click at [931, 385] on td "Transferência TED enviada para 329 0001 4116261-0" at bounding box center [738, 368] width 494 height 38
click at [452, 18] on button "Villa Fiore Incorporacao Imobiliaria SPE LTDA" at bounding box center [408, 26] width 327 height 34
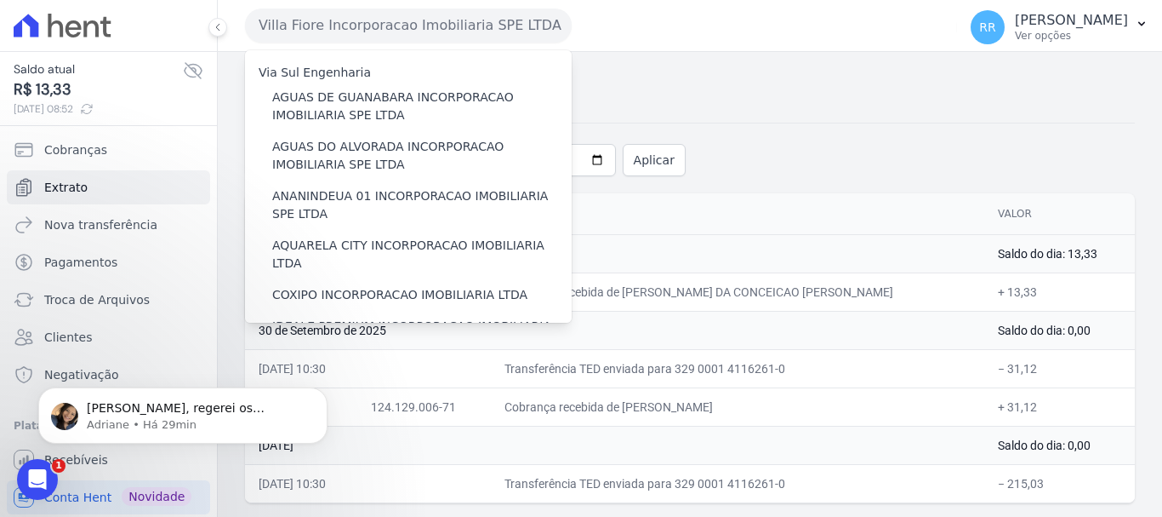
click at [814, 199] on th "Histórico" at bounding box center [738, 214] width 494 height 42
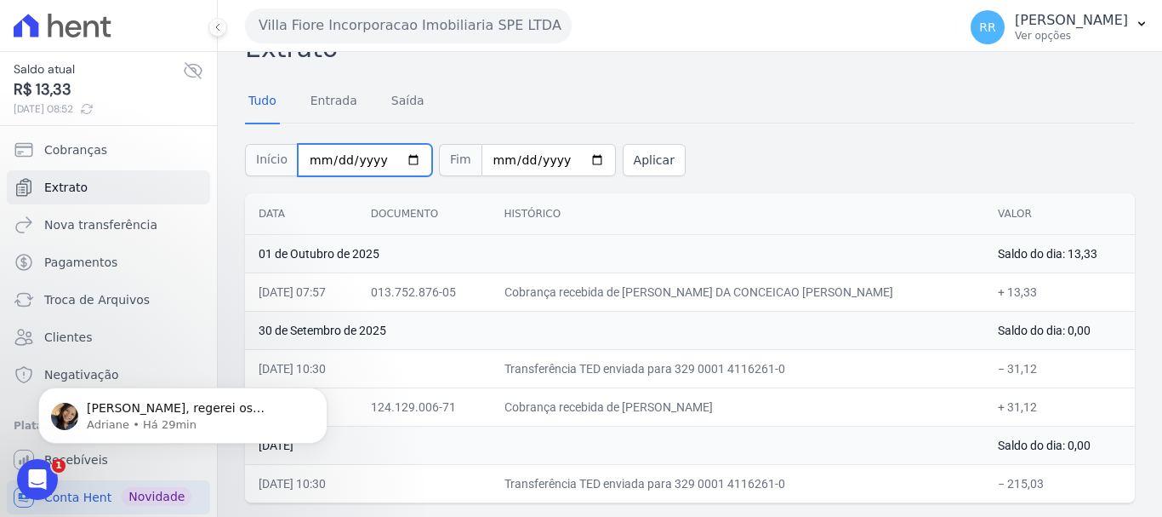
click at [311, 156] on input "2025-09-27" at bounding box center [365, 160] width 134 height 32
type input "[DATE]"
click at [623, 156] on button "Aplicar" at bounding box center [654, 160] width 63 height 32
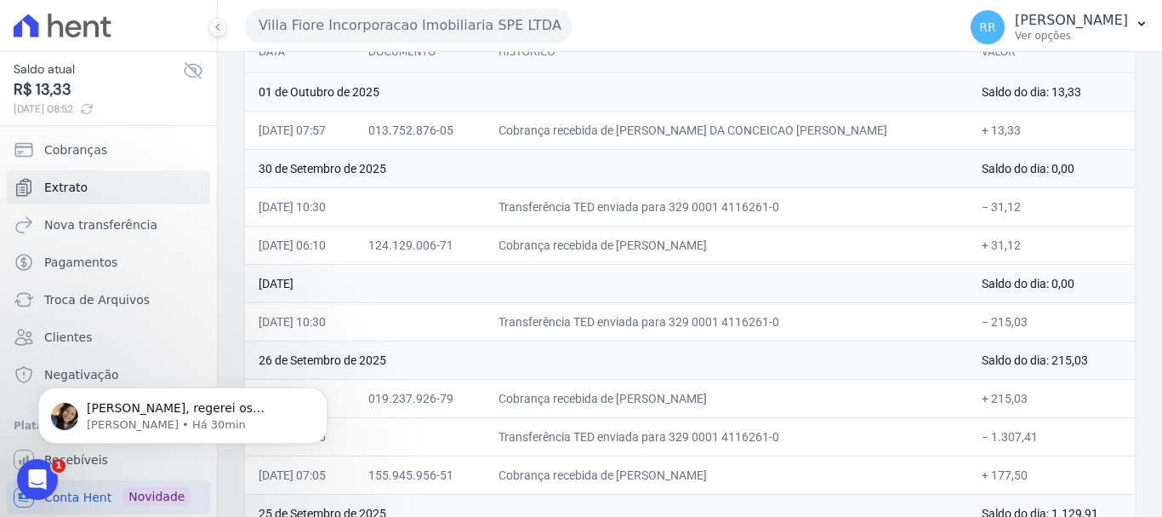
scroll to position [170, 0]
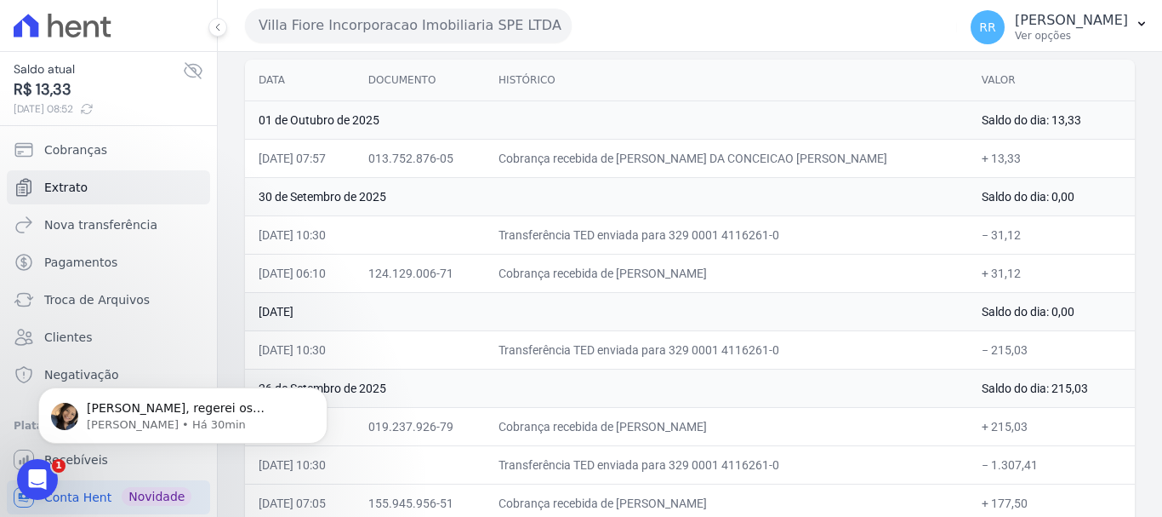
click at [324, 29] on button "Villa Fiore Incorporacao Imobiliaria SPE LTDA" at bounding box center [408, 26] width 327 height 34
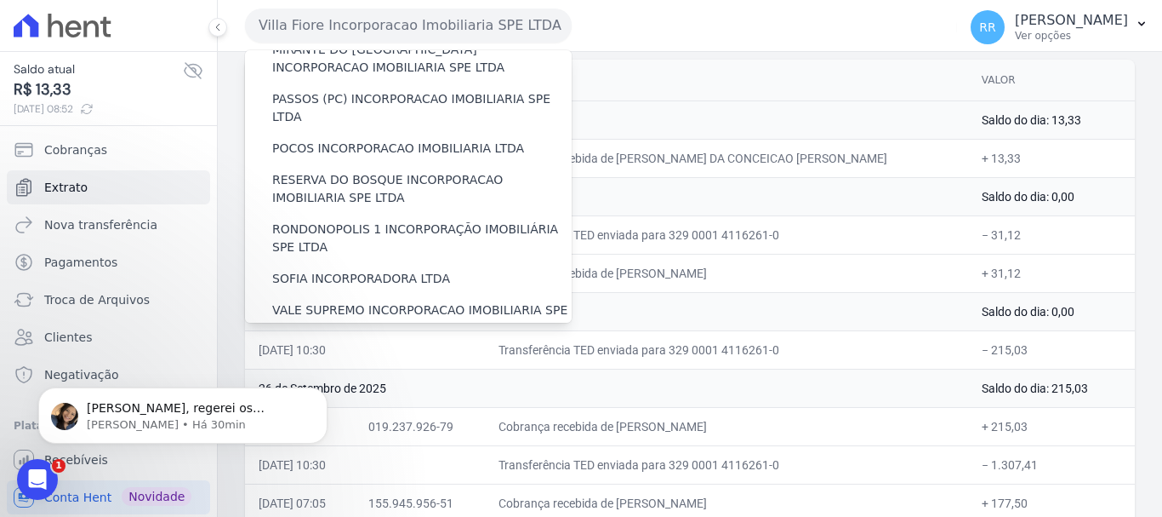
scroll to position [743, 0]
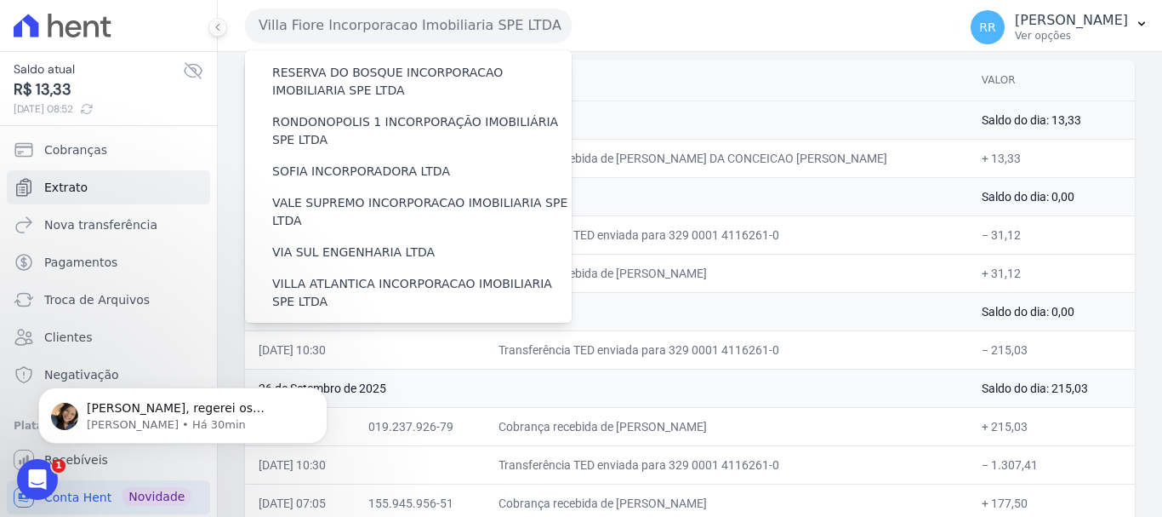
click at [368, 374] on label "VILLA TROPICAL INCORPORAÇÃO IMOBILIÁRIA SPE LTDA" at bounding box center [422, 392] width 300 height 36
click at [0, 0] on input "VILLA TROPICAL INCORPORAÇÃO IMOBILIÁRIA SPE LTDA" at bounding box center [0, 0] width 0 height 0
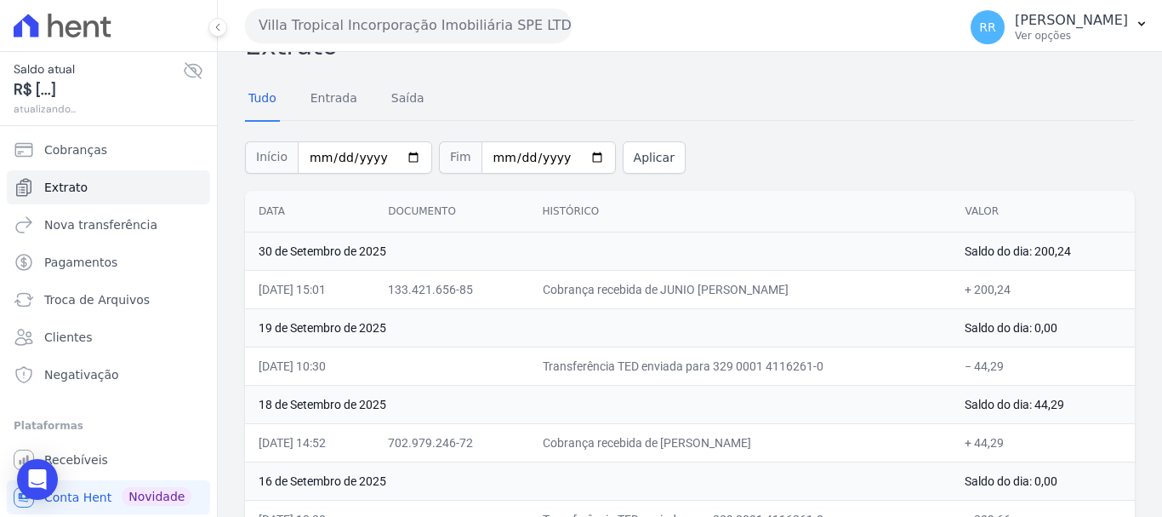
scroll to position [0, 0]
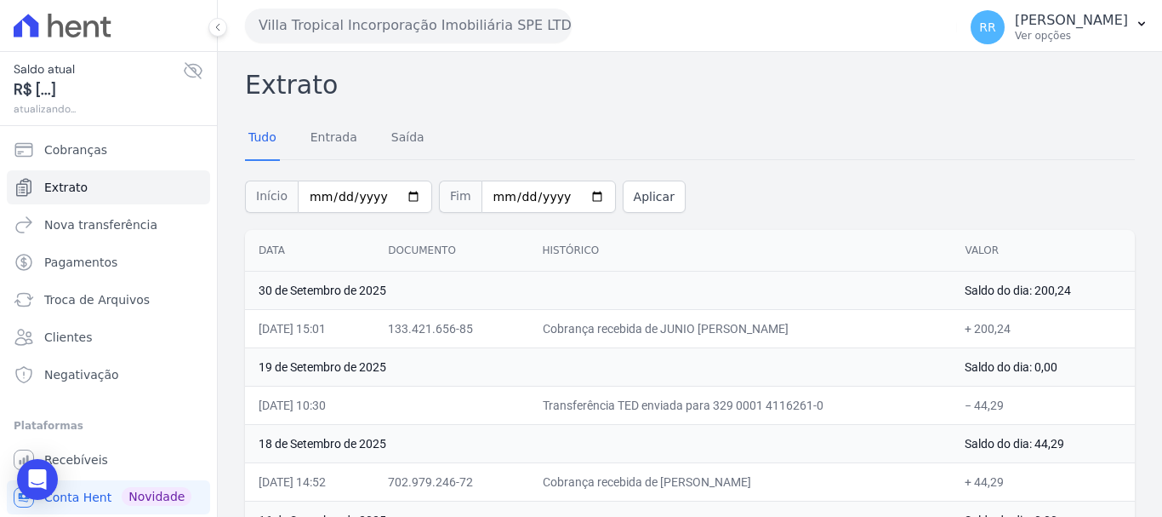
click at [428, 27] on button "Villa Tropical Incorporação Imobiliária SPE LTDA" at bounding box center [408, 26] width 327 height 34
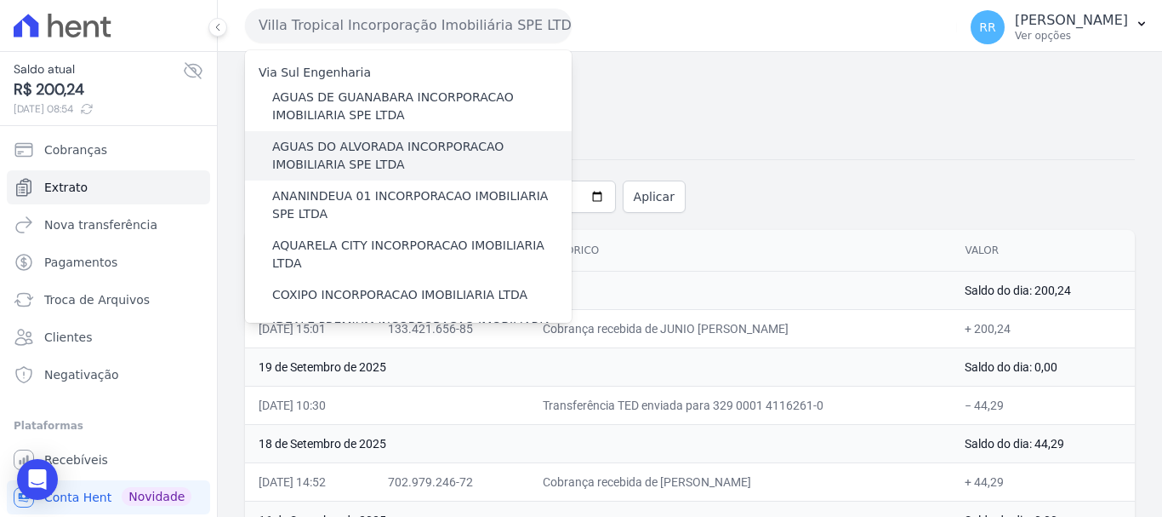
click at [420, 149] on label "AGUAS DO ALVORADA INCORPORACAO IMOBILIARIA SPE LTDA" at bounding box center [422, 156] width 300 height 36
click at [0, 0] on input "AGUAS DO ALVORADA INCORPORACAO IMOBILIARIA SPE LTDA" at bounding box center [0, 0] width 0 height 0
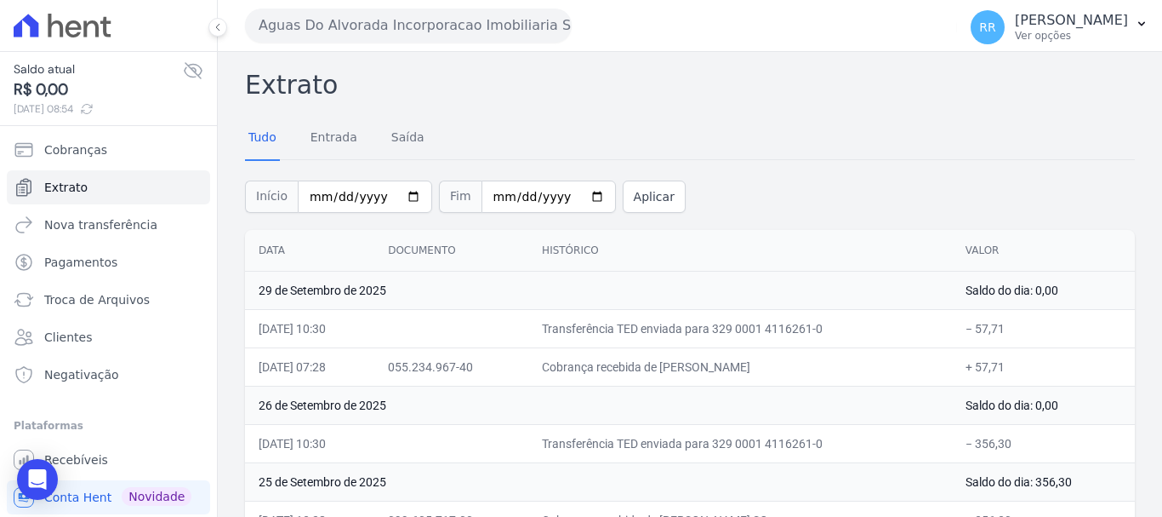
click at [387, 24] on button "Aguas Do Alvorada Incorporacao Imobiliaria SPE LTDA" at bounding box center [408, 26] width 327 height 34
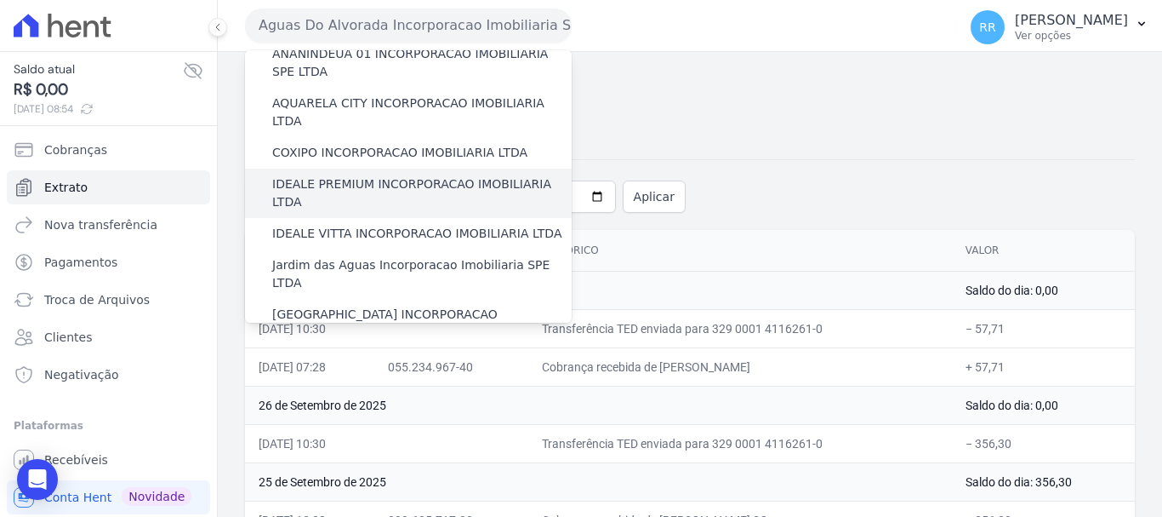
scroll to position [170, 0]
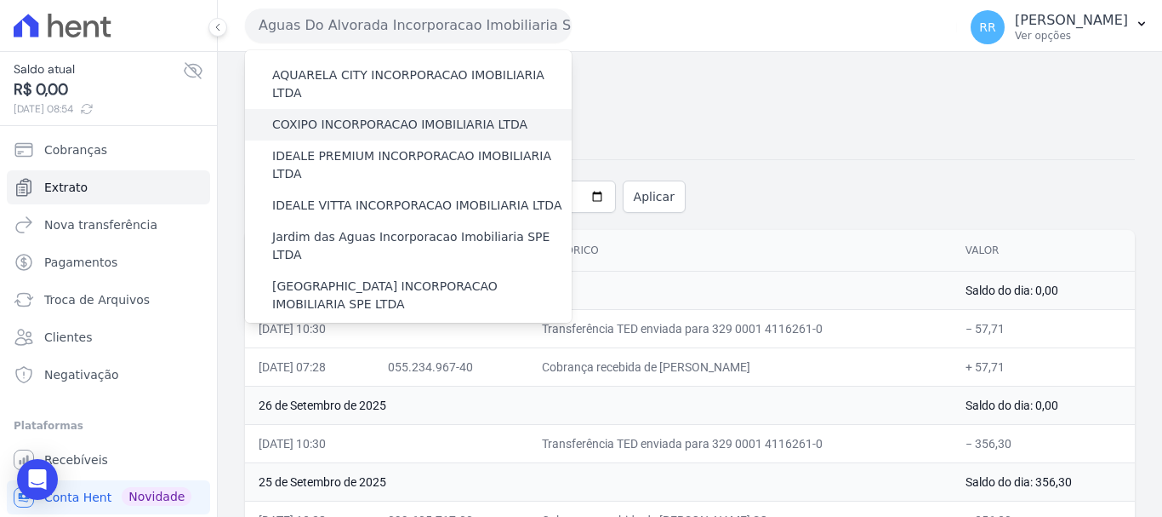
click at [345, 116] on label "COXIPO INCORPORACAO IMOBILIARIA LTDA" at bounding box center [399, 125] width 255 height 18
click at [0, 0] on input "COXIPO INCORPORACAO IMOBILIARIA LTDA" at bounding box center [0, 0] width 0 height 0
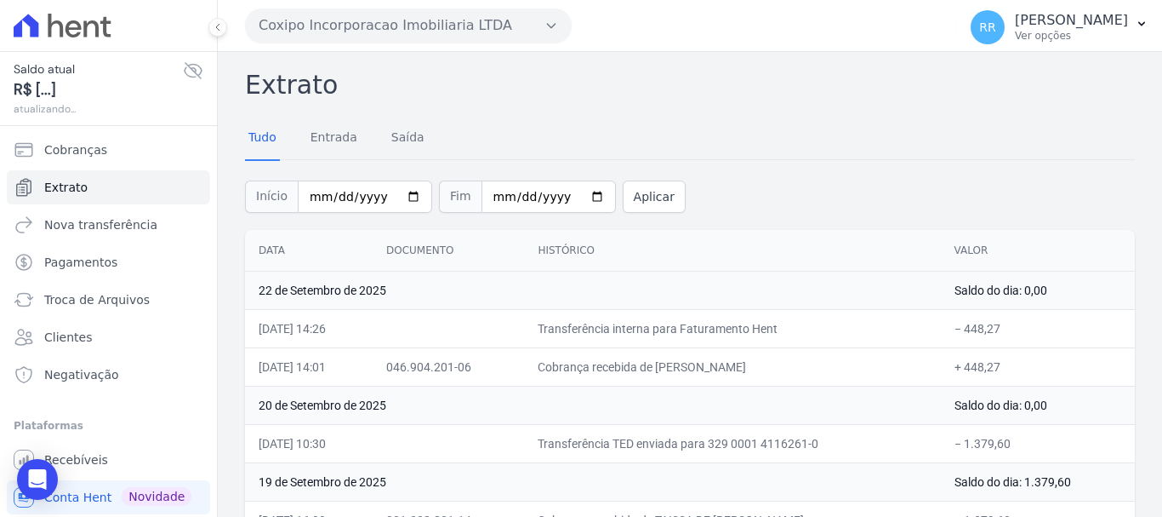
click at [370, 12] on button "Coxipo Incorporacao Imobiliaria LTDA" at bounding box center [408, 26] width 327 height 34
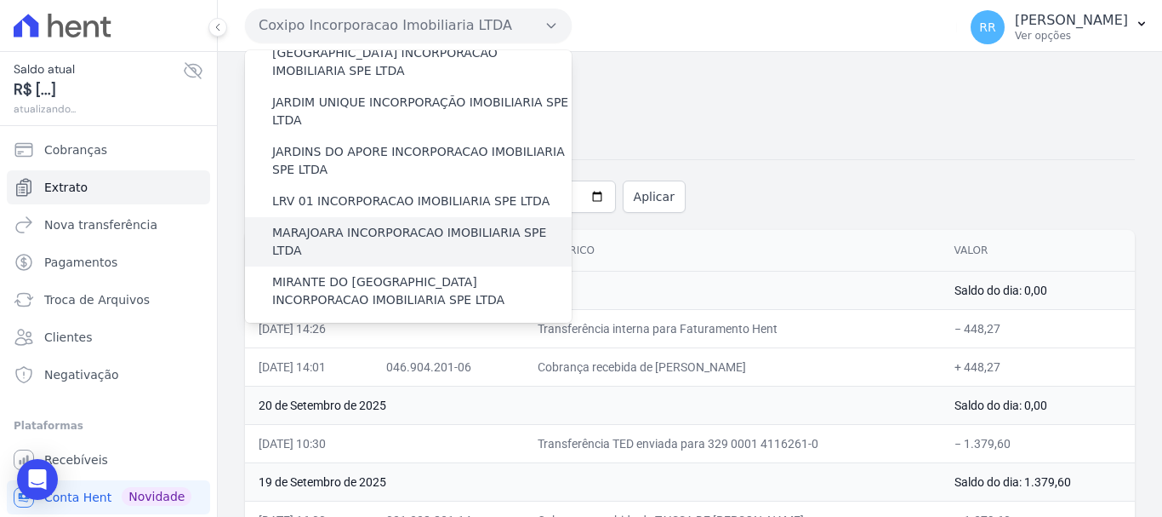
scroll to position [511, 0]
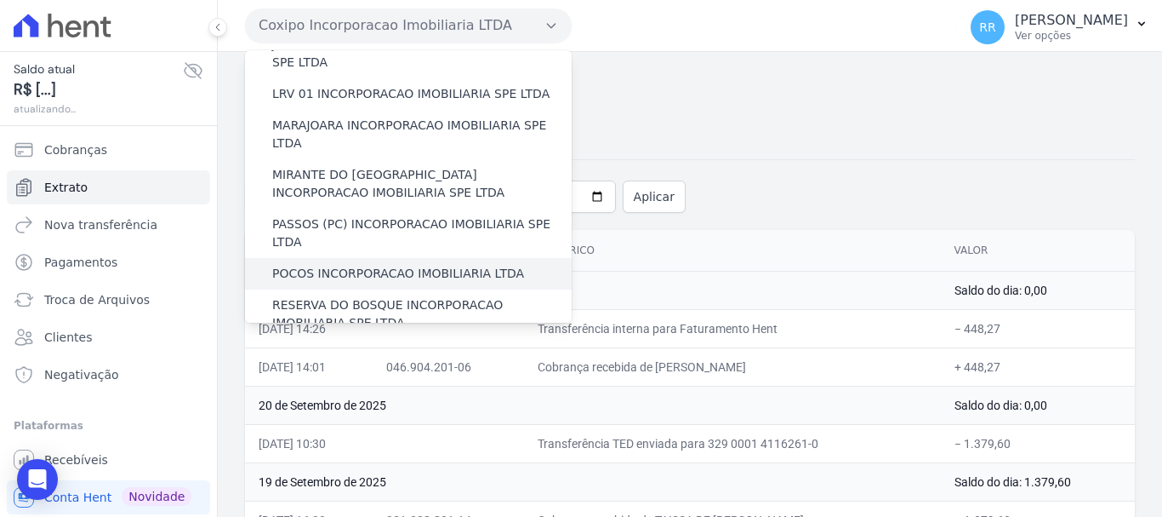
click at [389, 265] on label "POCOS INCORPORACAO IMOBILIARIA LTDA" at bounding box center [398, 274] width 252 height 18
click at [0, 0] on input "POCOS INCORPORACAO IMOBILIARIA LTDA" at bounding box center [0, 0] width 0 height 0
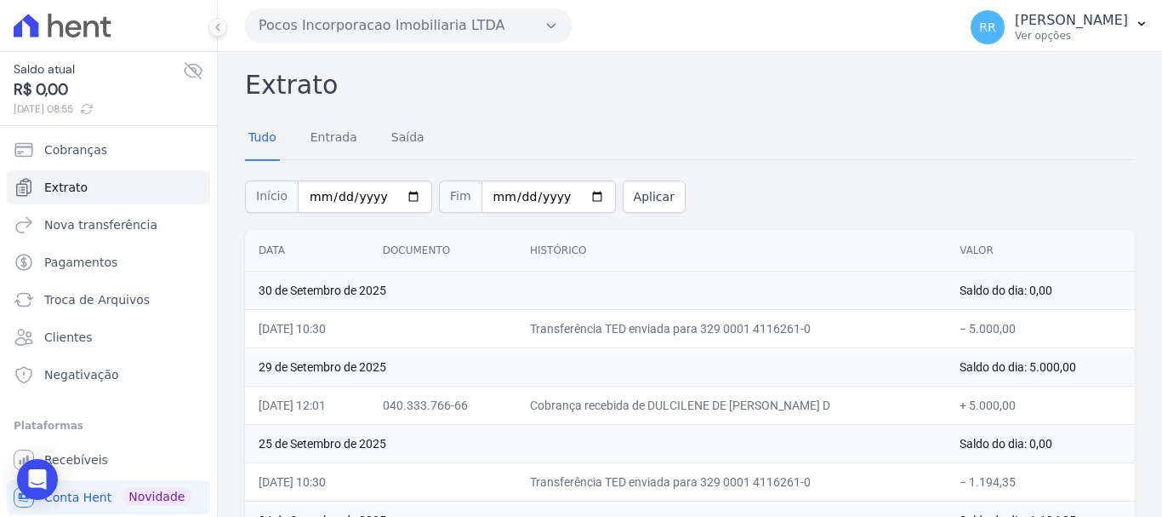
click at [329, 22] on button "Pocos Incorporacao Imobiliaria LTDA" at bounding box center [408, 26] width 327 height 34
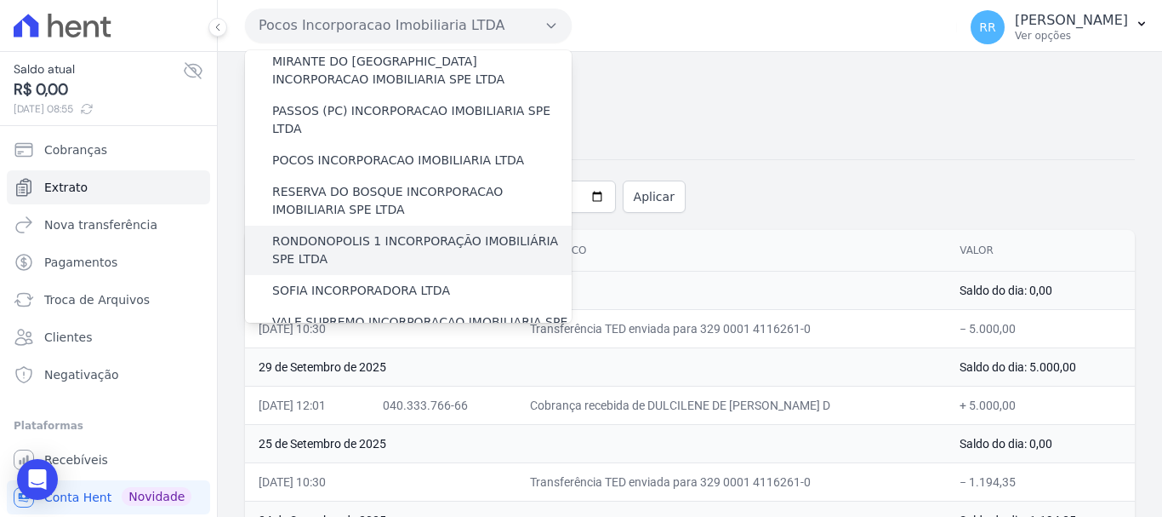
scroll to position [596, 0]
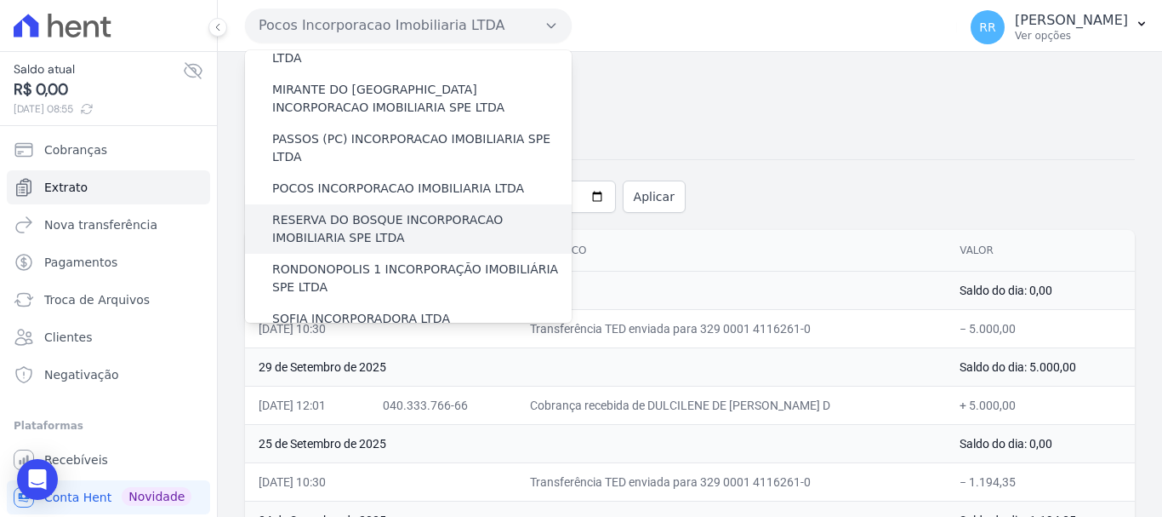
click at [338, 211] on label "RESERVA DO BOSQUE INCORPORACAO IMOBILIARIA SPE LTDA" at bounding box center [422, 229] width 300 height 36
click at [0, 0] on input "RESERVA DO BOSQUE INCORPORACAO IMOBILIARIA SPE LTDA" at bounding box center [0, 0] width 0 height 0
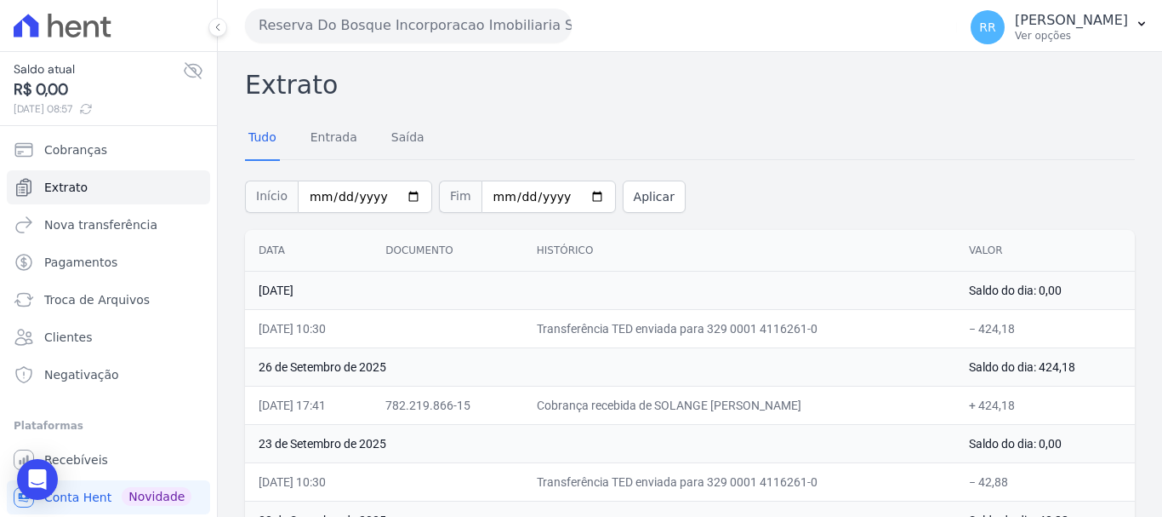
scroll to position [85, 0]
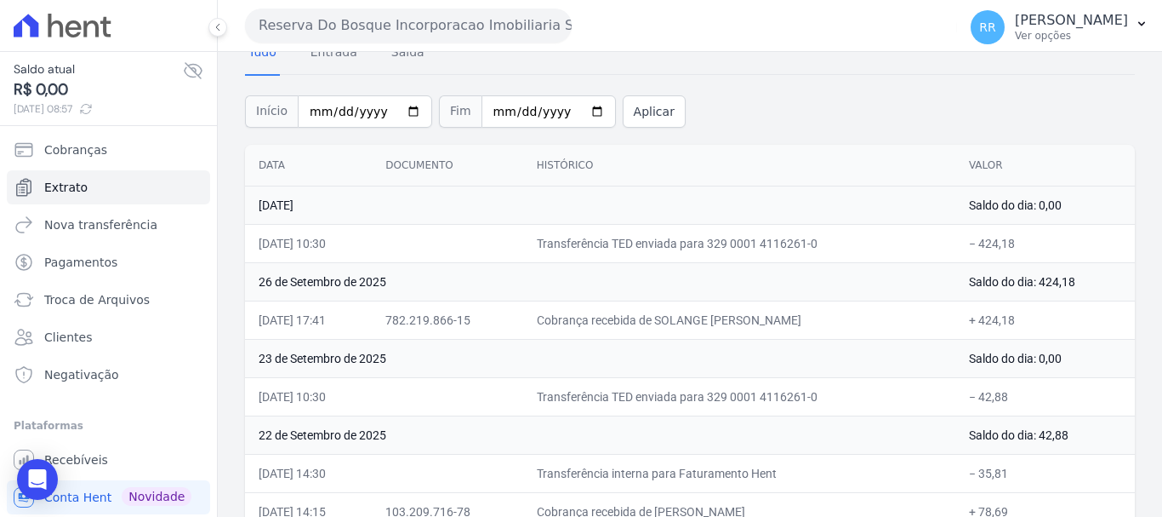
click at [373, 20] on button "Reserva Do Bosque Incorporacao Imobiliaria SPE LTDA" at bounding box center [408, 26] width 327 height 34
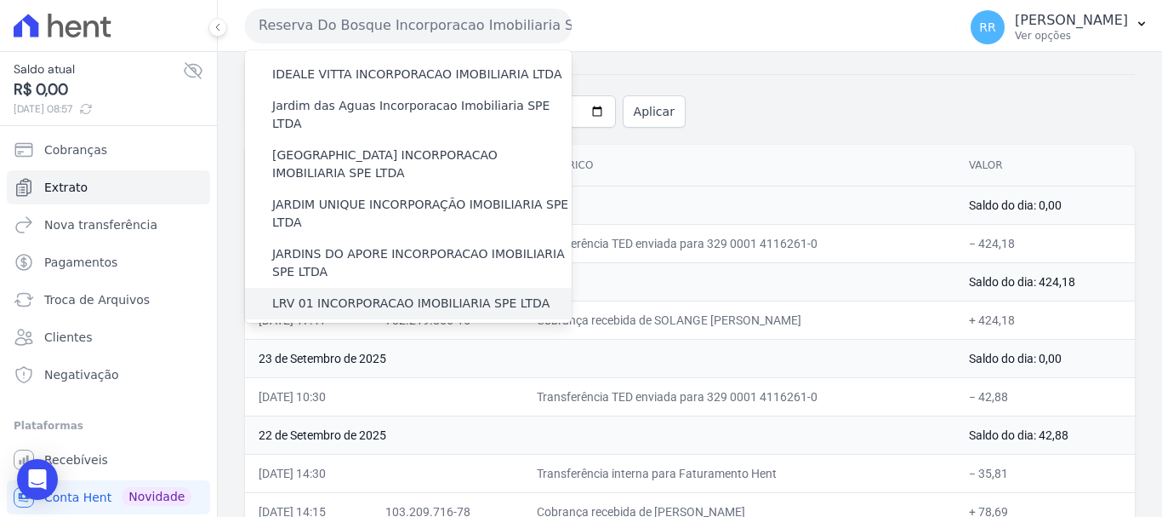
scroll to position [425, 0]
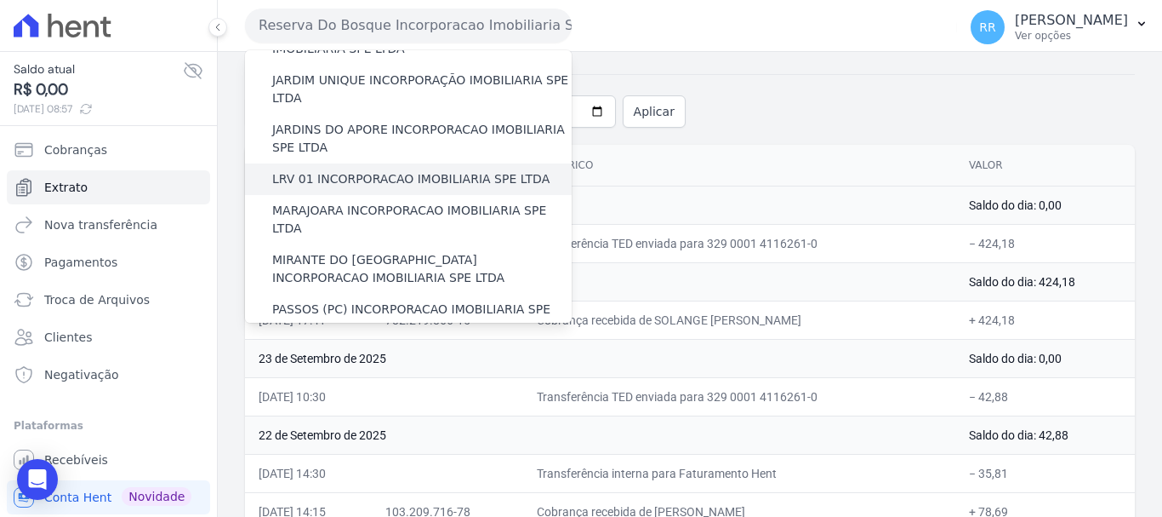
click at [391, 251] on label "MIRANTE DO [GEOGRAPHIC_DATA] INCORPORACAO IMOBILIARIA SPE LTDA" at bounding box center [422, 269] width 300 height 36
click at [0, 0] on input "MIRANTE DO [GEOGRAPHIC_DATA] INCORPORACAO IMOBILIARIA SPE LTDA" at bounding box center [0, 0] width 0 height 0
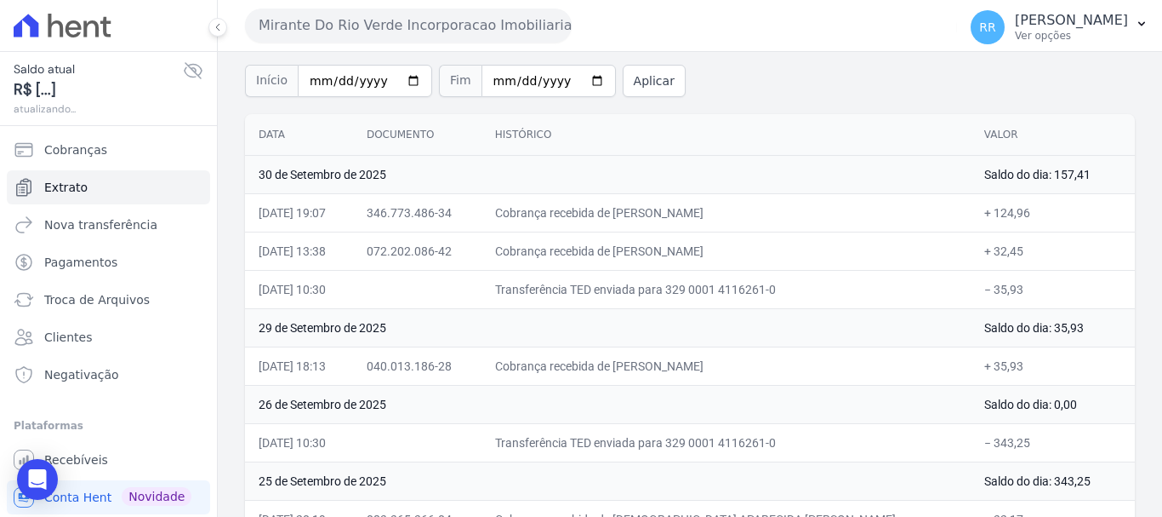
scroll to position [85, 0]
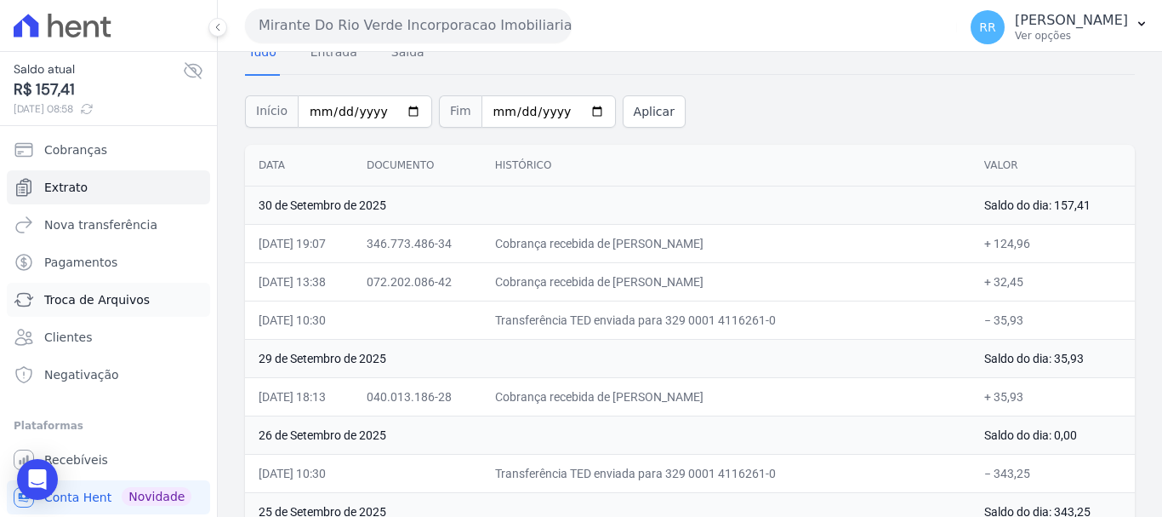
click at [94, 294] on span "Troca de Arquivos" at bounding box center [97, 299] width 106 height 17
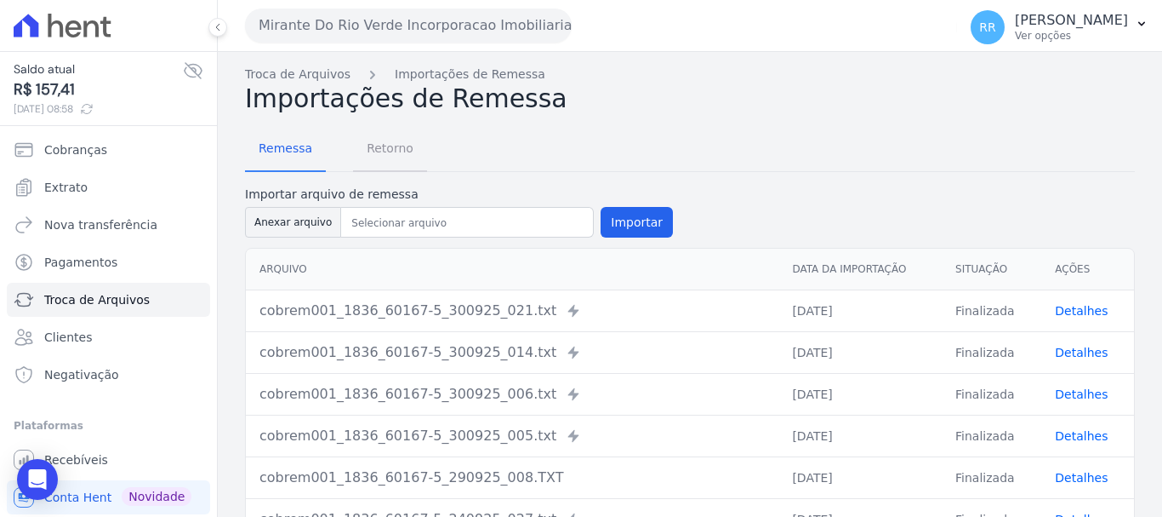
click at [402, 145] on span "Retorno" at bounding box center [390, 148] width 67 height 34
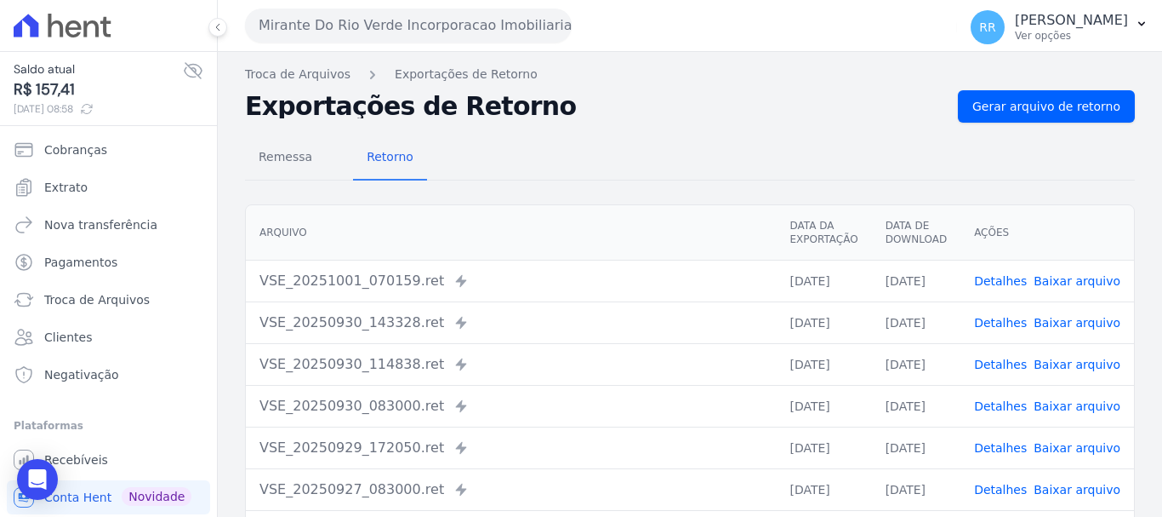
click at [1006, 323] on link "Detalhes" at bounding box center [1000, 323] width 53 height 14
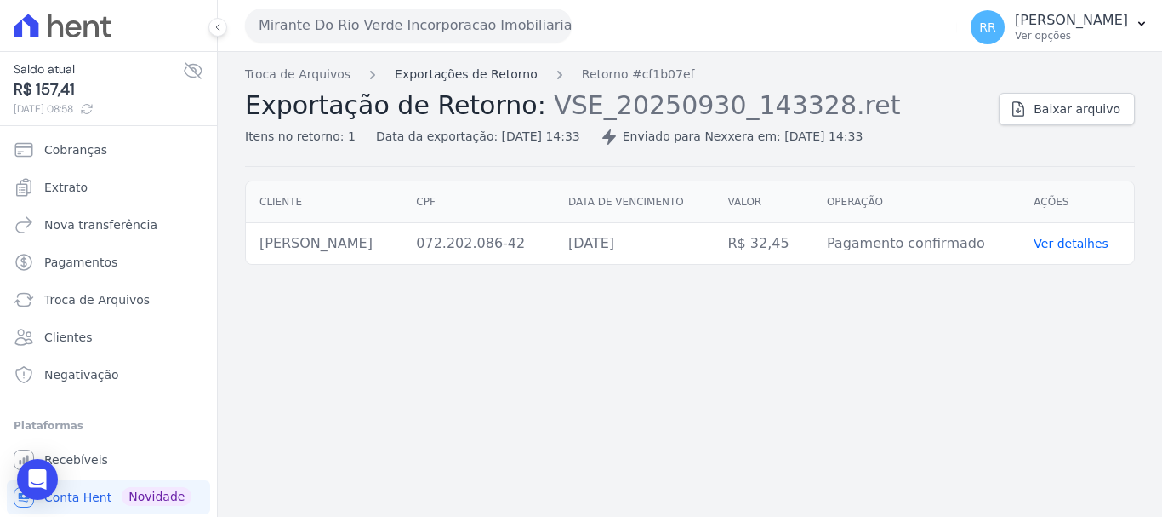
click at [453, 74] on link "Exportações de Retorno" at bounding box center [466, 75] width 143 height 18
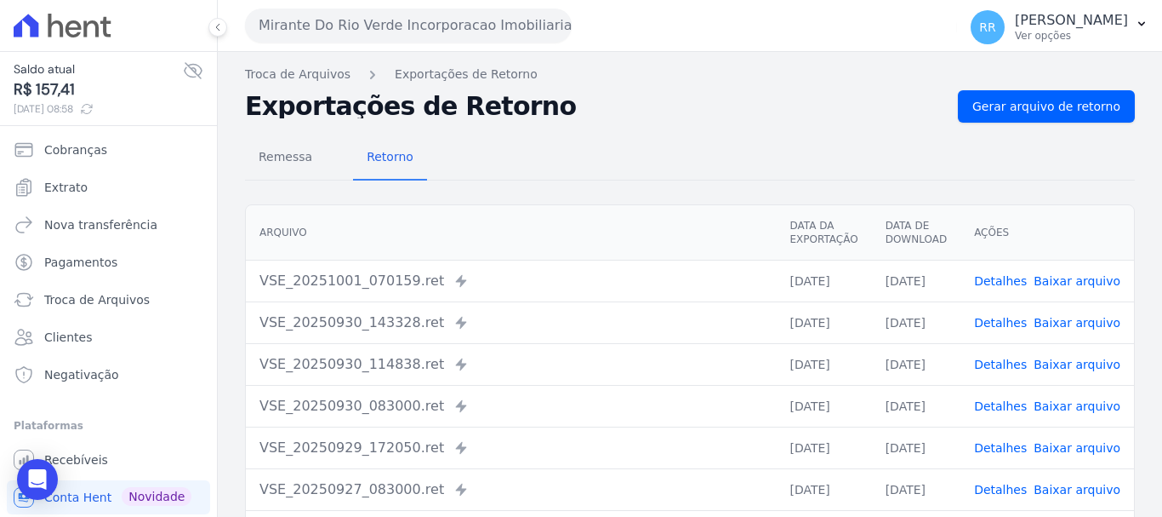
click at [1002, 363] on link "Detalhes" at bounding box center [1000, 364] width 53 height 14
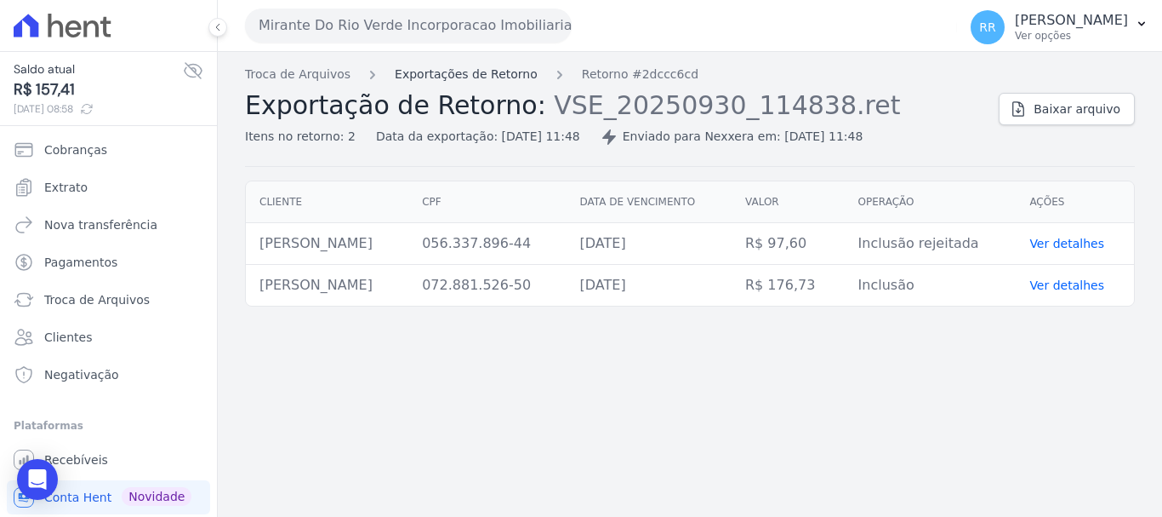
click at [414, 82] on link "Exportações de Retorno" at bounding box center [466, 75] width 143 height 18
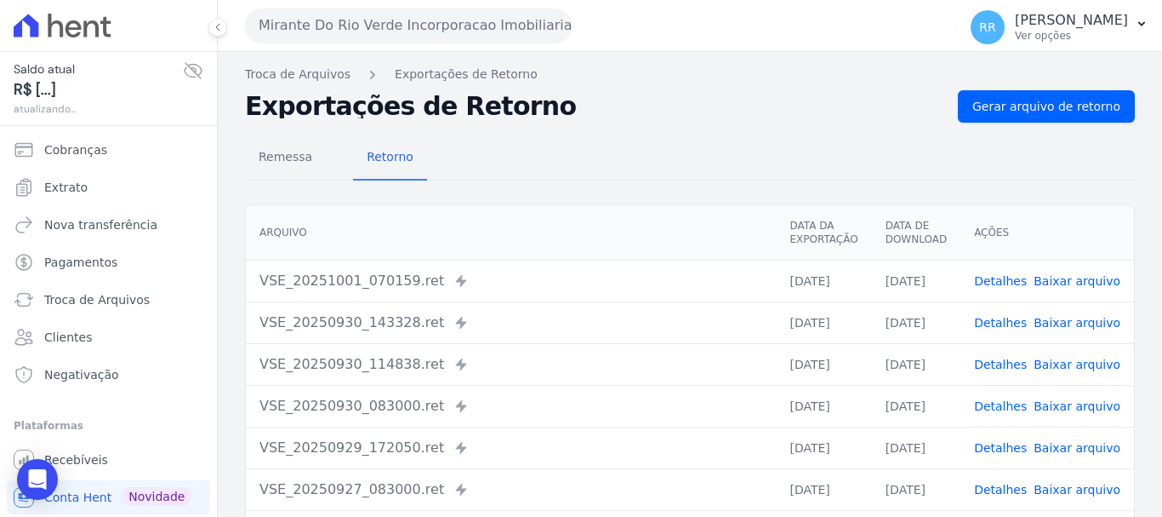
click at [991, 445] on link "Detalhes" at bounding box center [1000, 448] width 53 height 14
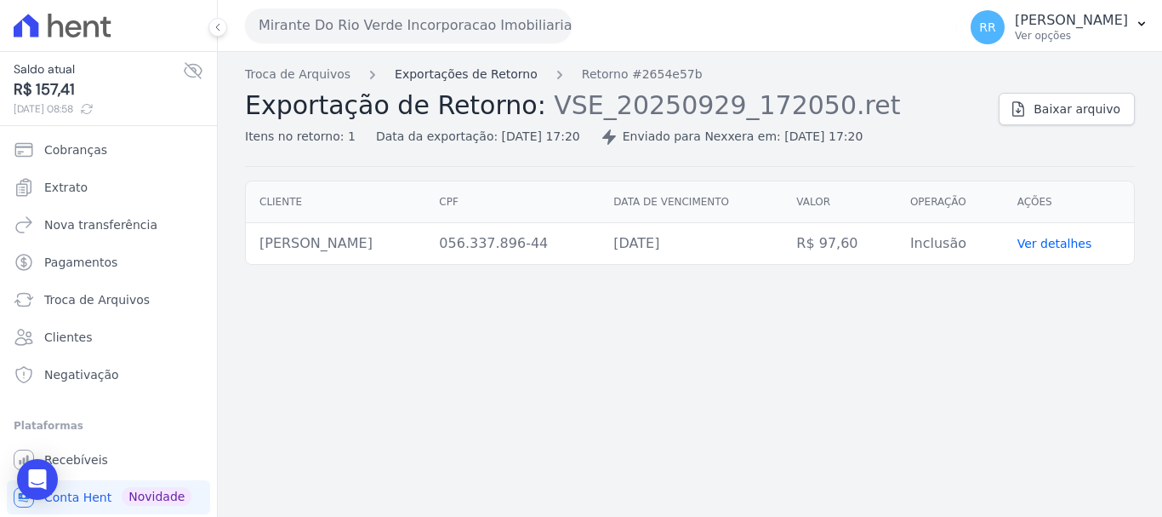
click at [421, 75] on link "Exportações de Retorno" at bounding box center [466, 75] width 143 height 18
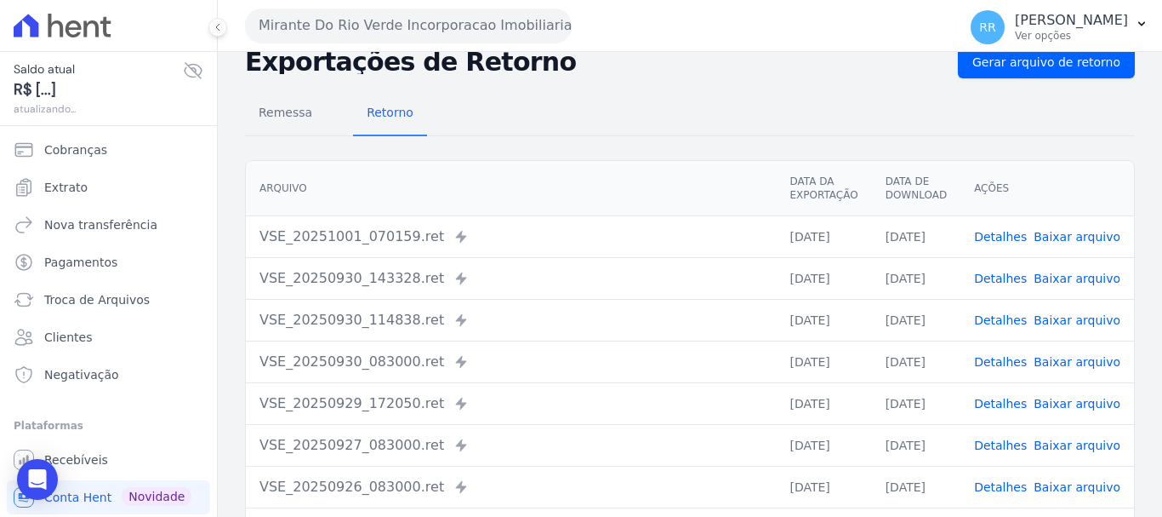
scroll to position [85, 0]
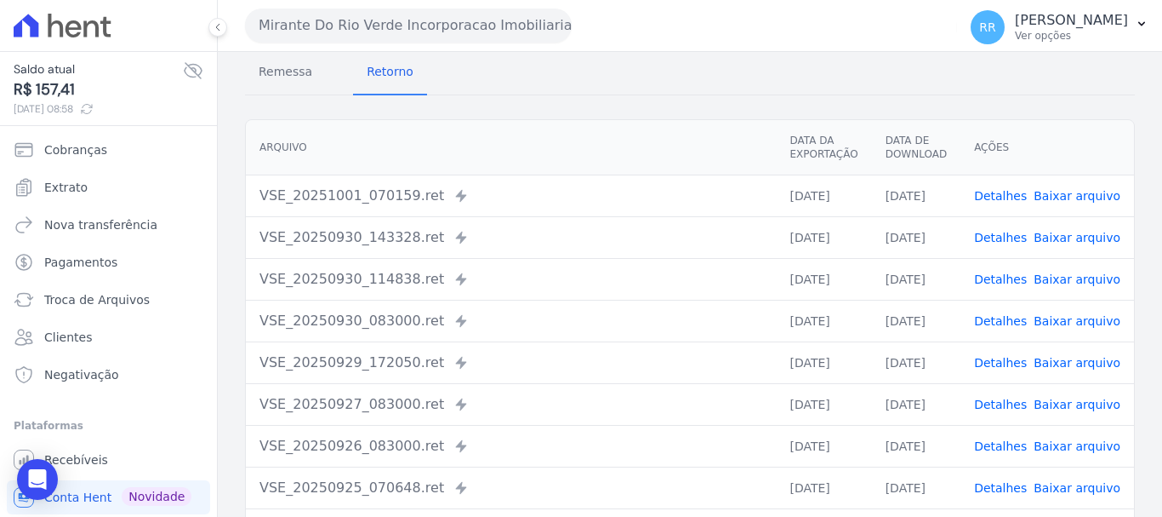
click at [1007, 412] on span "Detalhes" at bounding box center [1000, 404] width 53 height 17
click at [1007, 403] on link "Detalhes" at bounding box center [1000, 404] width 53 height 14
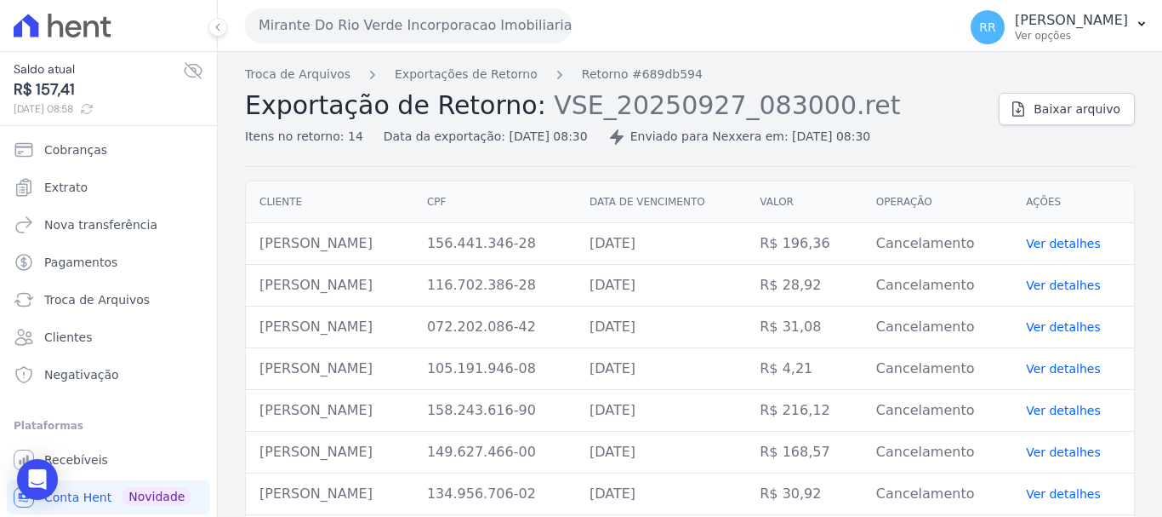
click at [476, 86] on div "Troca de Arquivos Exportações de Retorno Retorno #689db594 Exportação de Retorn…" at bounding box center [615, 106] width 740 height 80
click at [485, 77] on link "Exportações de Retorno" at bounding box center [466, 75] width 143 height 18
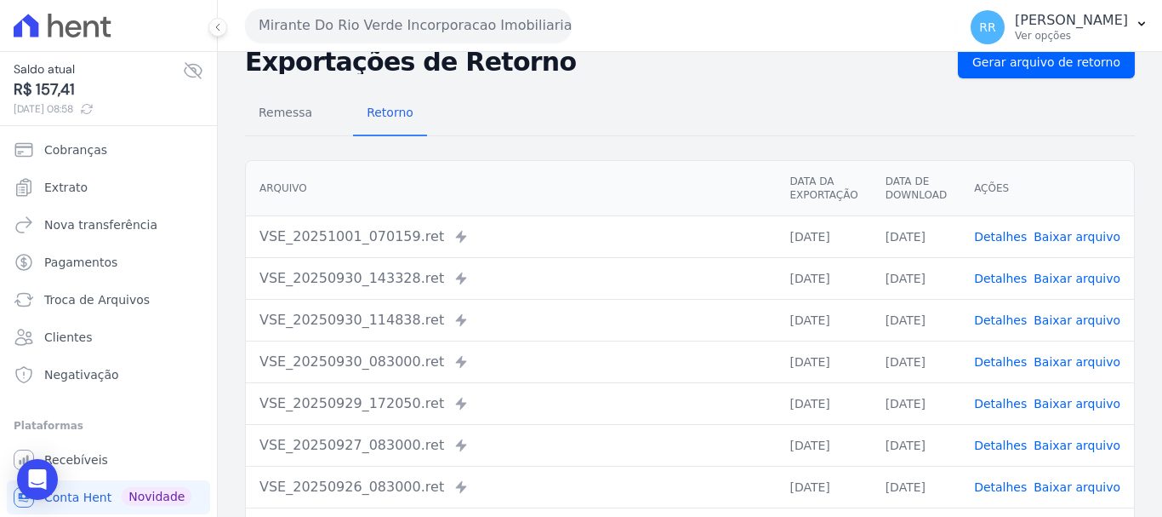
scroll to position [85, 0]
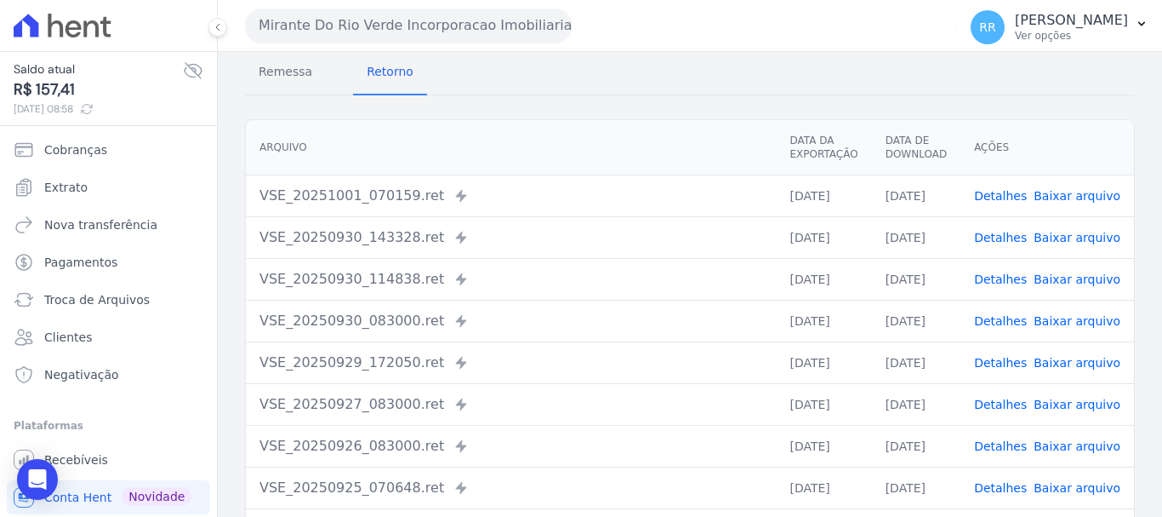
click at [1012, 448] on link "Detalhes" at bounding box center [1000, 446] width 53 height 14
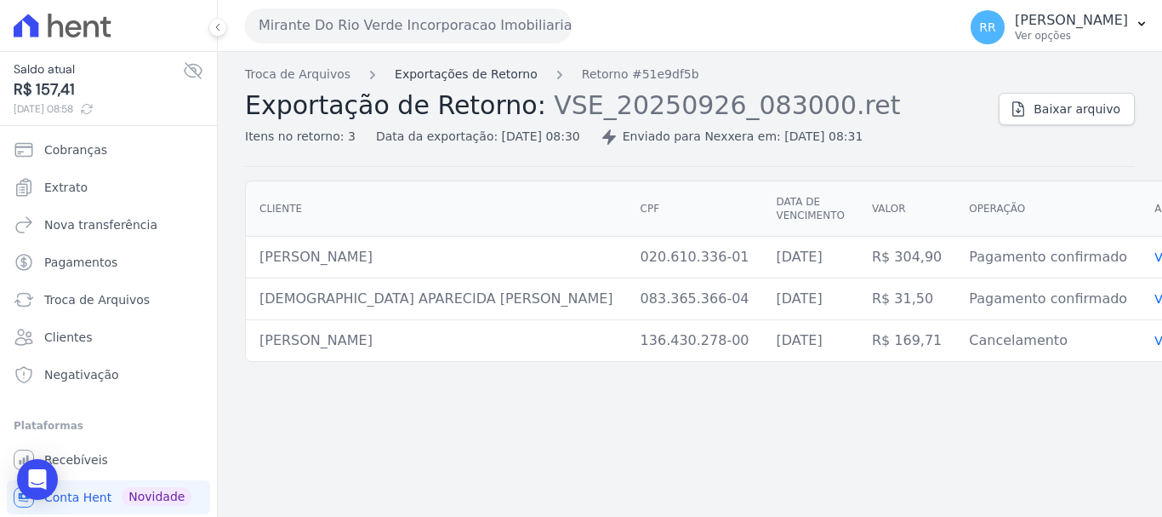
click at [477, 77] on link "Exportações de Retorno" at bounding box center [466, 75] width 143 height 18
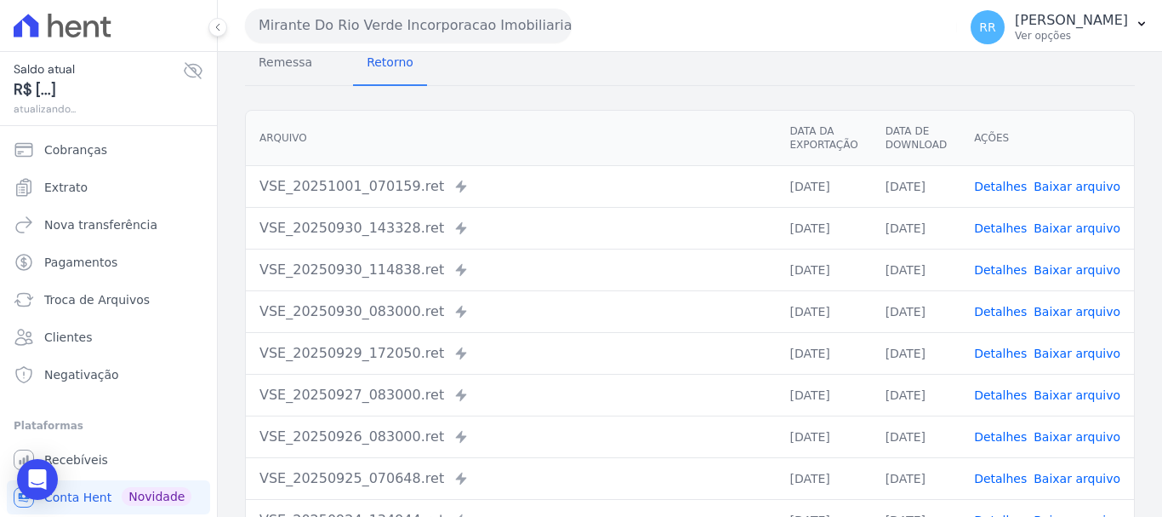
scroll to position [170, 0]
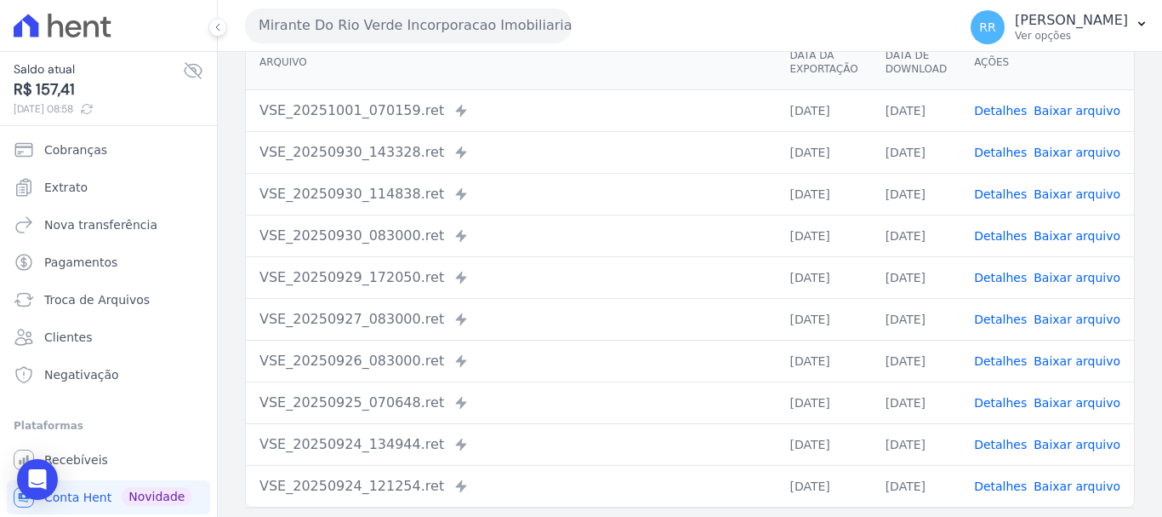
click at [1007, 357] on link "Detalhes" at bounding box center [1000, 361] width 53 height 14
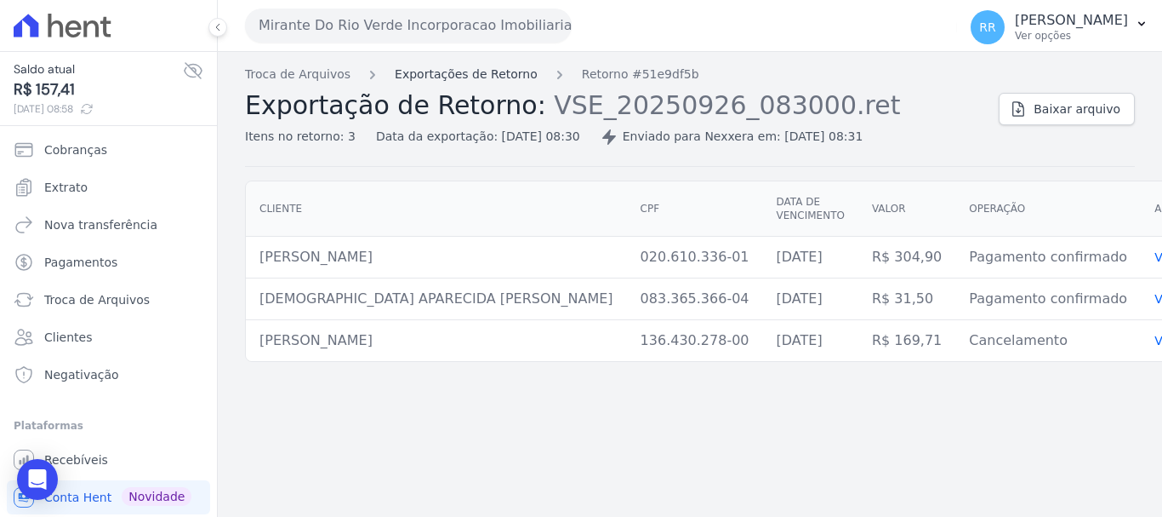
click at [429, 78] on link "Exportações de Retorno" at bounding box center [466, 75] width 143 height 18
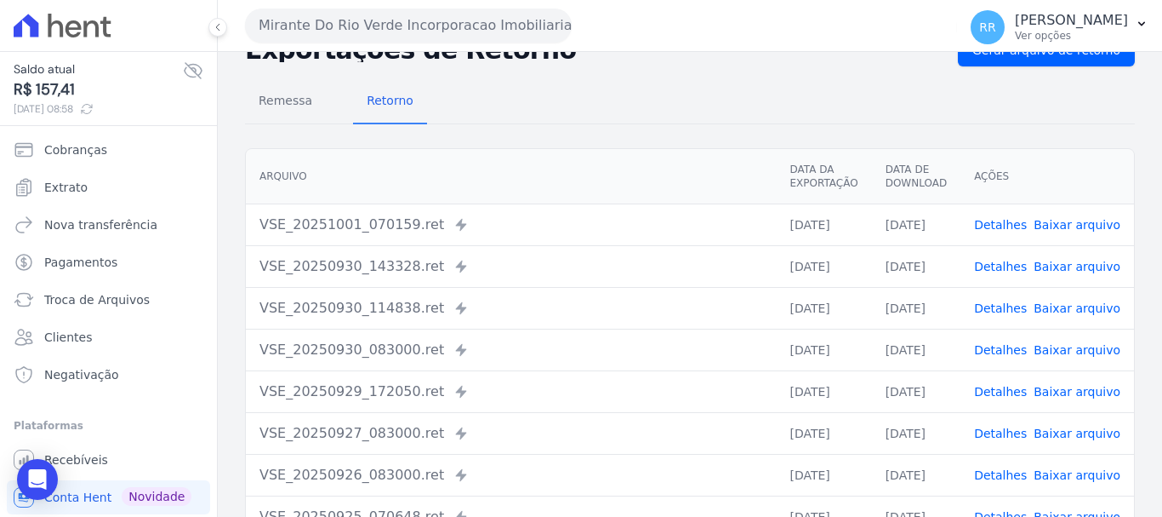
scroll to position [85, 0]
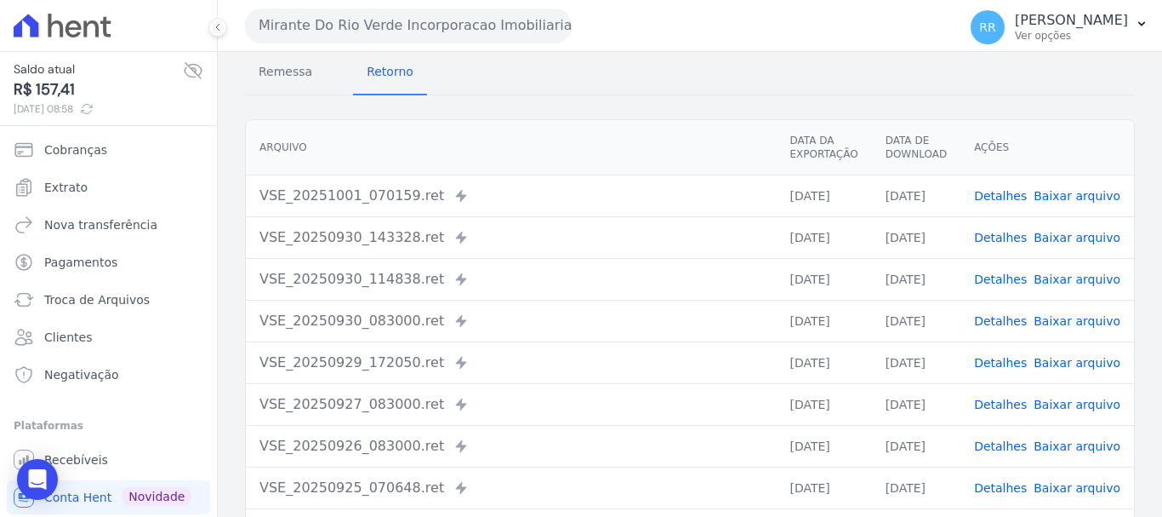
click at [1008, 399] on link "Detalhes" at bounding box center [1000, 404] width 53 height 14
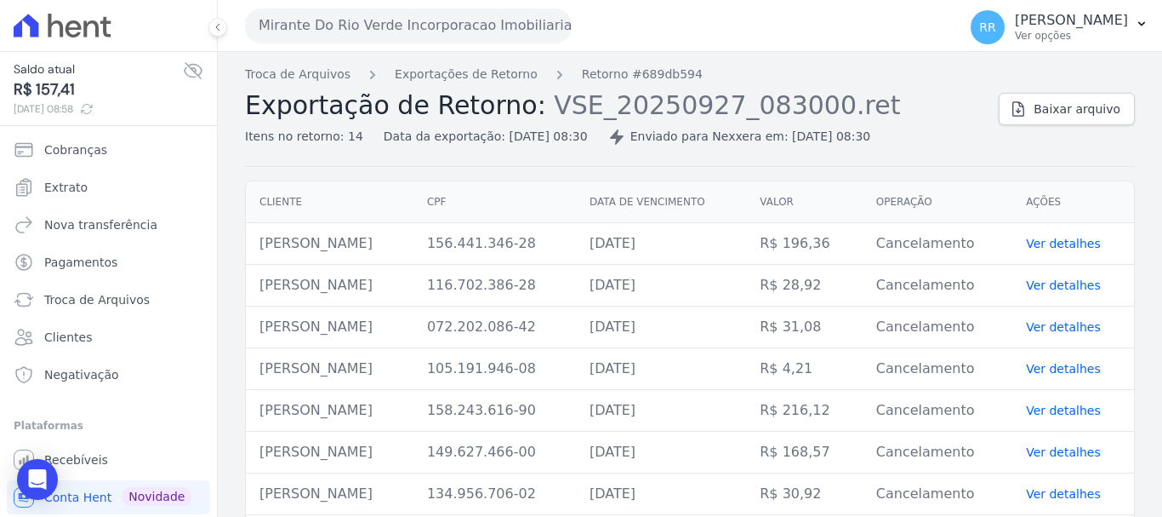
click at [460, 62] on div "Troca de Arquivos Exportações de Retorno Retorno #689db594 Exportação de Retorn…" at bounding box center [690, 436] width 945 height 768
click at [461, 81] on link "Exportações de Retorno" at bounding box center [466, 75] width 143 height 18
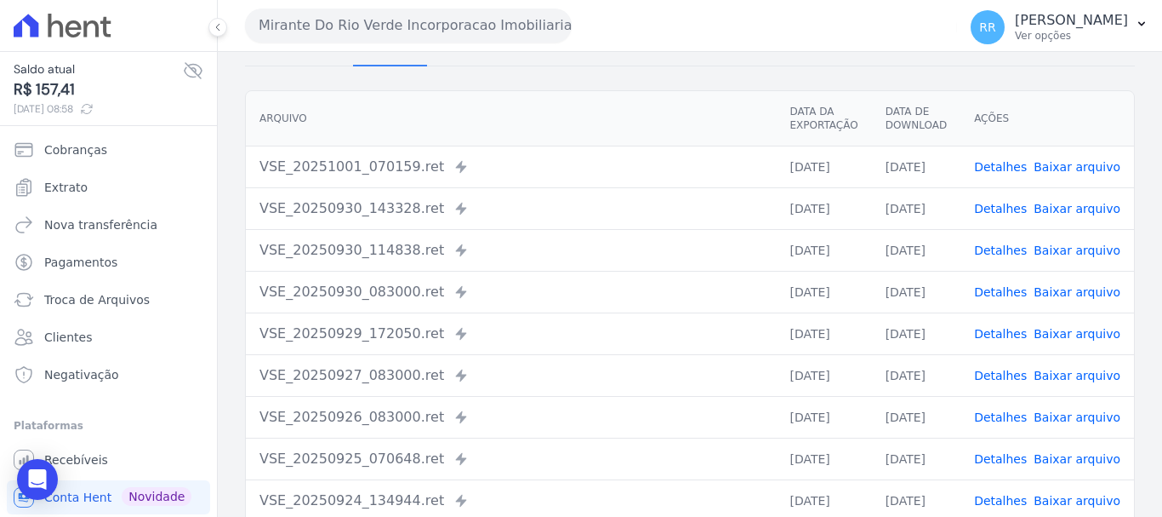
scroll to position [170, 0]
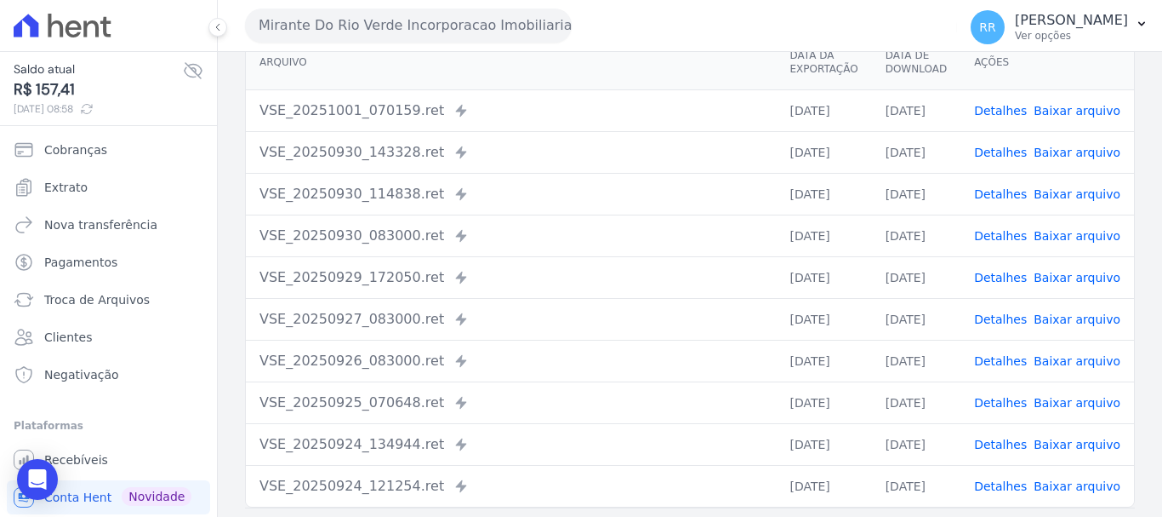
click at [1005, 266] on td "Detalhes Baixar arquivo" at bounding box center [1048, 277] width 174 height 42
click at [1005, 274] on link "Detalhes" at bounding box center [1000, 278] width 53 height 14
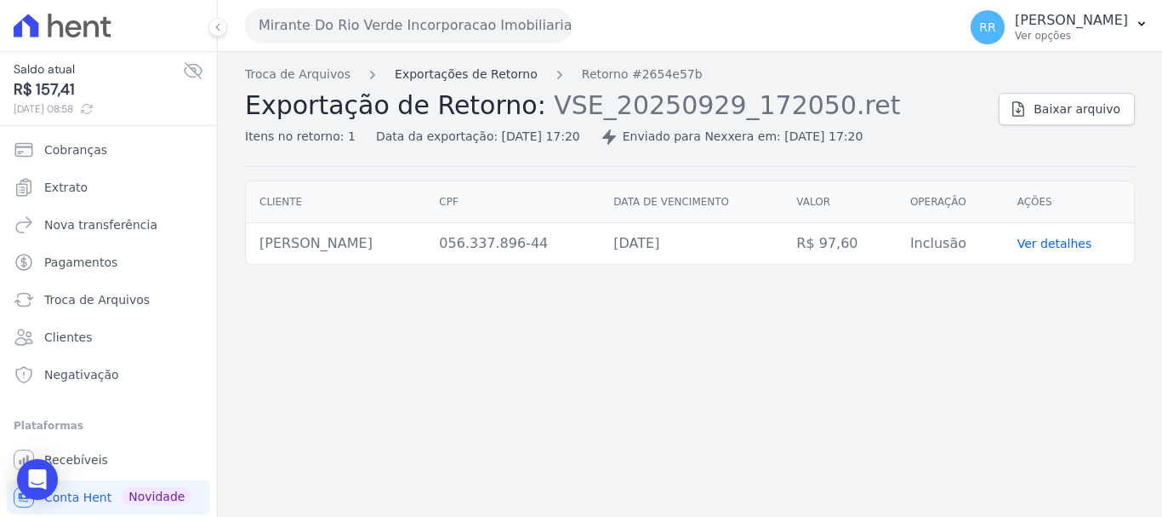
click at [488, 71] on link "Exportações de Retorno" at bounding box center [466, 75] width 143 height 18
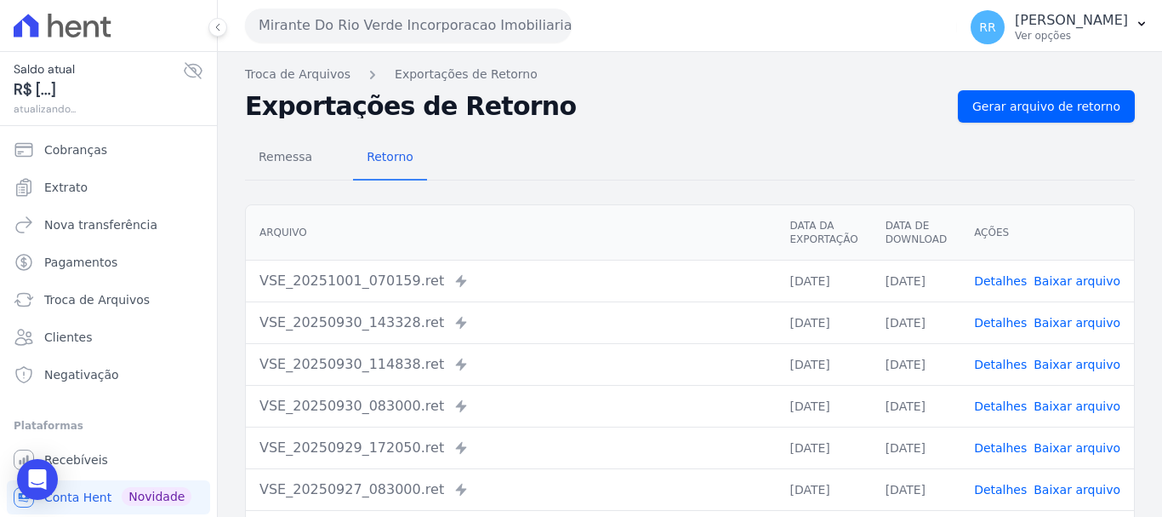
click at [998, 410] on link "Detalhes" at bounding box center [1000, 406] width 53 height 14
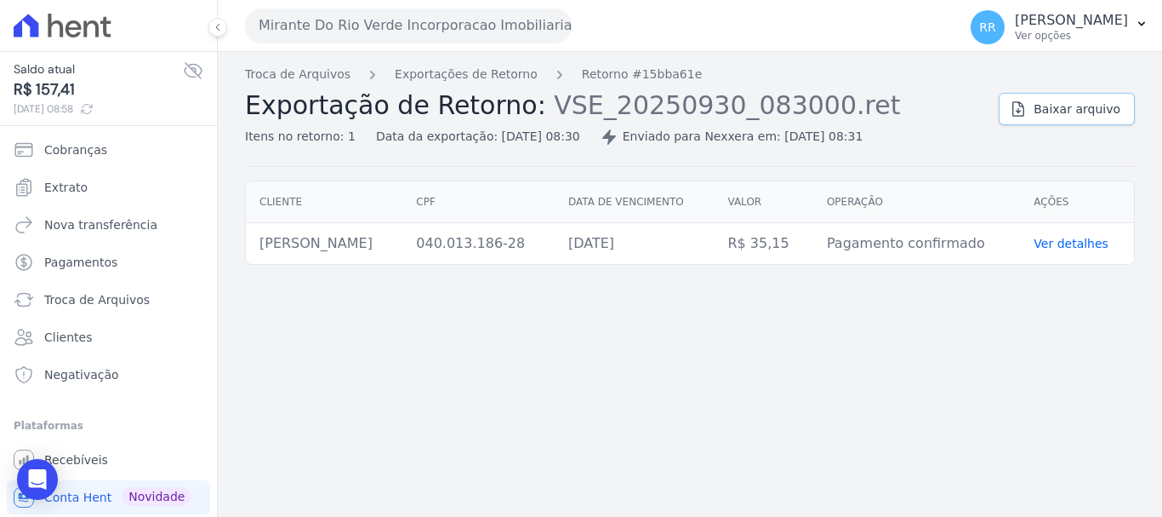
click at [1054, 108] on span "Baixar arquivo" at bounding box center [1077, 108] width 87 height 17
click at [463, 66] on link "Exportações de Retorno" at bounding box center [466, 75] width 143 height 18
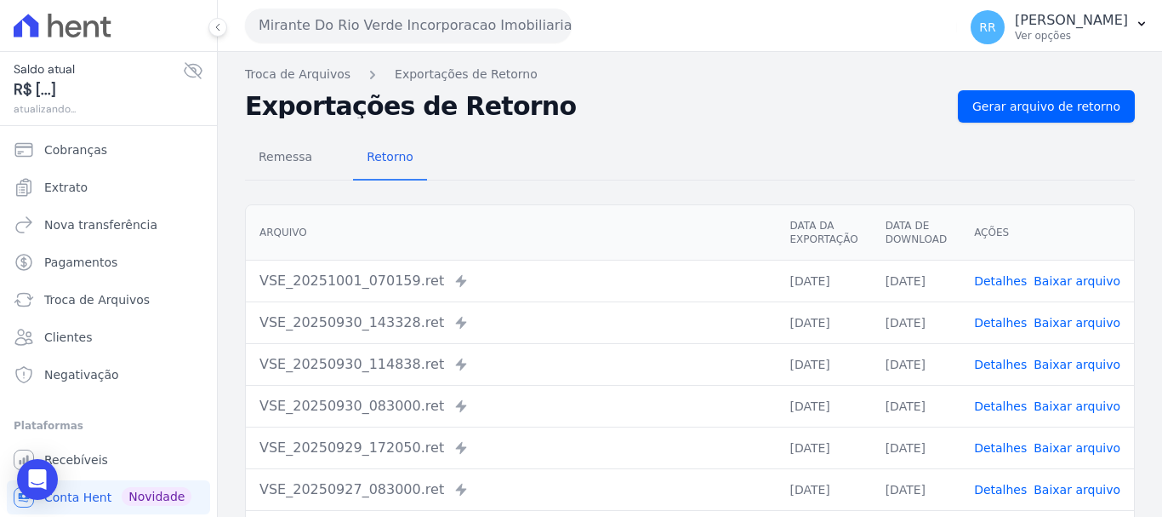
click at [1010, 357] on link "Detalhes" at bounding box center [1000, 364] width 53 height 14
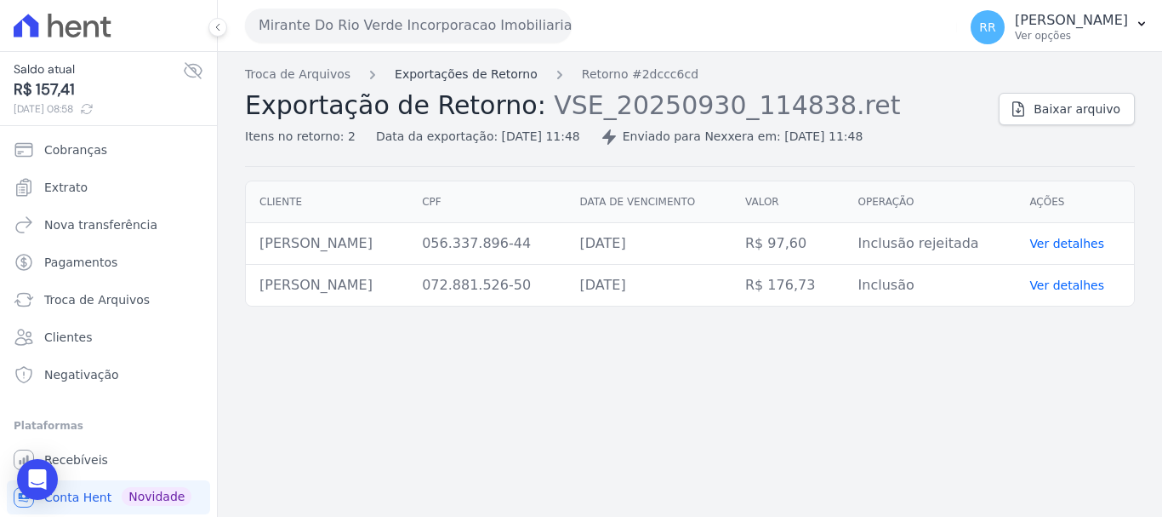
click at [482, 81] on link "Exportações de Retorno" at bounding box center [466, 75] width 143 height 18
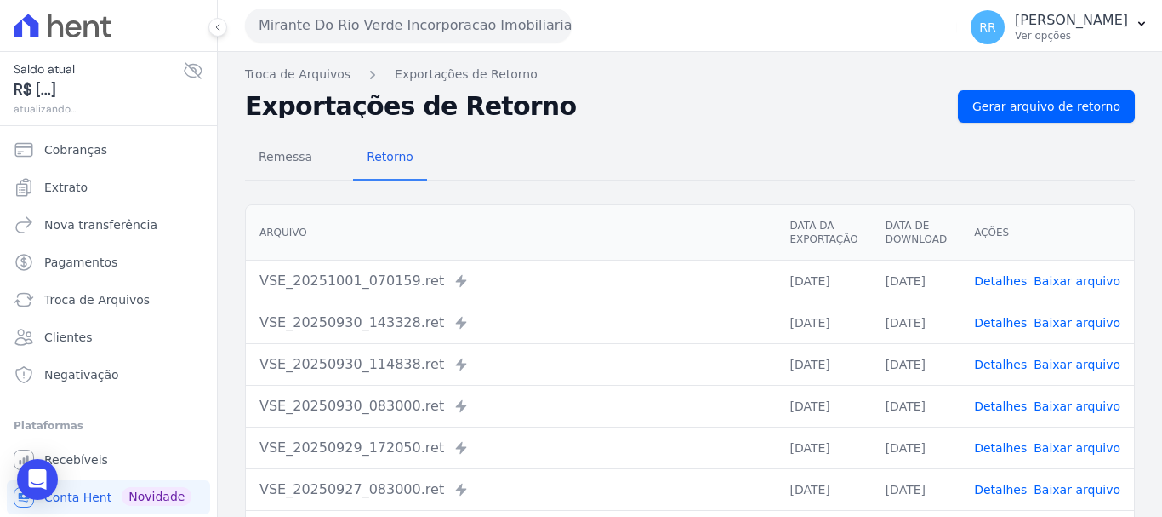
click at [482, 81] on link "Exportações de Retorno" at bounding box center [466, 75] width 143 height 18
click at [996, 366] on link "Detalhes" at bounding box center [1000, 364] width 53 height 14
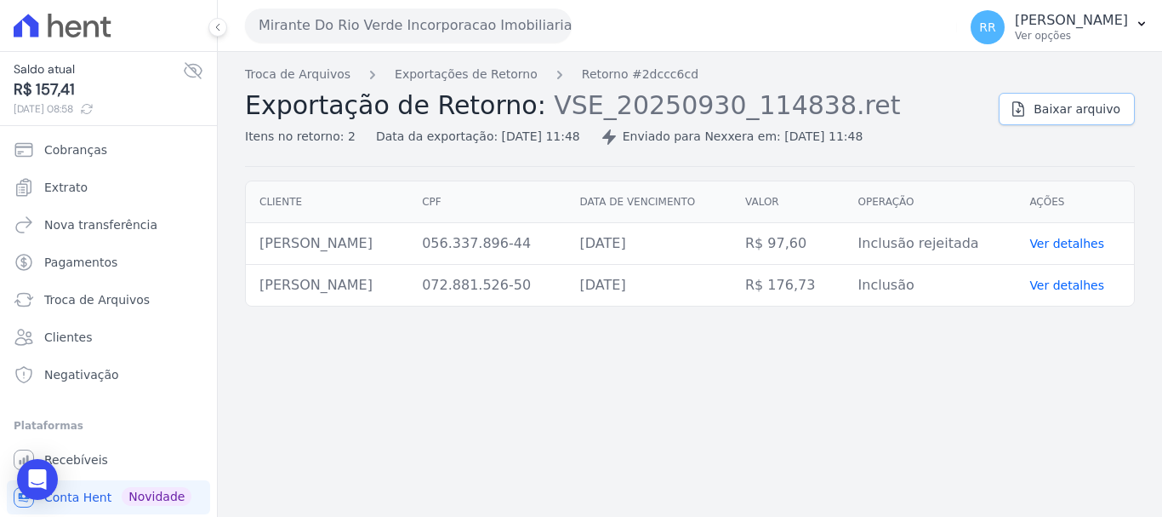
click at [1076, 102] on span "Baixar arquivo" at bounding box center [1077, 108] width 87 height 17
click at [490, 78] on link "Exportações de Retorno" at bounding box center [466, 75] width 143 height 18
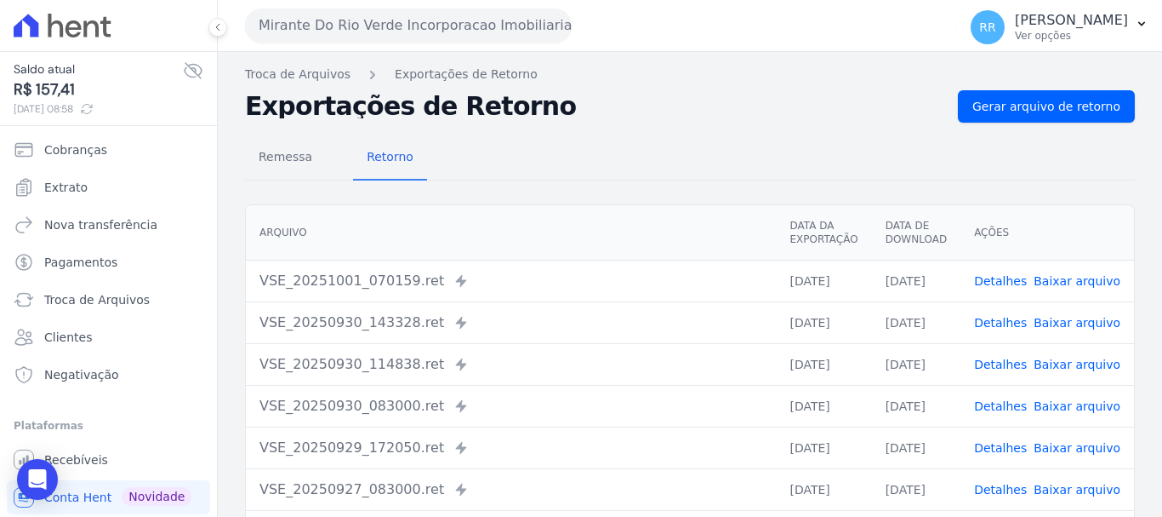
click at [1002, 323] on link "Detalhes" at bounding box center [1000, 323] width 53 height 14
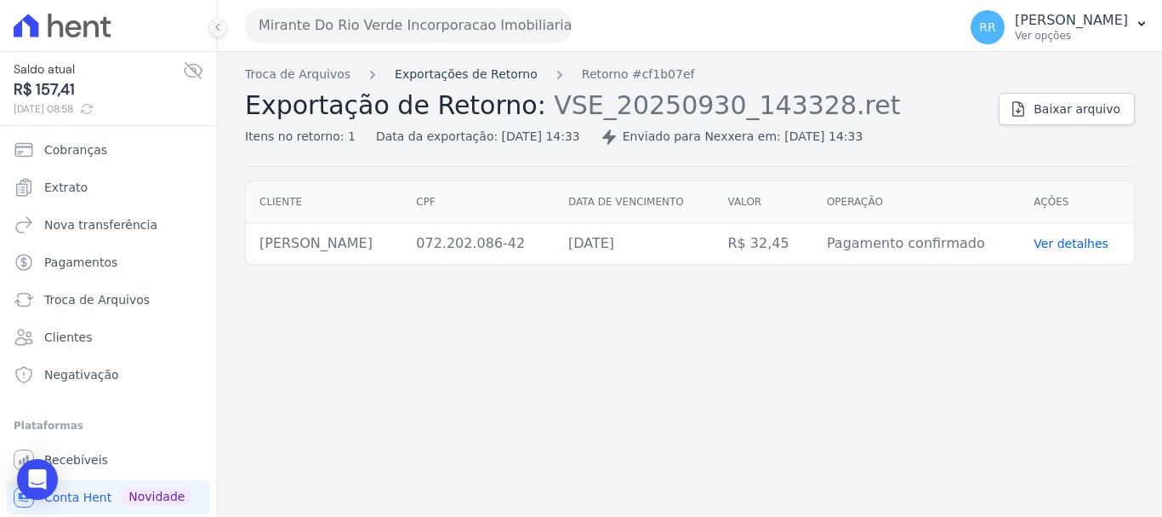
click at [471, 70] on link "Exportações de Retorno" at bounding box center [466, 75] width 143 height 18
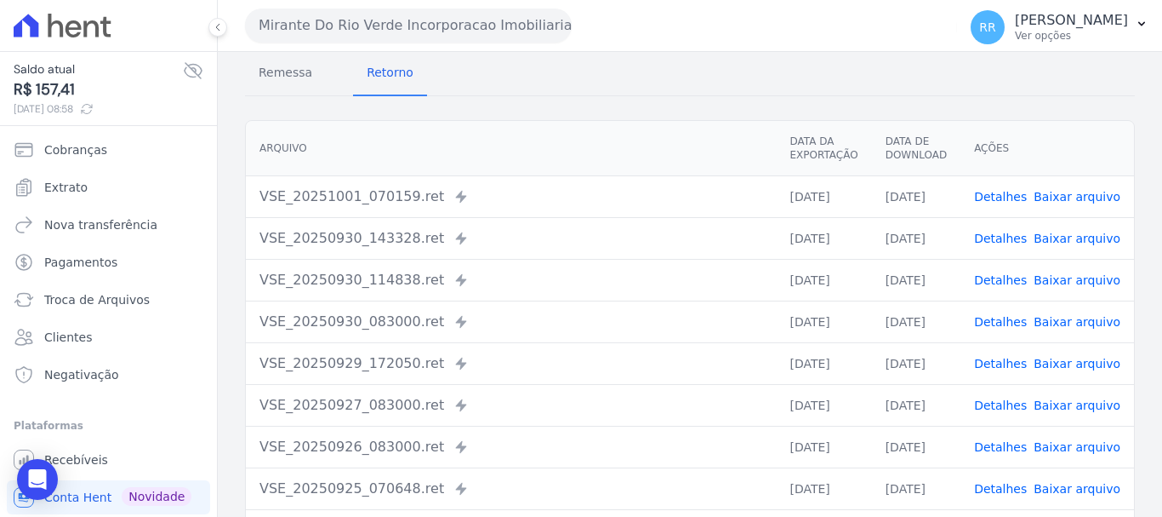
scroll to position [85, 0]
click at [991, 239] on link "Detalhes" at bounding box center [1000, 238] width 53 height 14
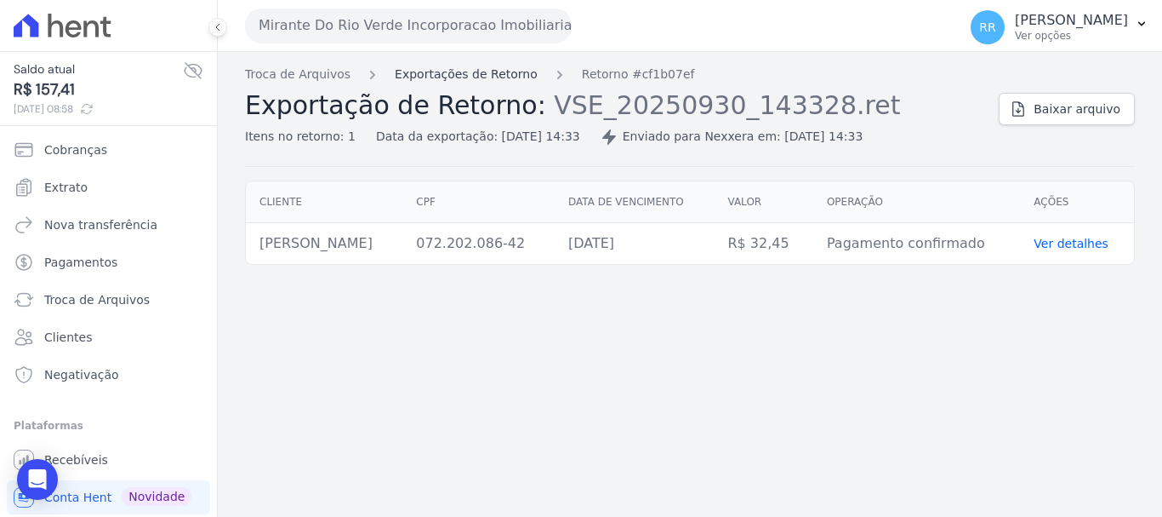
click at [489, 71] on link "Exportações de Retorno" at bounding box center [466, 75] width 143 height 18
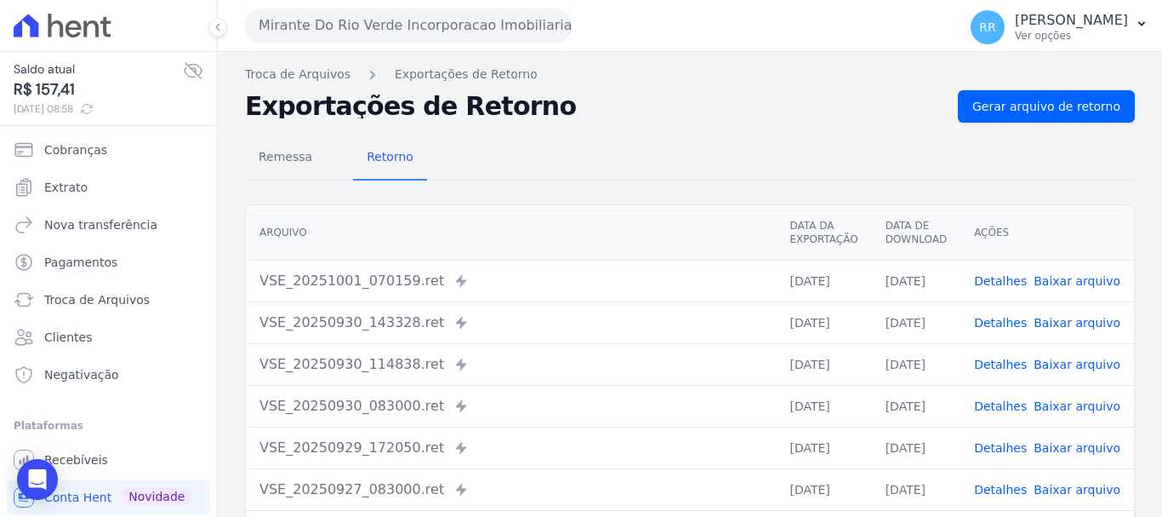
click at [1008, 363] on link "Detalhes" at bounding box center [1000, 364] width 53 height 14
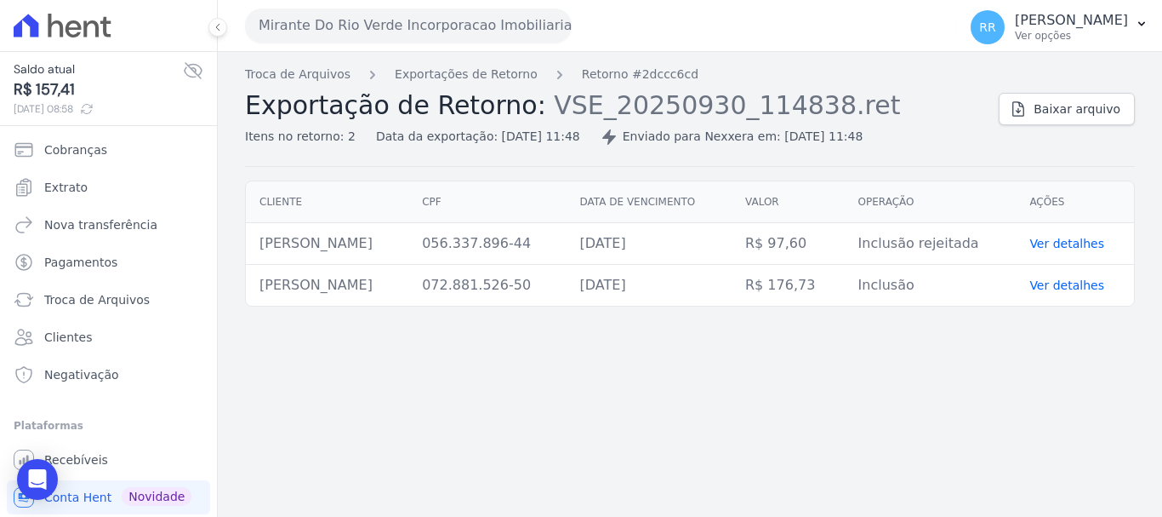
click at [412, 94] on span "Exportação de Retorno:" at bounding box center [395, 105] width 301 height 30
click at [416, 80] on link "Exportações de Retorno" at bounding box center [466, 75] width 143 height 18
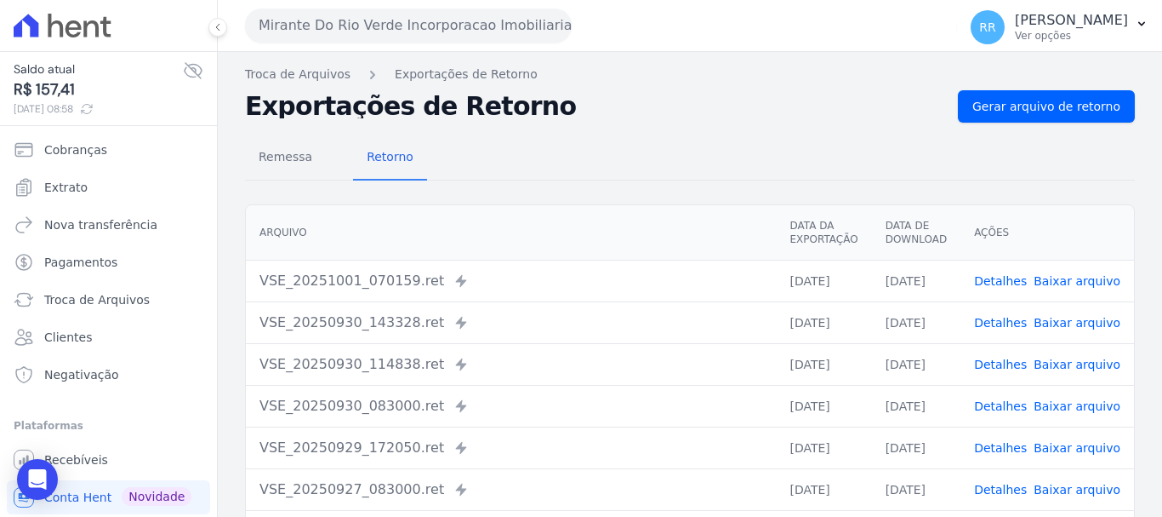
click at [1002, 408] on link "Detalhes" at bounding box center [1000, 406] width 53 height 14
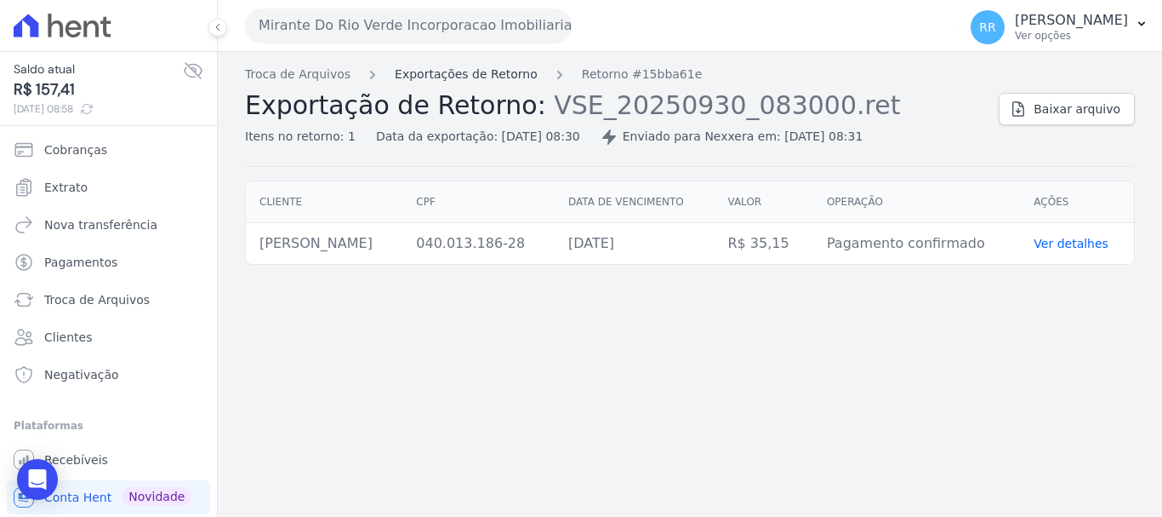
click at [493, 71] on link "Exportações de Retorno" at bounding box center [466, 75] width 143 height 18
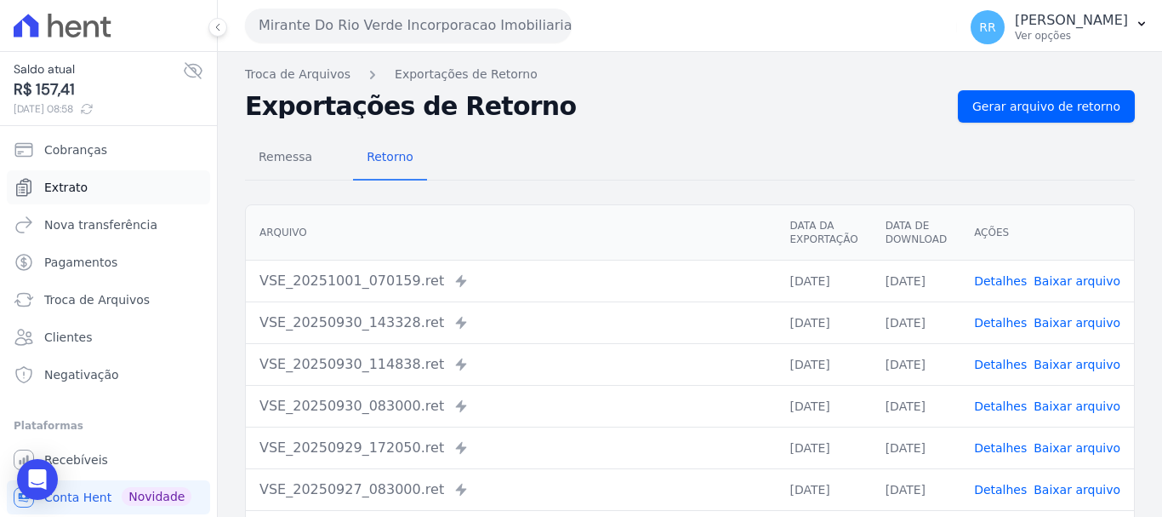
click at [71, 179] on span "Extrato" at bounding box center [65, 187] width 43 height 17
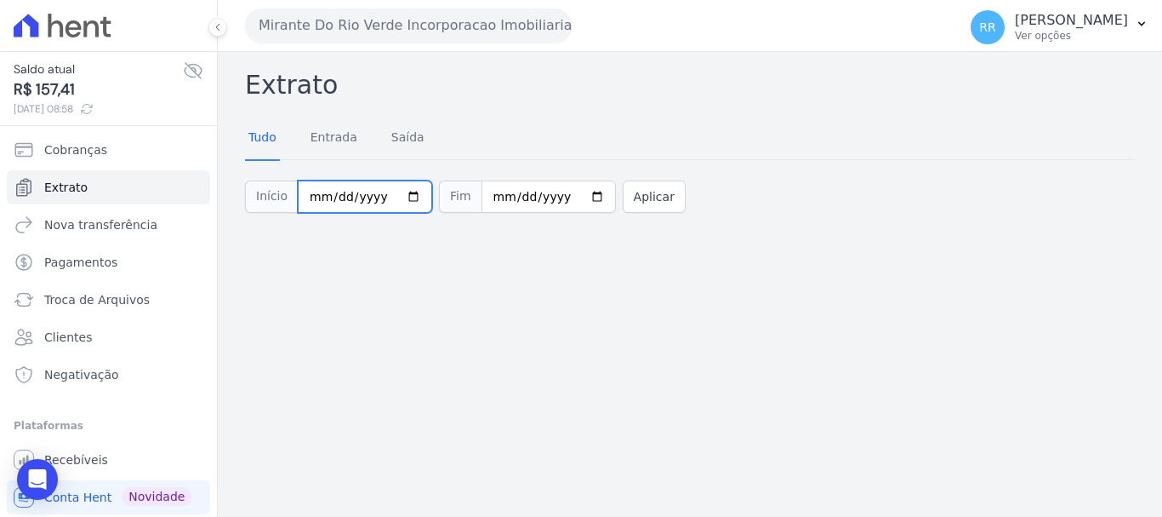
click at [323, 205] on input "[DATE]" at bounding box center [365, 196] width 134 height 32
type input "[DATE]"
drag, startPoint x: 631, startPoint y: 191, endPoint x: 376, endPoint y: 213, distance: 256.2
click at [631, 191] on button "Aplicar" at bounding box center [654, 196] width 63 height 32
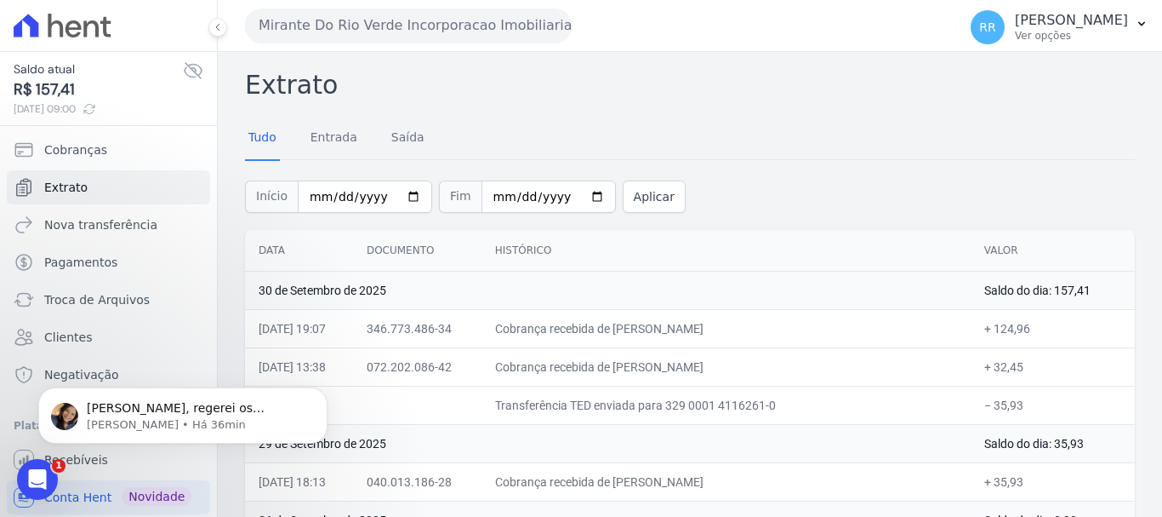
drag, startPoint x: 661, startPoint y: 328, endPoint x: 797, endPoint y: 329, distance: 136.2
click at [812, 328] on td "Cobrança recebida de [PERSON_NAME]" at bounding box center [726, 328] width 489 height 38
copy td "[PERSON_NAME]"
click at [774, 270] on th "Histórico" at bounding box center [726, 251] width 489 height 42
click at [113, 303] on span "Troca de Arquivos" at bounding box center [97, 299] width 106 height 17
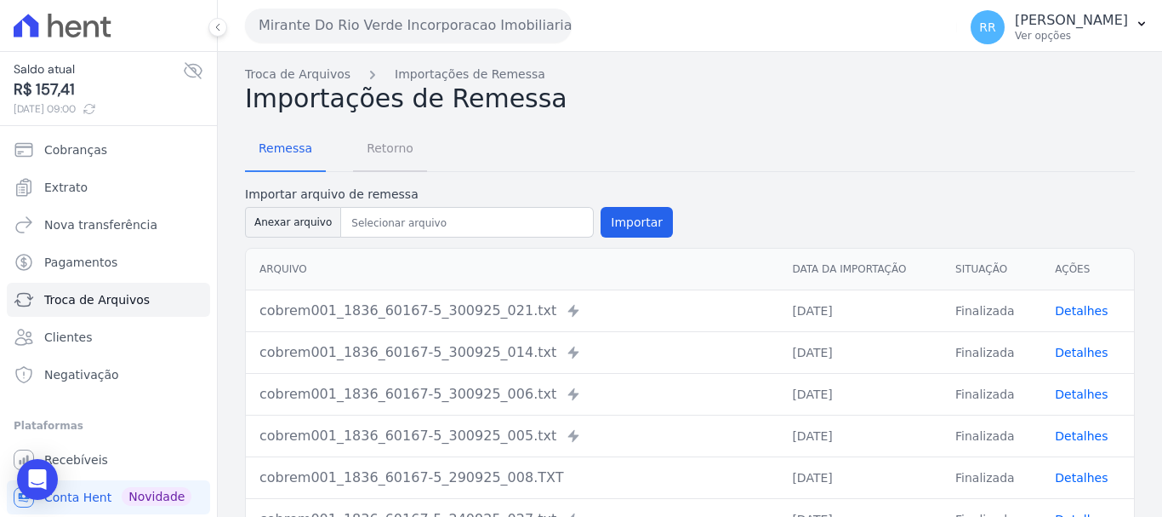
click at [400, 145] on span "Retorno" at bounding box center [390, 148] width 67 height 34
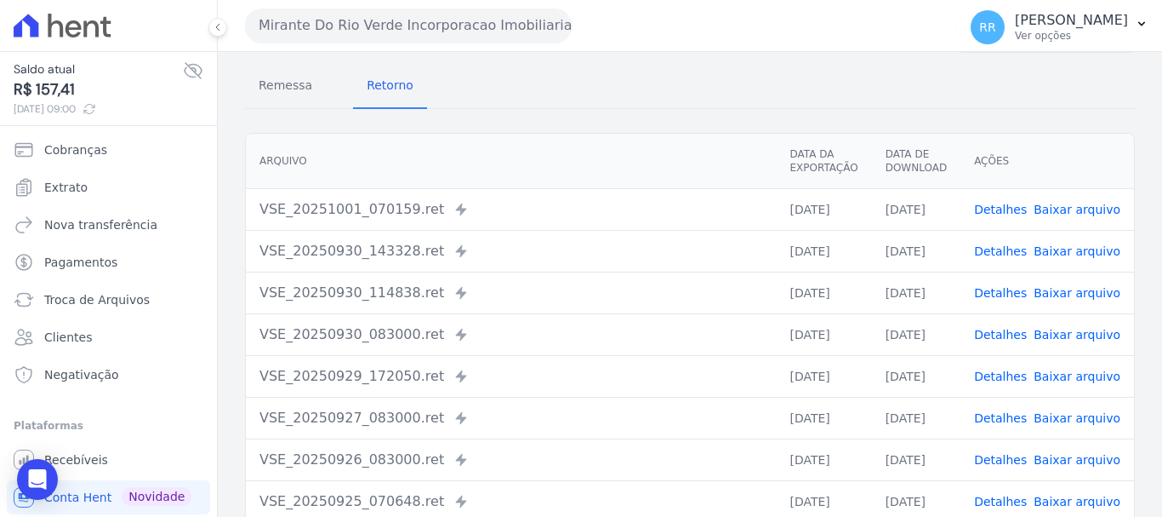
scroll to position [170, 0]
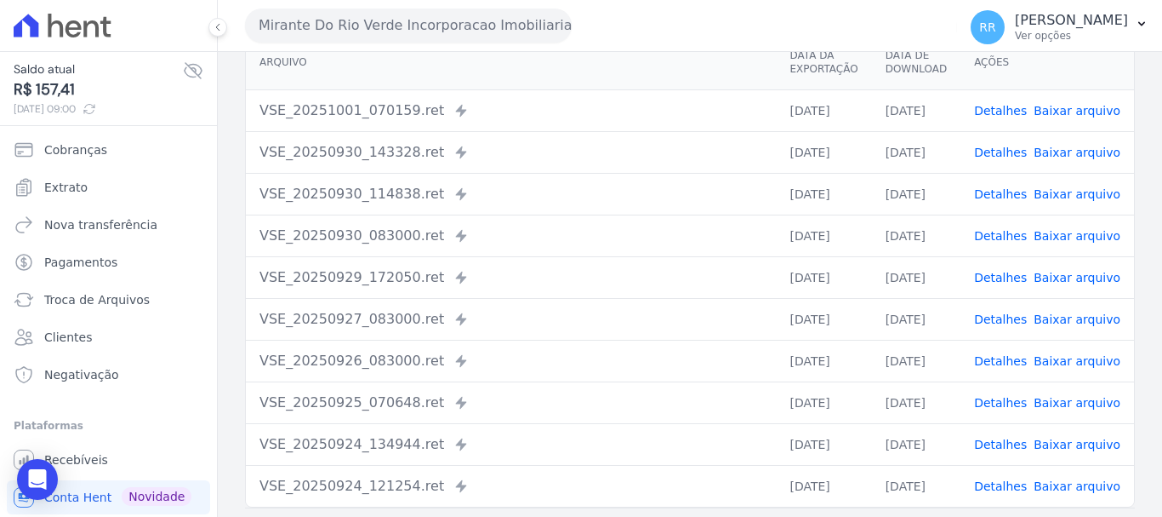
click at [998, 111] on link "Detalhes" at bounding box center [1000, 111] width 53 height 14
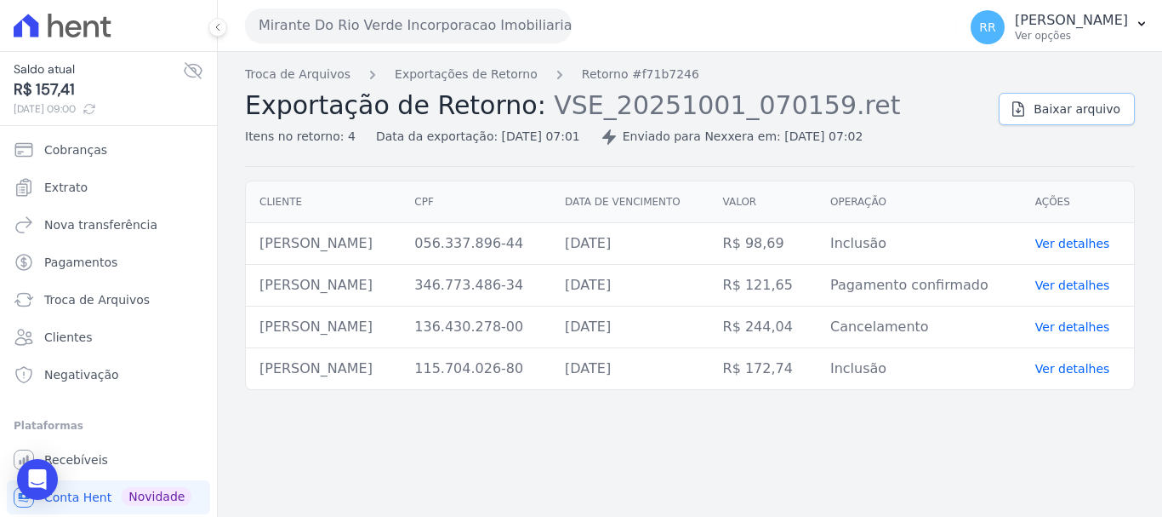
click at [1048, 111] on span "Baixar arquivo" at bounding box center [1077, 108] width 87 height 17
click at [348, 35] on button "Mirante Do Rio Verde Incorporacao Imobiliaria SPE LTDA" at bounding box center [408, 26] width 327 height 34
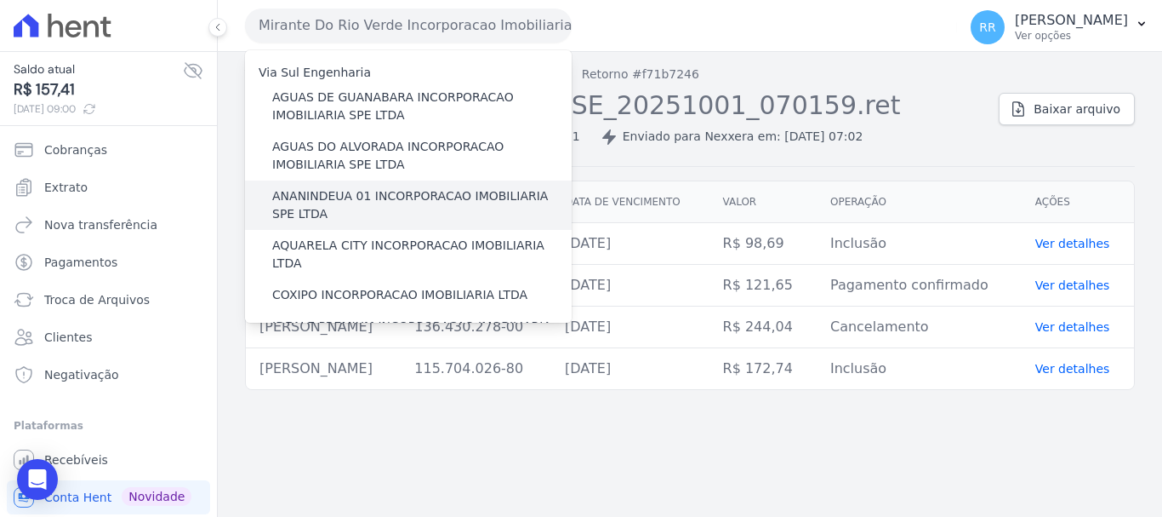
click at [340, 198] on label "ANANINDEUA 01 INCORPORACAO IMOBILIARIA SPE LTDA" at bounding box center [422, 205] width 300 height 36
click at [0, 0] on input "ANANINDEUA 01 INCORPORACAO IMOBILIARIA SPE LTDA" at bounding box center [0, 0] width 0 height 0
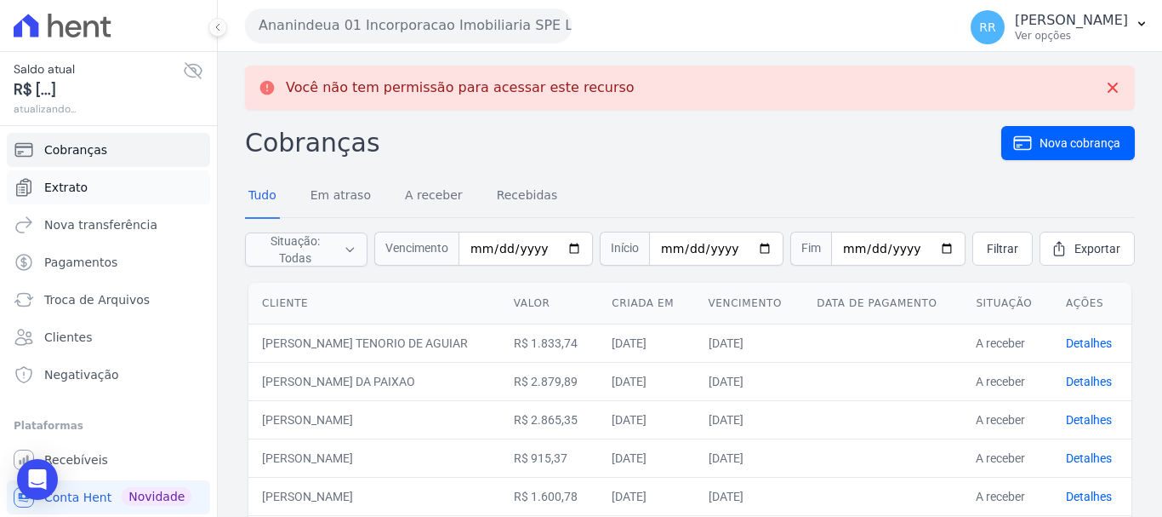
click at [86, 182] on link "Extrato" at bounding box center [108, 187] width 203 height 34
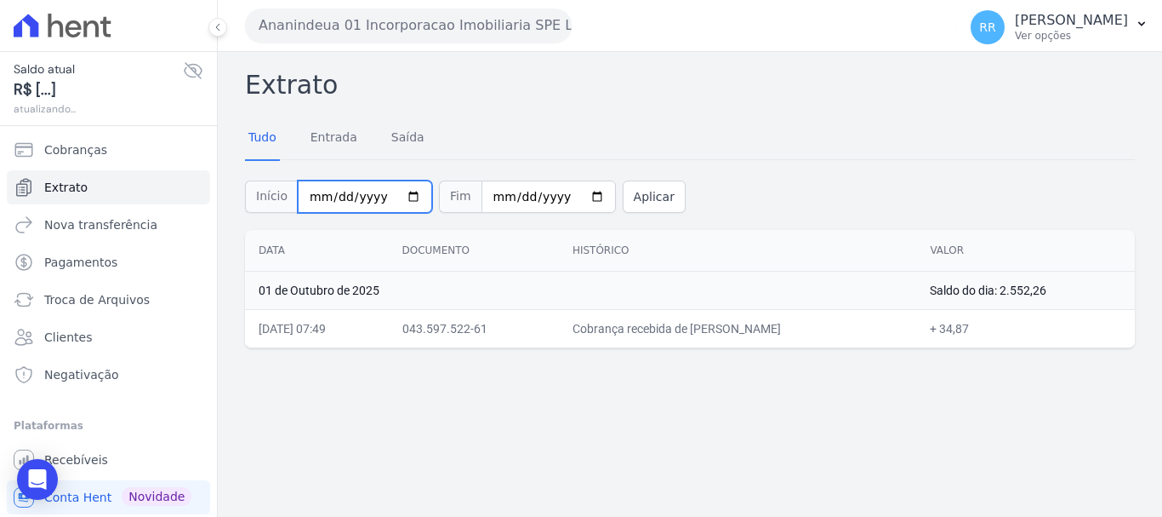
click at [313, 203] on input "[DATE]" at bounding box center [365, 196] width 134 height 32
type input "[DATE]"
click at [326, 194] on input "[DATE]" at bounding box center [365, 196] width 134 height 32
type input "[DATE]"
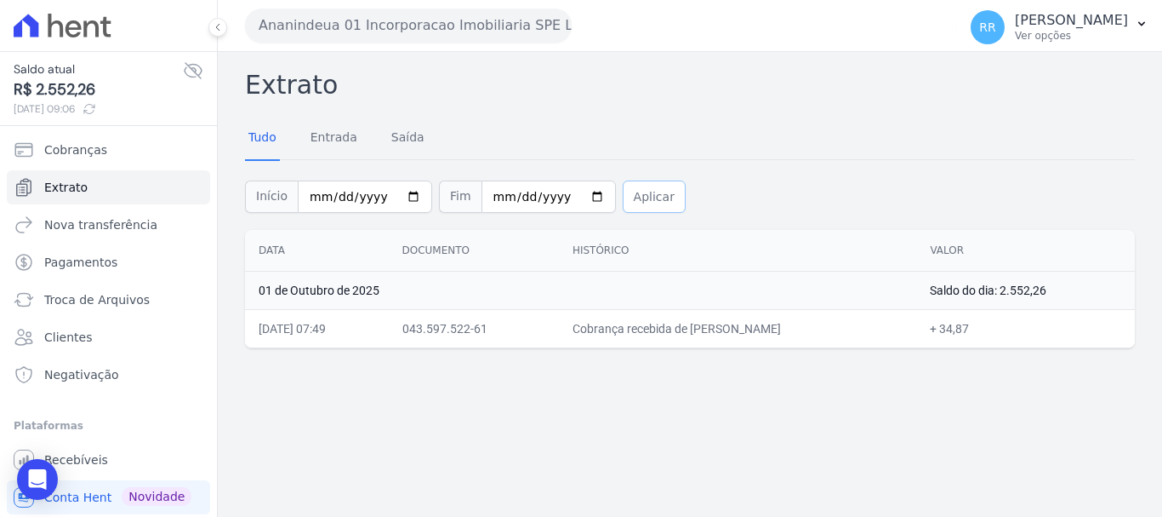
click at [639, 201] on button "Aplicar" at bounding box center [654, 196] width 63 height 32
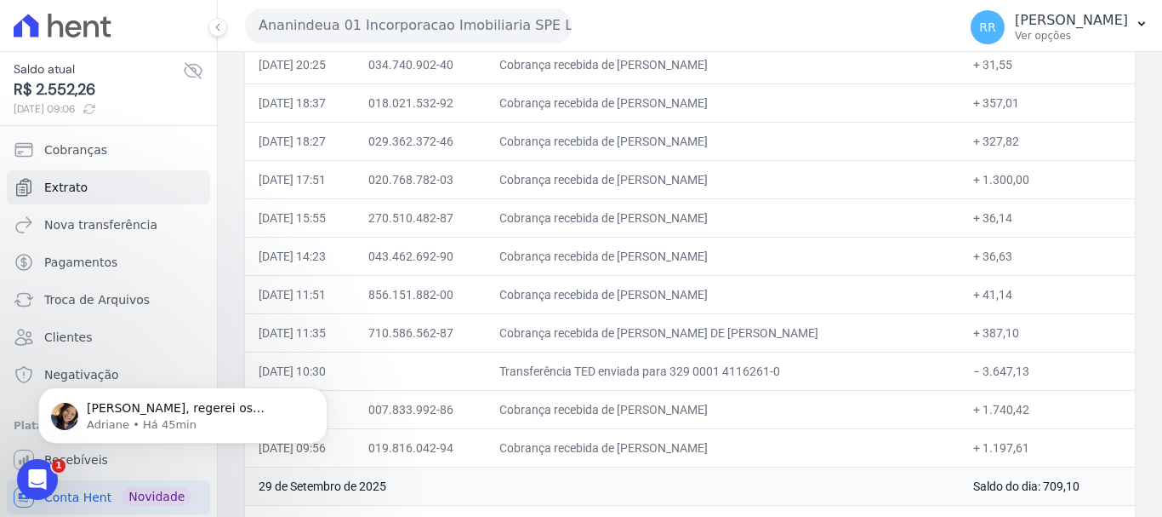
click at [960, 387] on td "− 3.647,13" at bounding box center [1047, 370] width 175 height 38
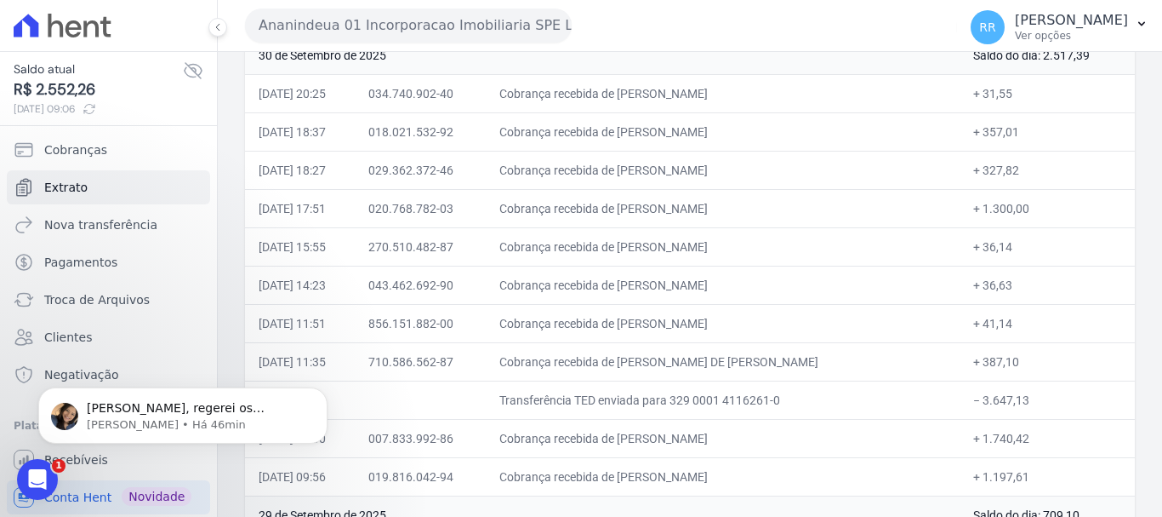
scroll to position [340, 0]
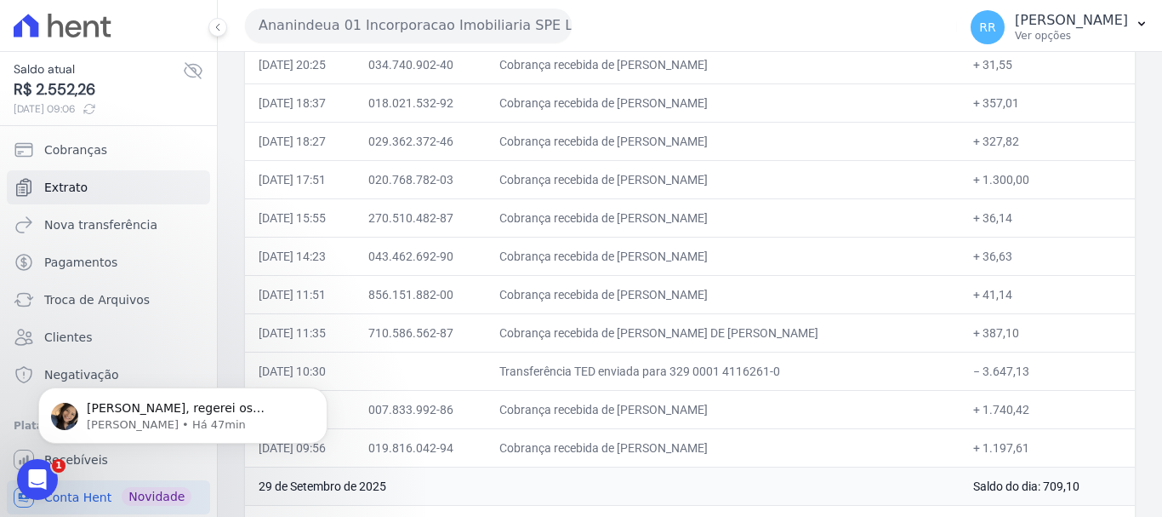
click at [48, 119] on div "Saldo atual R$ 2.552,26 [DATE] 09:06" at bounding box center [108, 88] width 217 height 75
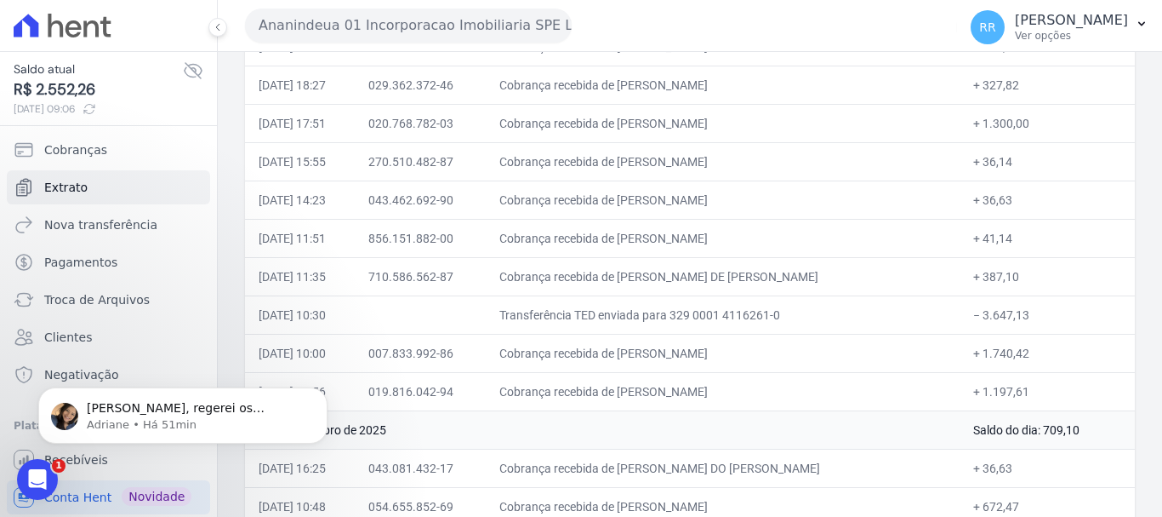
scroll to position [425, 0]
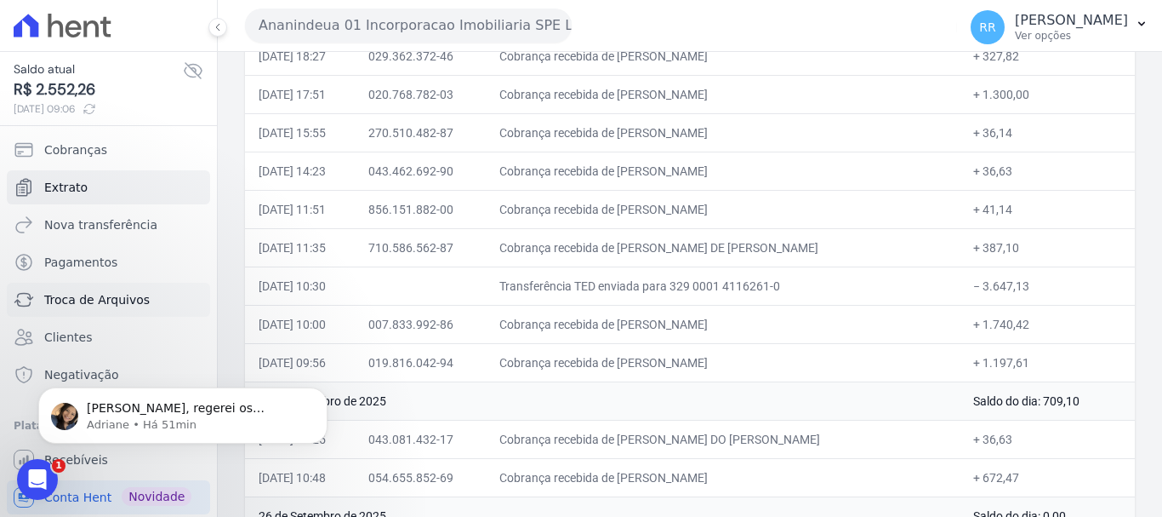
click at [94, 311] on link "Troca de Arquivos" at bounding box center [108, 300] width 203 height 34
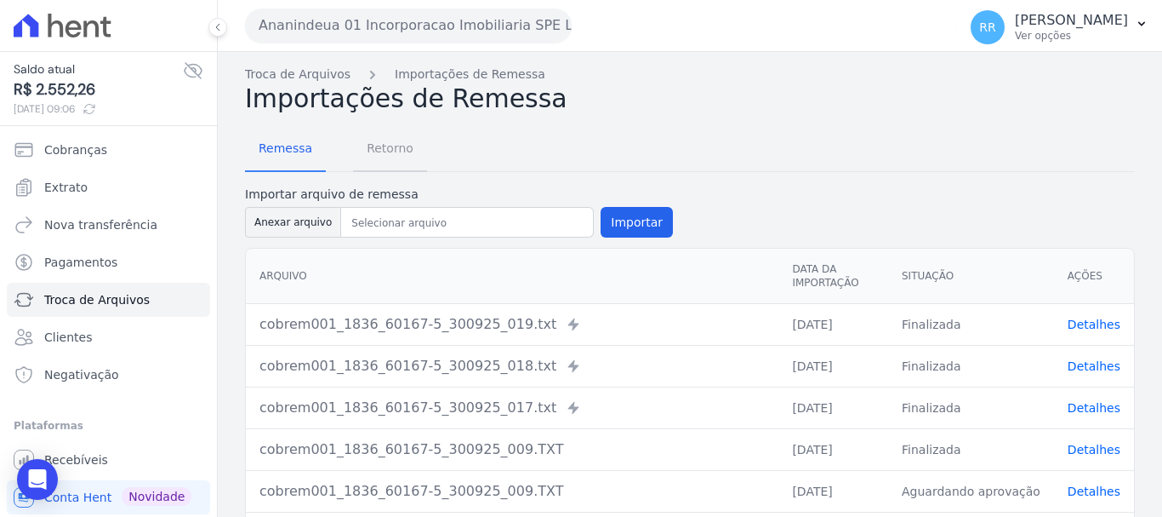
click at [369, 156] on span "Retorno" at bounding box center [390, 148] width 67 height 34
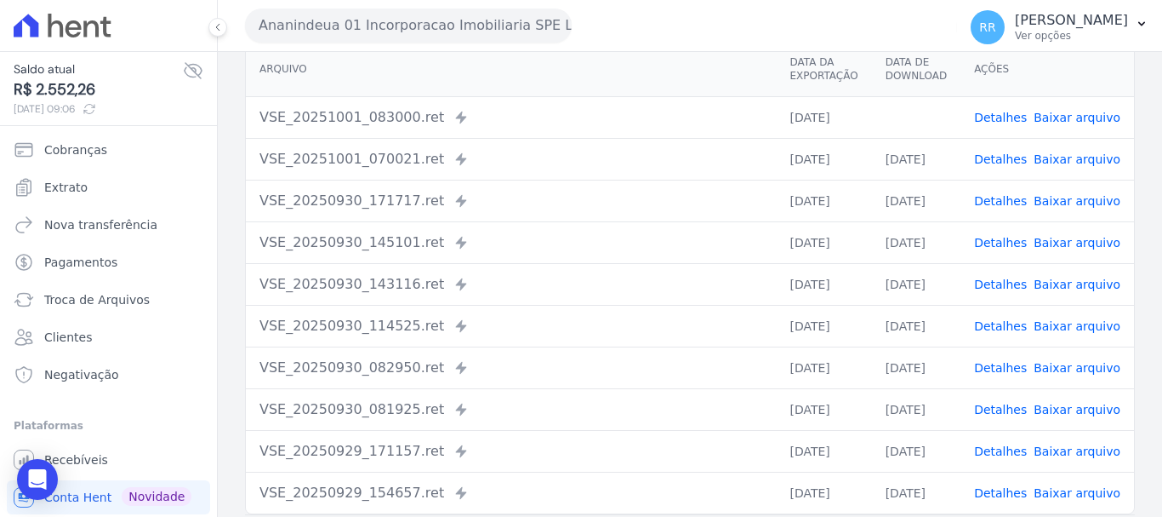
scroll to position [170, 0]
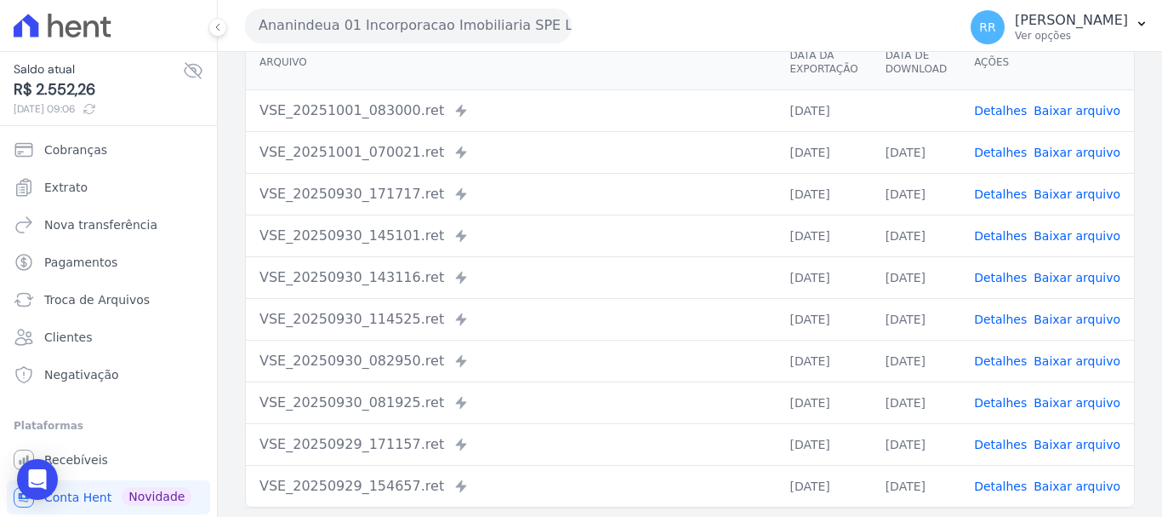
click at [1000, 115] on link "Detalhes" at bounding box center [1000, 111] width 53 height 14
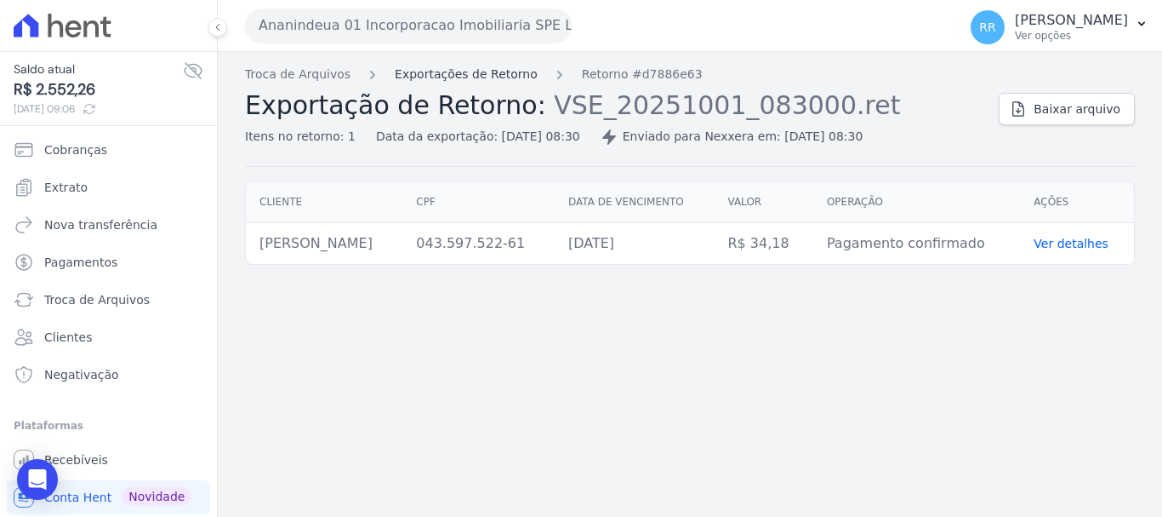
click at [430, 78] on link "Exportações de Retorno" at bounding box center [466, 75] width 143 height 18
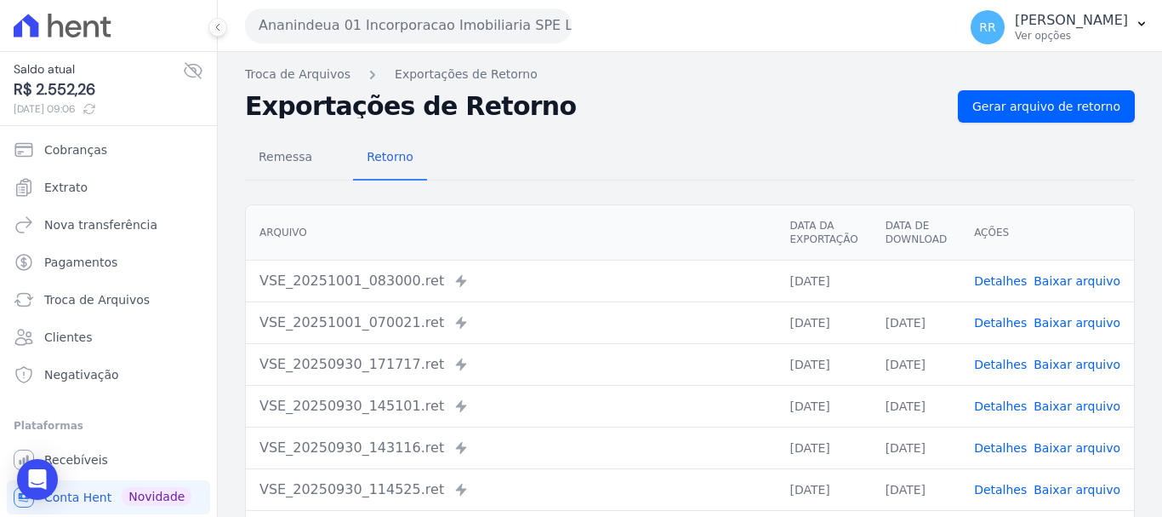
click at [1082, 276] on link "Baixar arquivo" at bounding box center [1077, 281] width 87 height 14
click at [1003, 322] on link "Detalhes" at bounding box center [1000, 323] width 53 height 14
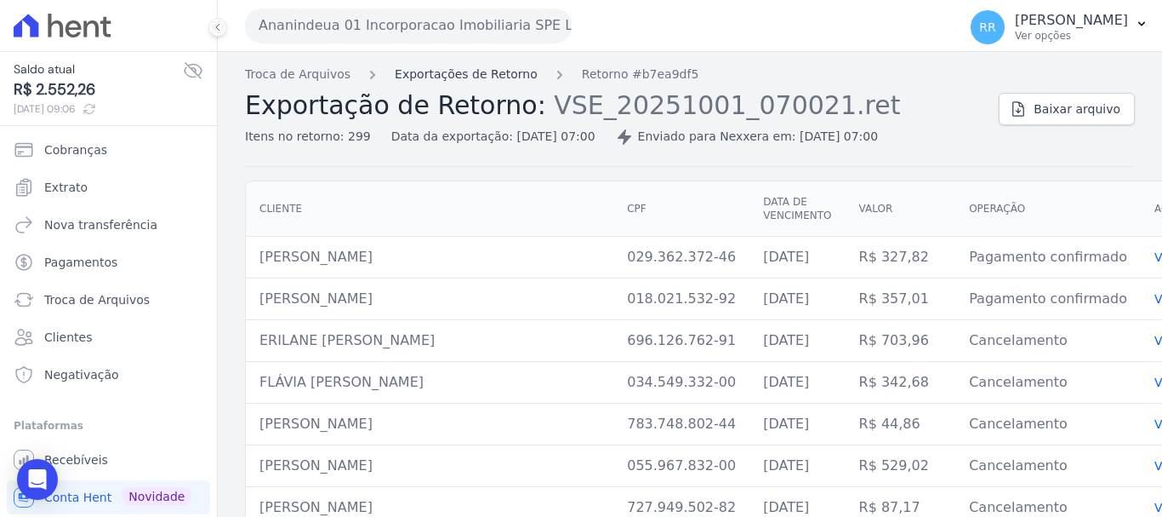
click at [477, 77] on link "Exportações de Retorno" at bounding box center [466, 75] width 143 height 18
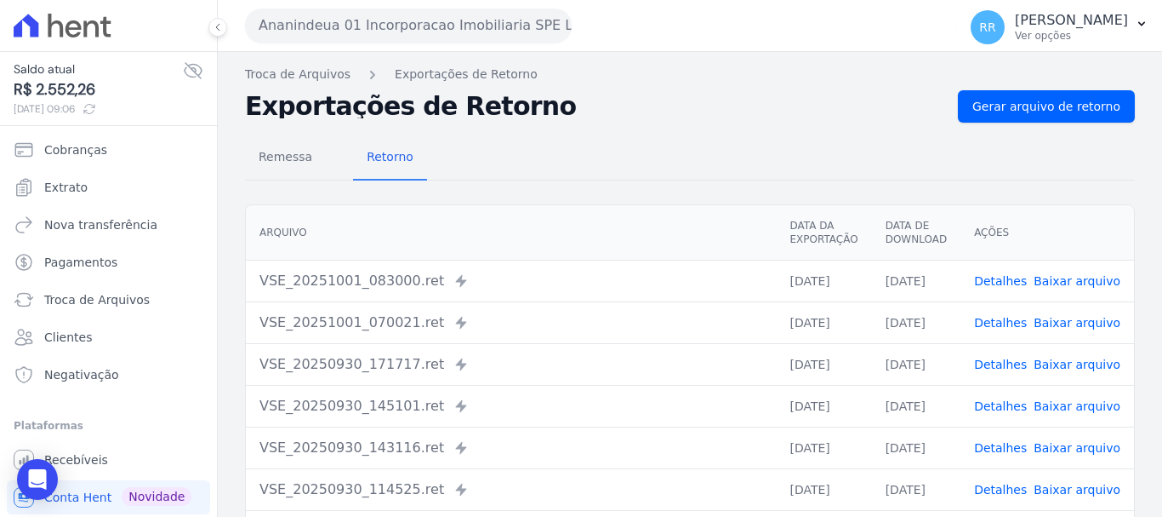
click at [996, 364] on link "Detalhes" at bounding box center [1000, 364] width 53 height 14
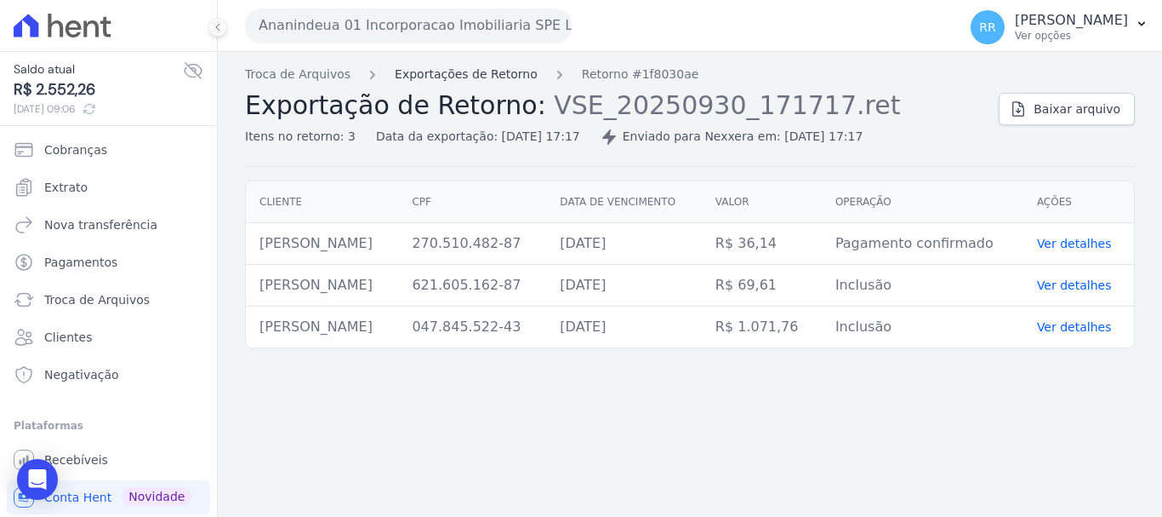
click at [478, 83] on link "Exportações de Retorno" at bounding box center [466, 75] width 143 height 18
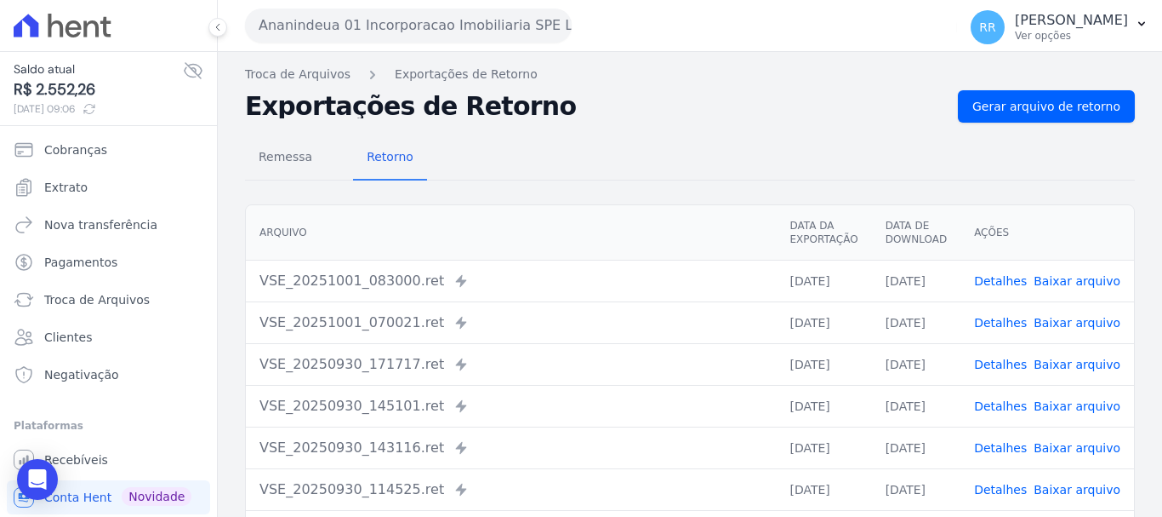
click at [1007, 409] on link "Detalhes" at bounding box center [1000, 406] width 53 height 14
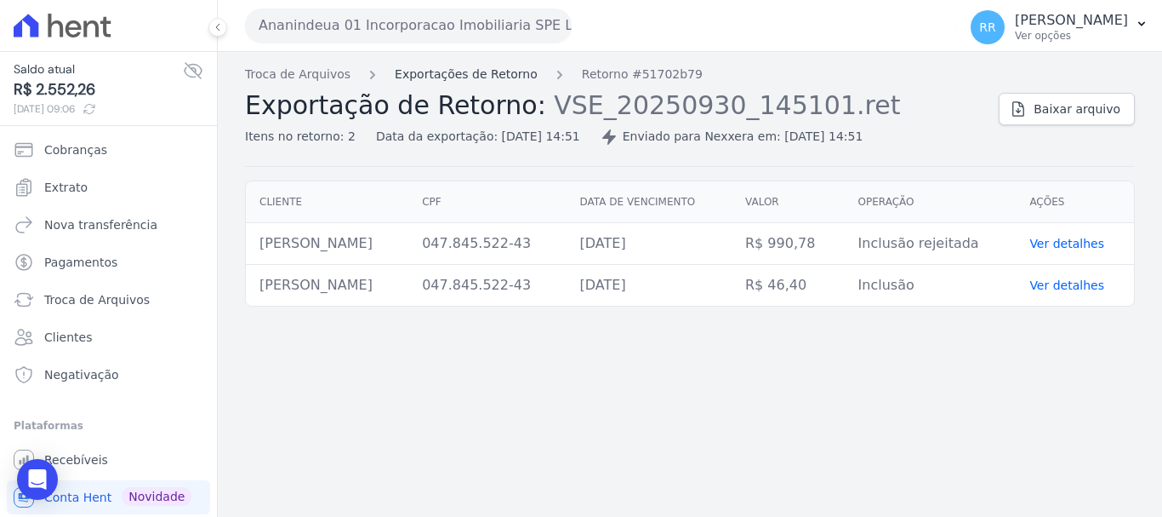
click at [422, 73] on link "Exportações de Retorno" at bounding box center [466, 75] width 143 height 18
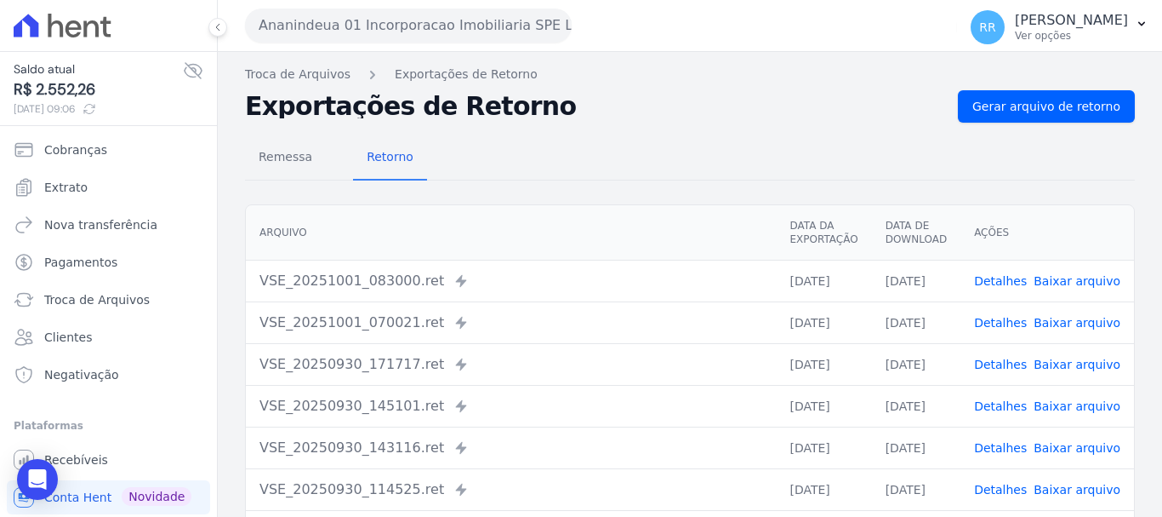
click at [1004, 454] on link "Detalhes" at bounding box center [1000, 448] width 53 height 14
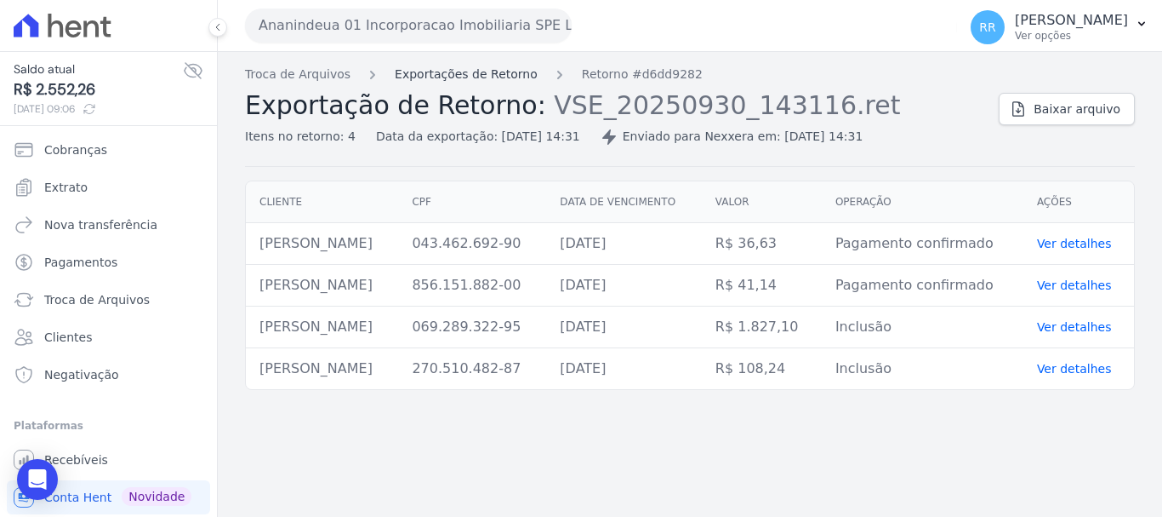
click at [454, 66] on link "Exportações de Retorno" at bounding box center [466, 75] width 143 height 18
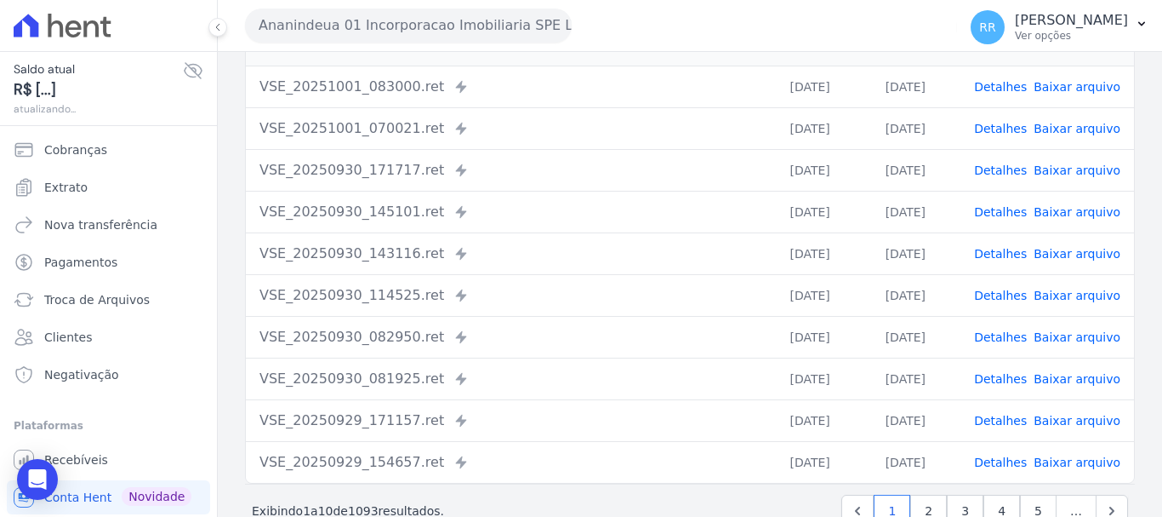
scroll to position [235, 0]
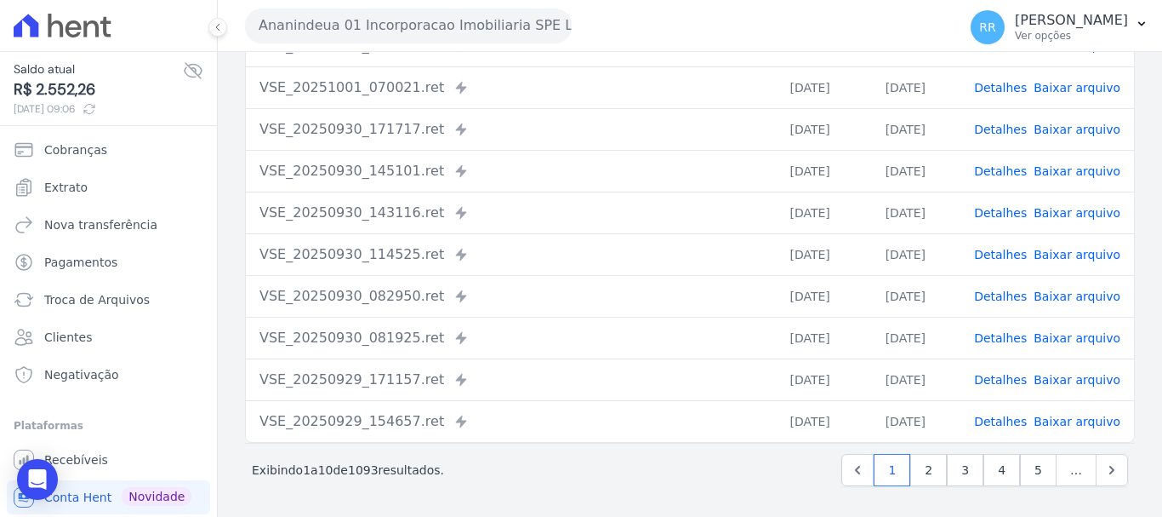
click at [993, 214] on link "Detalhes" at bounding box center [1000, 213] width 53 height 14
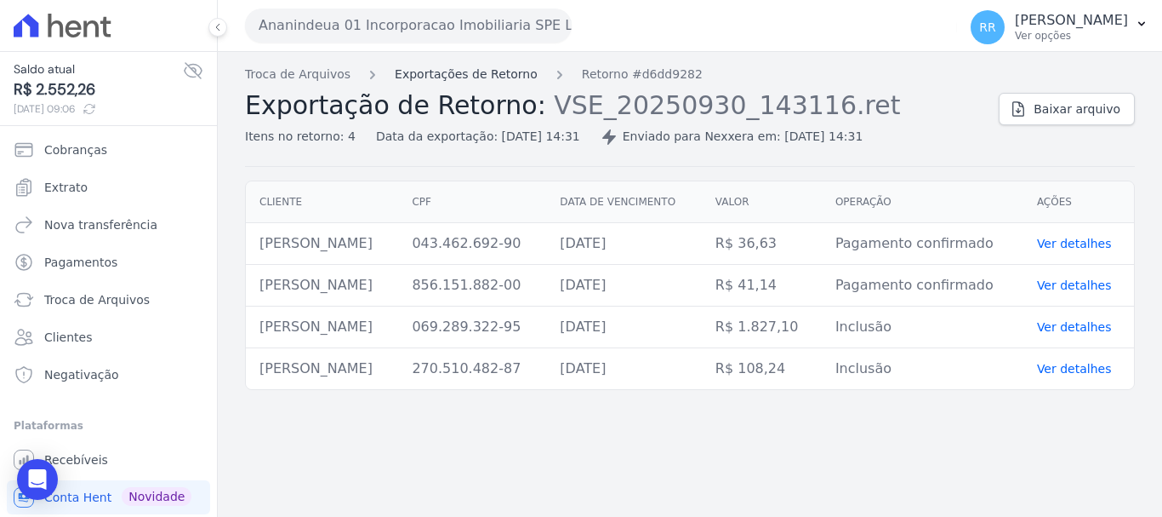
click at [425, 81] on link "Exportações de Retorno" at bounding box center [466, 75] width 143 height 18
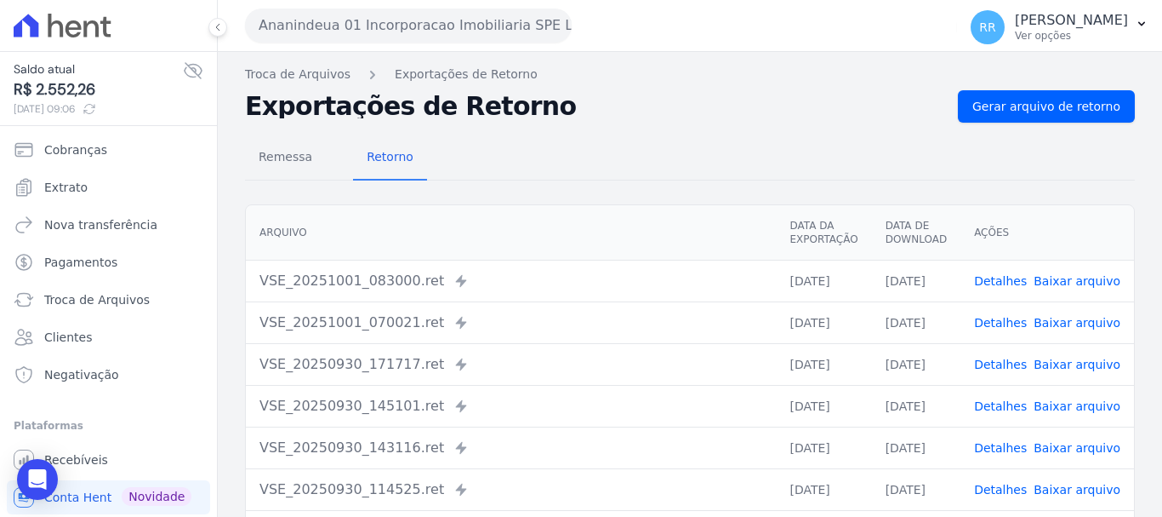
click at [999, 451] on link "Detalhes" at bounding box center [1000, 448] width 53 height 14
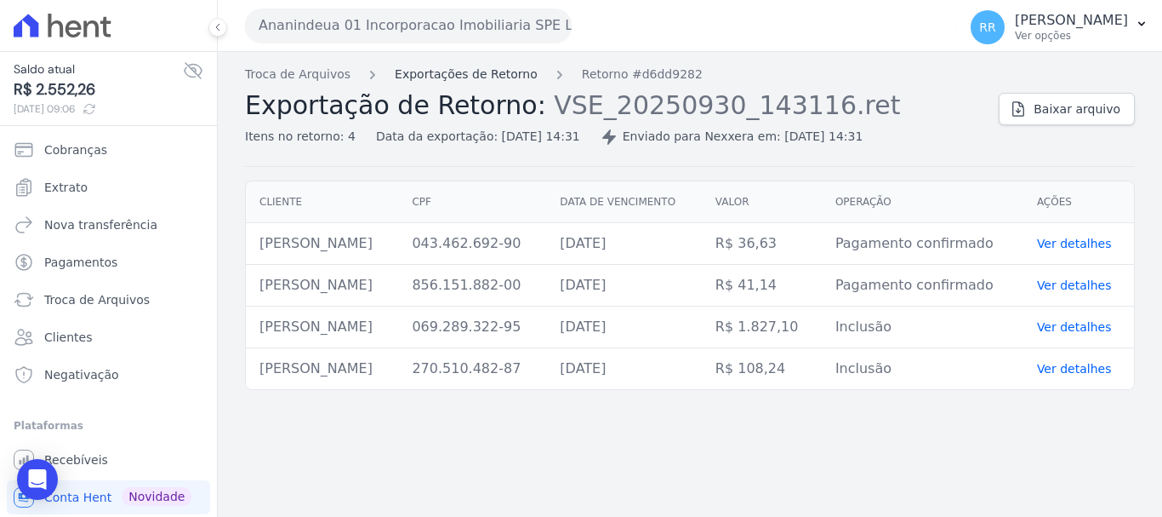
click at [423, 72] on link "Exportações de Retorno" at bounding box center [466, 75] width 143 height 18
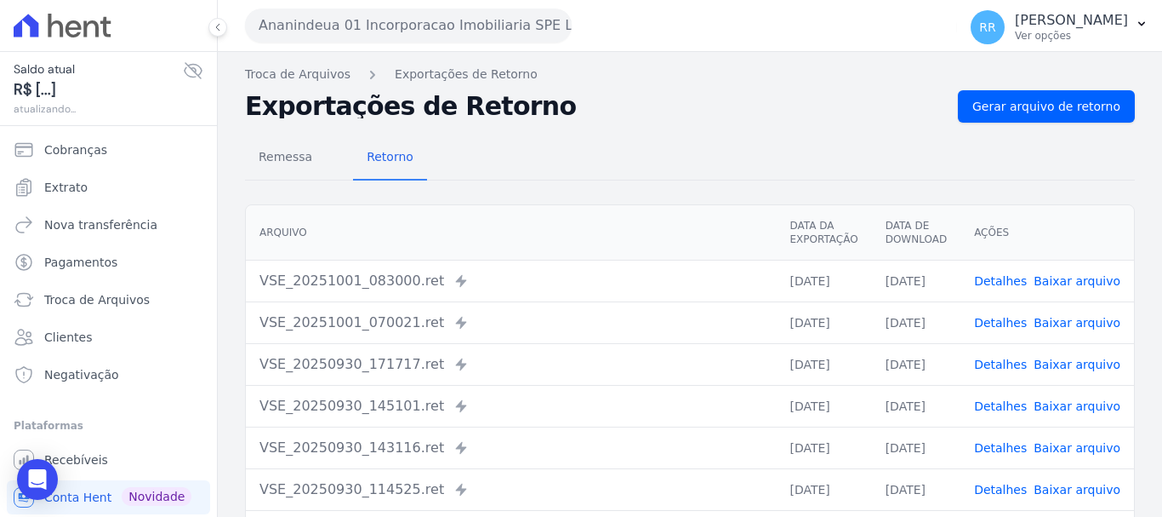
click at [1013, 488] on link "Detalhes" at bounding box center [1000, 489] width 53 height 14
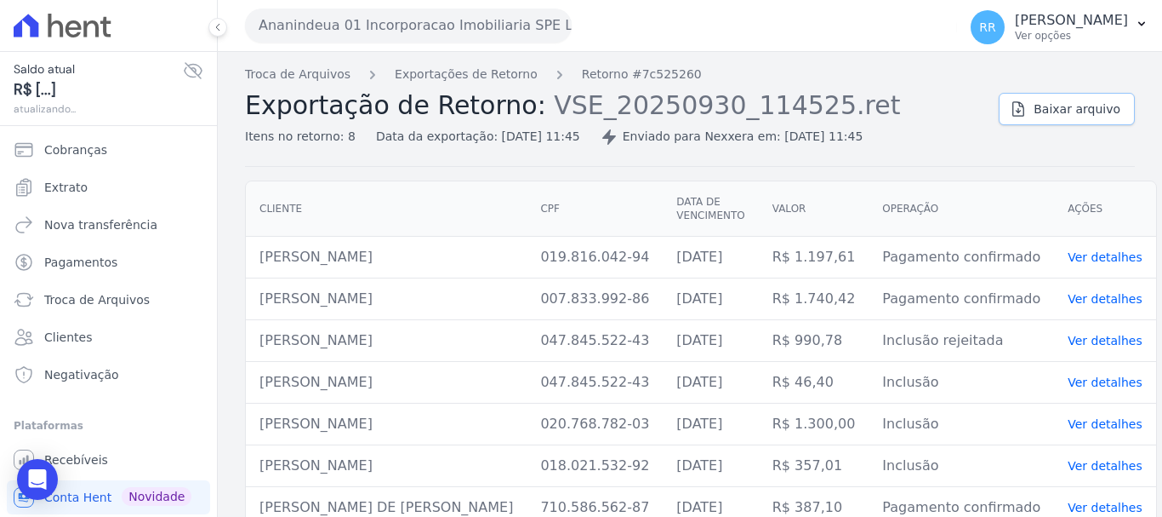
click at [1076, 104] on span "Baixar arquivo" at bounding box center [1077, 108] width 87 height 17
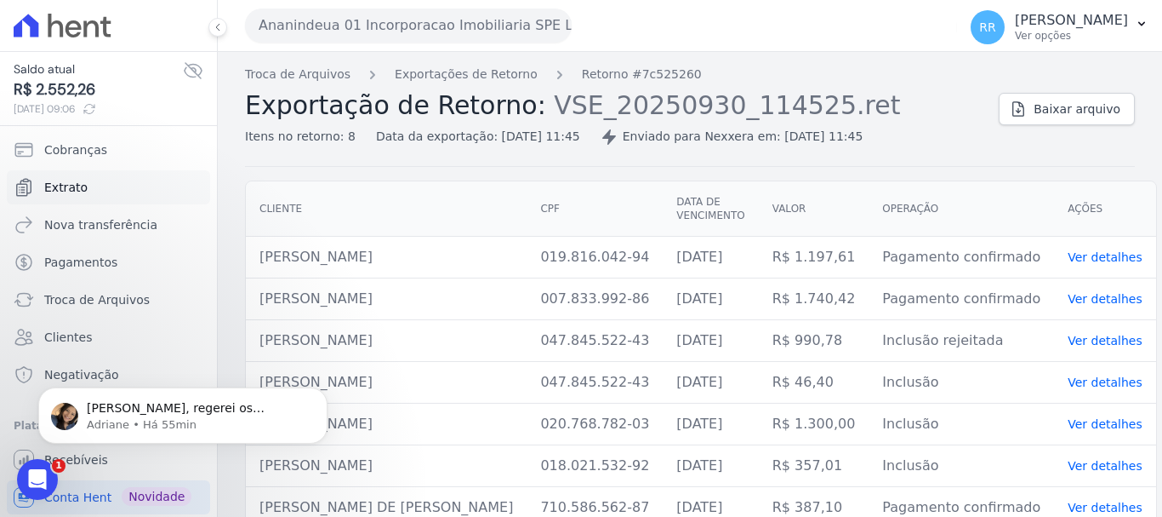
click at [83, 198] on link "Extrato" at bounding box center [108, 187] width 203 height 34
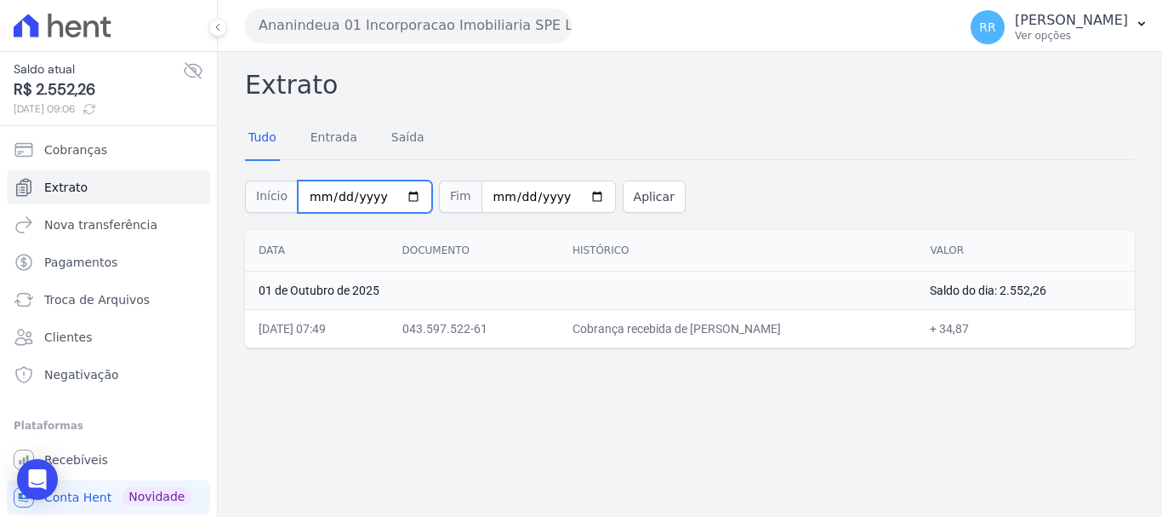
click at [339, 205] on input "[DATE]" at bounding box center [365, 196] width 134 height 32
type input "[DATE]"
click at [623, 189] on button "Aplicar" at bounding box center [654, 196] width 63 height 32
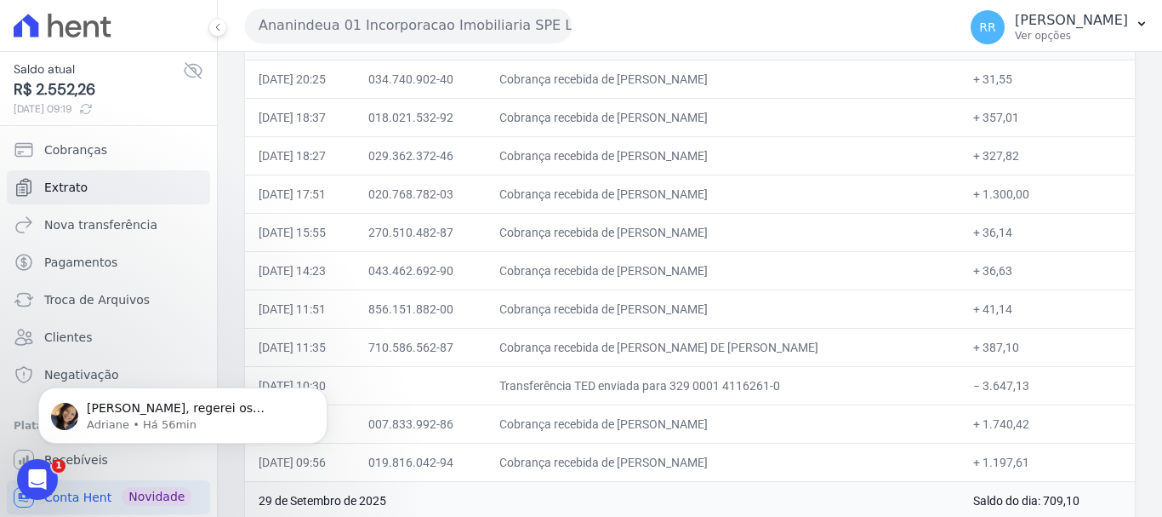
scroll to position [425, 0]
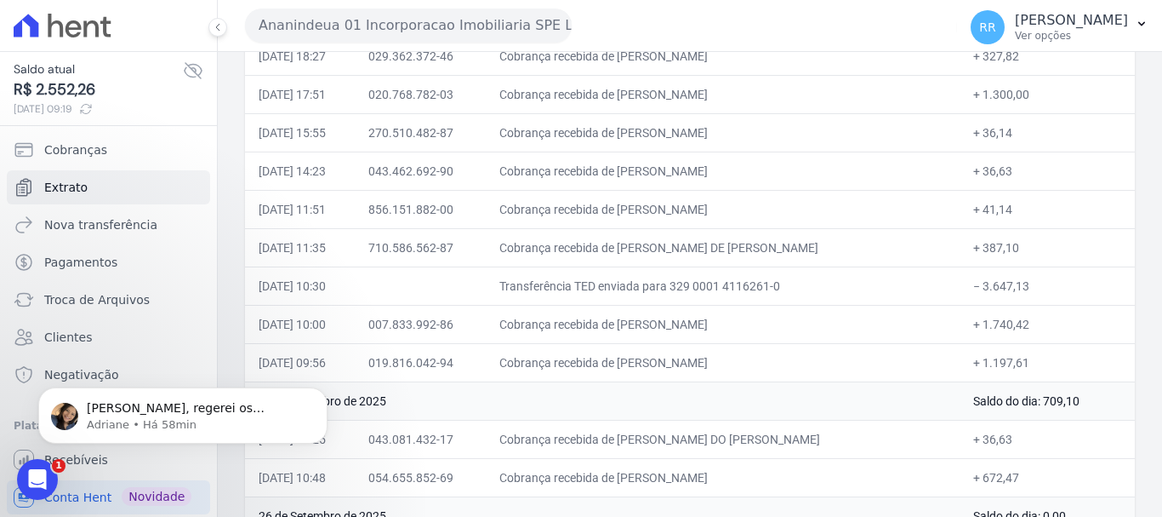
click at [792, 218] on td "Cobrança recebida de [PERSON_NAME]" at bounding box center [723, 209] width 474 height 38
